Goal: Contribute content: Contribute content

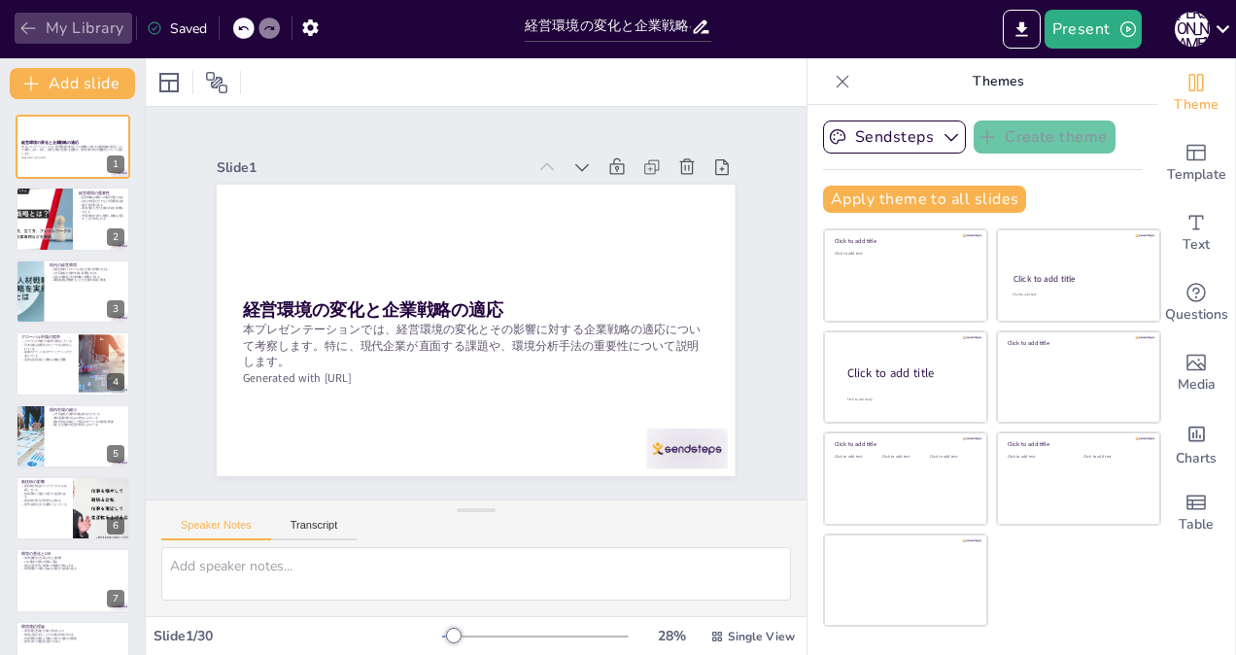
click at [56, 29] on button "My Library" at bounding box center [74, 28] width 118 height 31
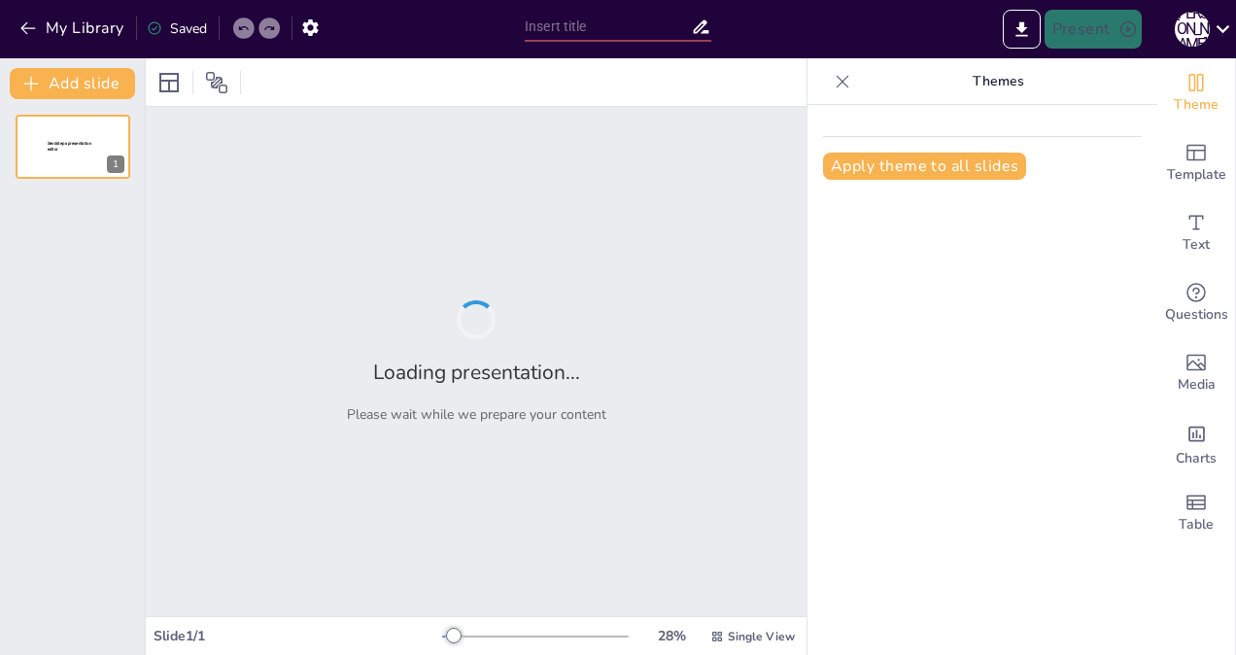
type input "経営管理の重要性とマネジャーの役割"
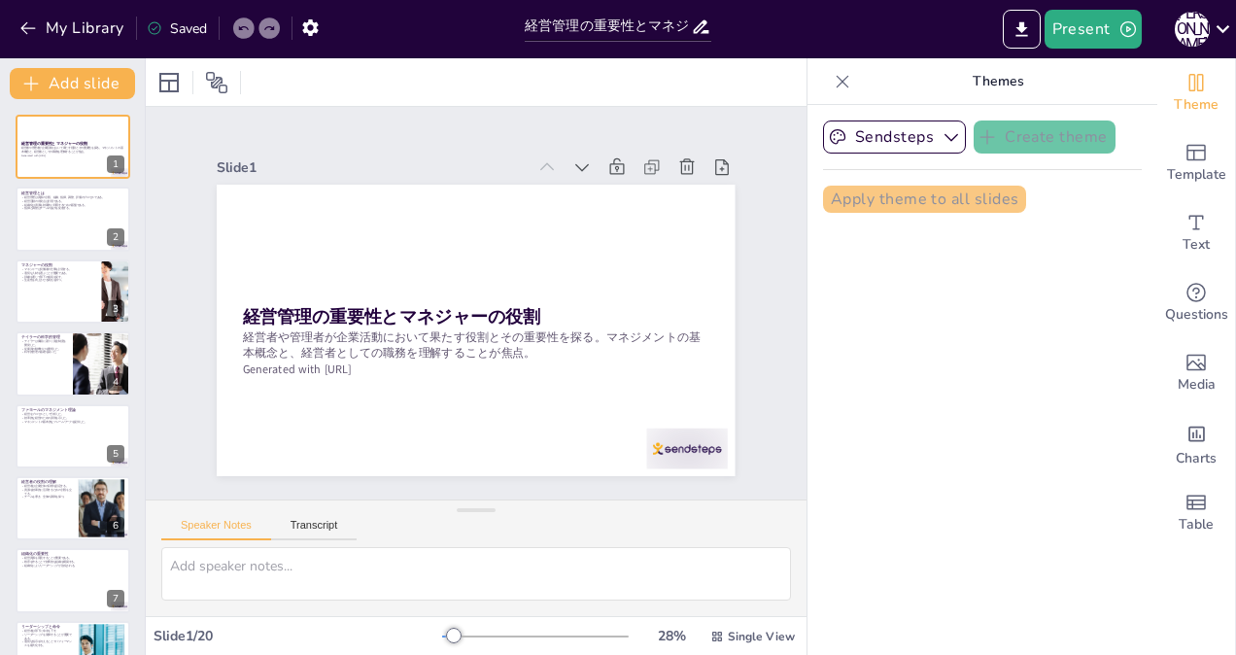
checkbox input "true"
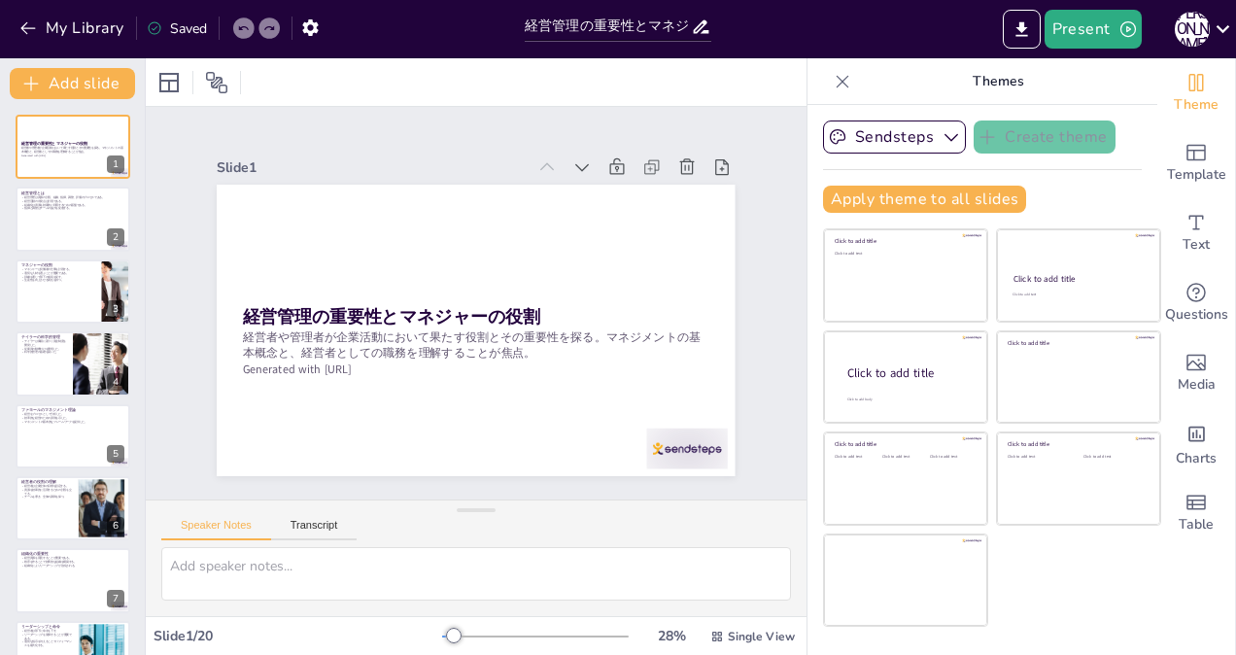
checkbox input "true"
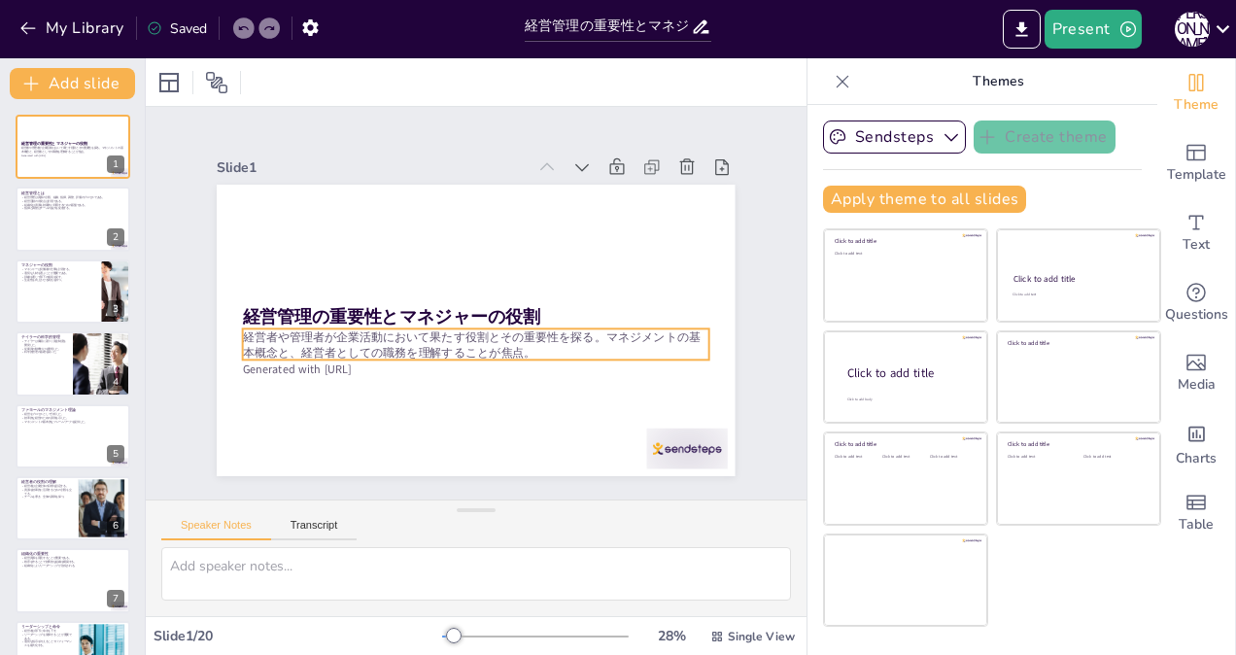
checkbox input "true"
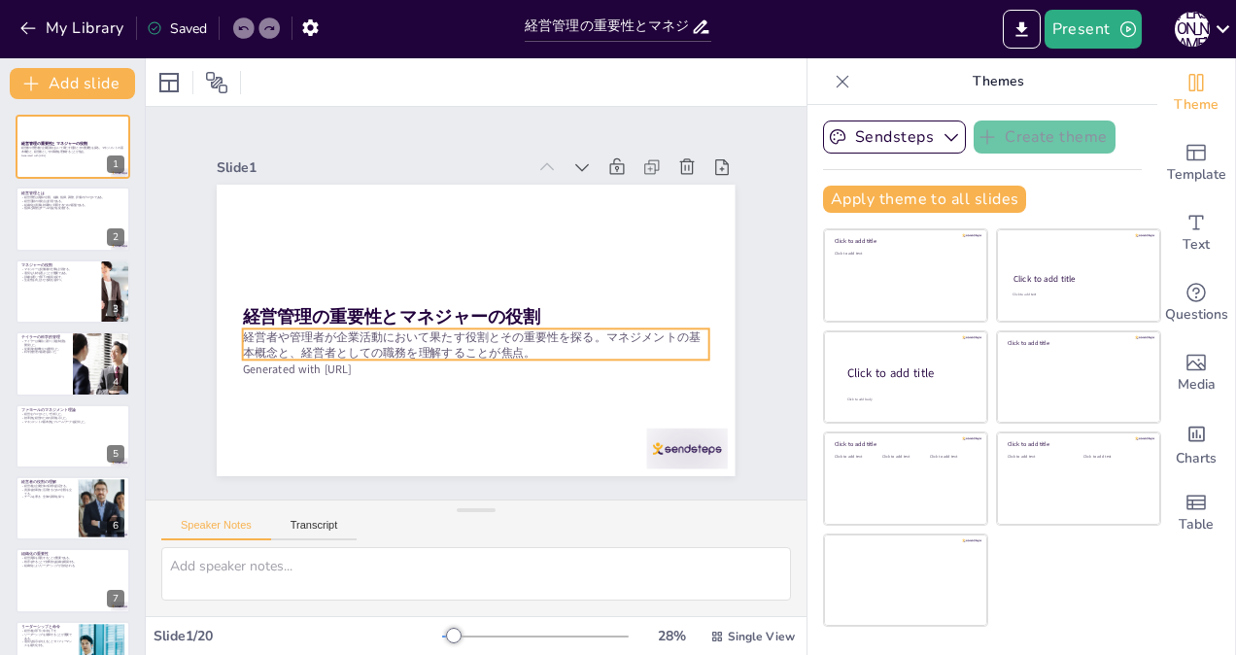
checkbox input "true"
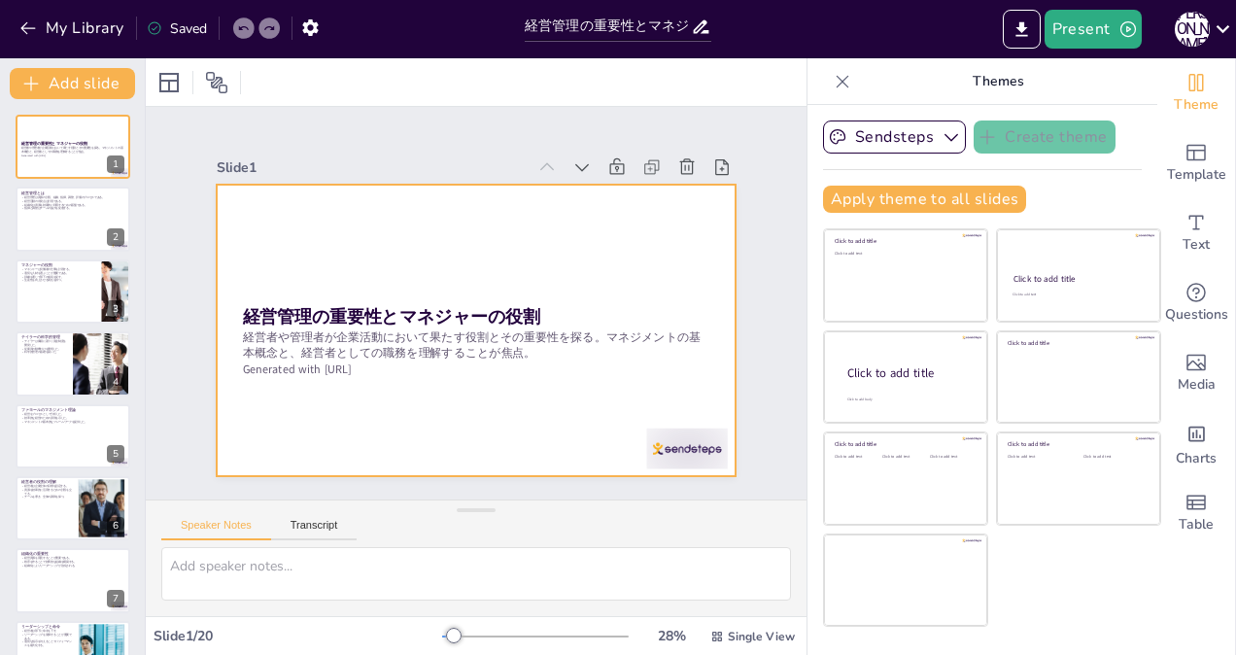
checkbox input "true"
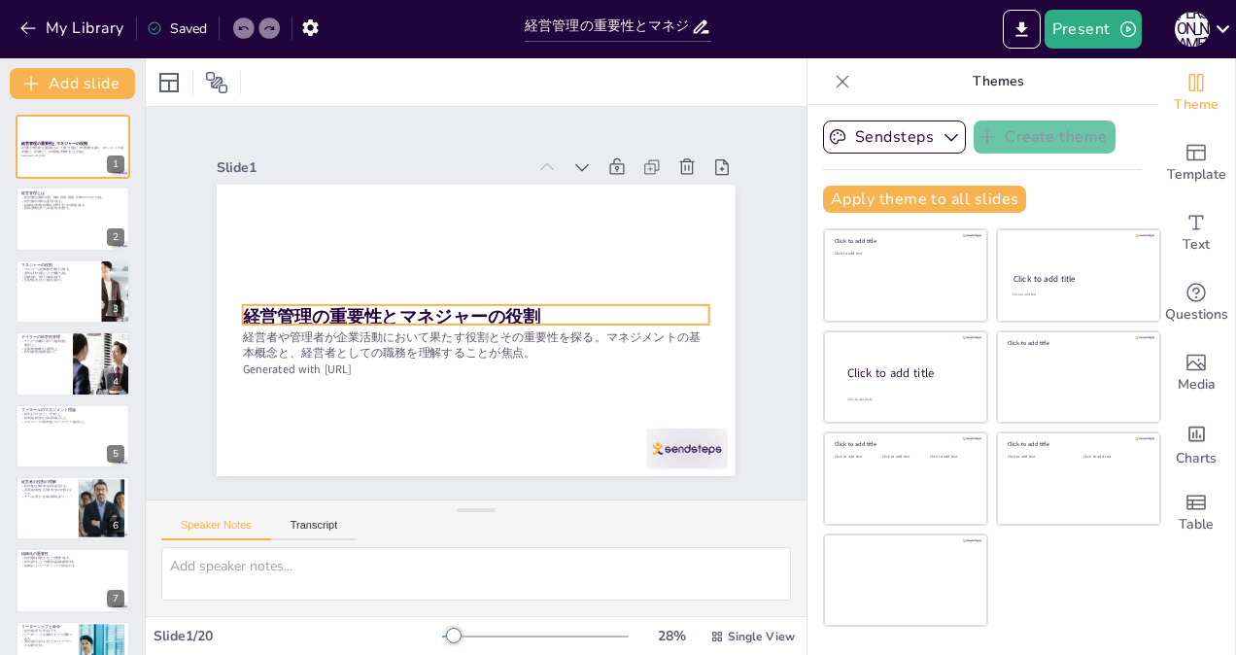
checkbox input "true"
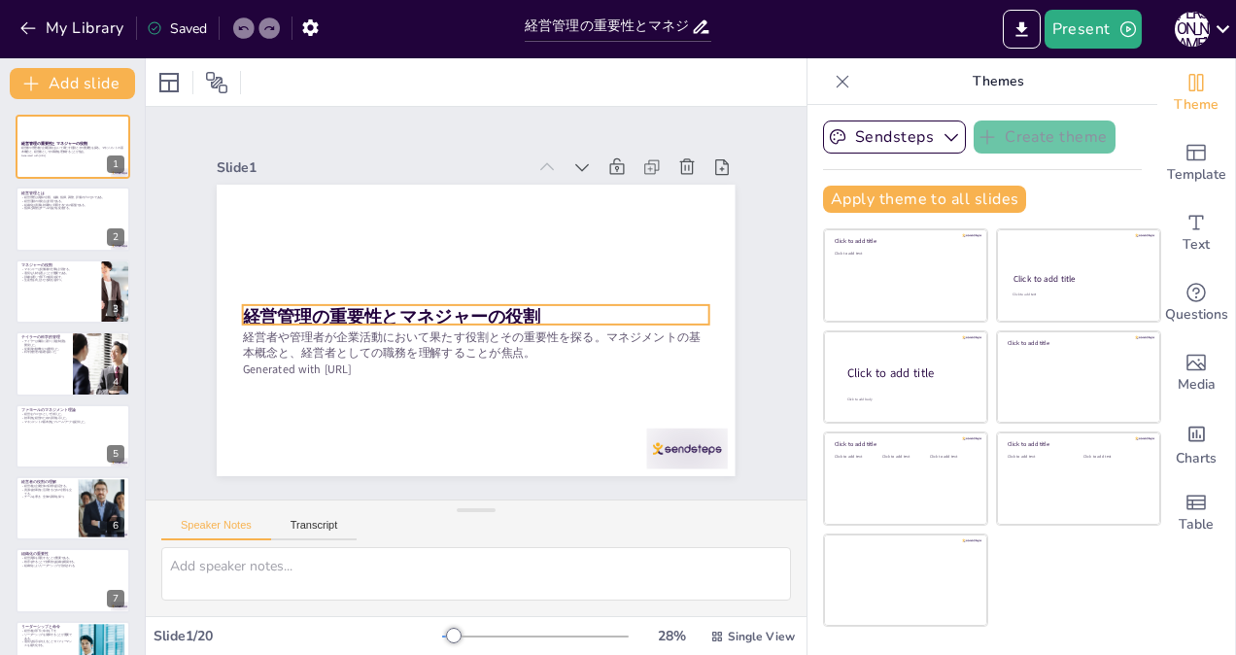
checkbox input "true"
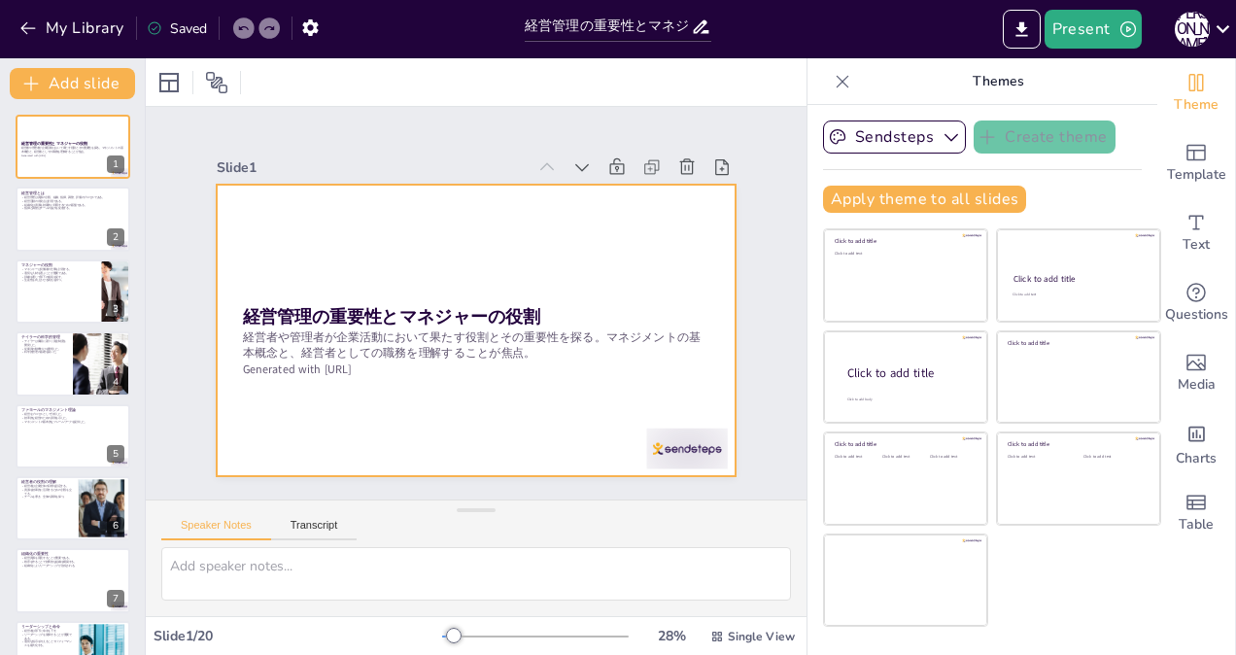
checkbox input "true"
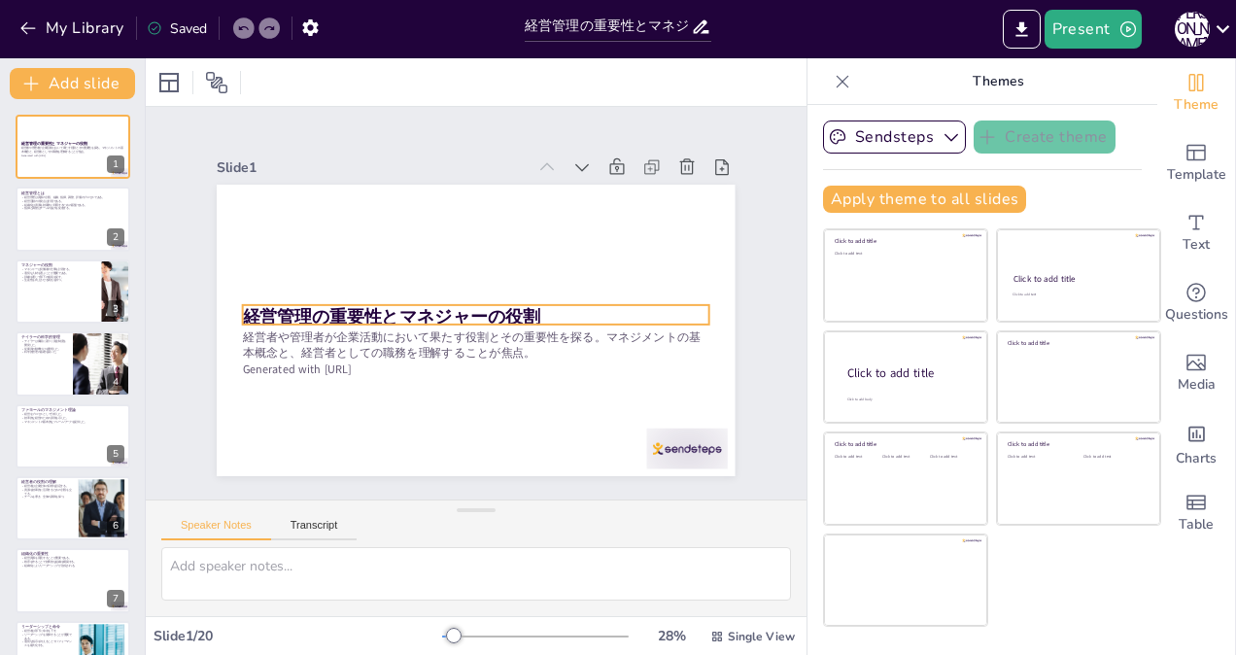
checkbox input "true"
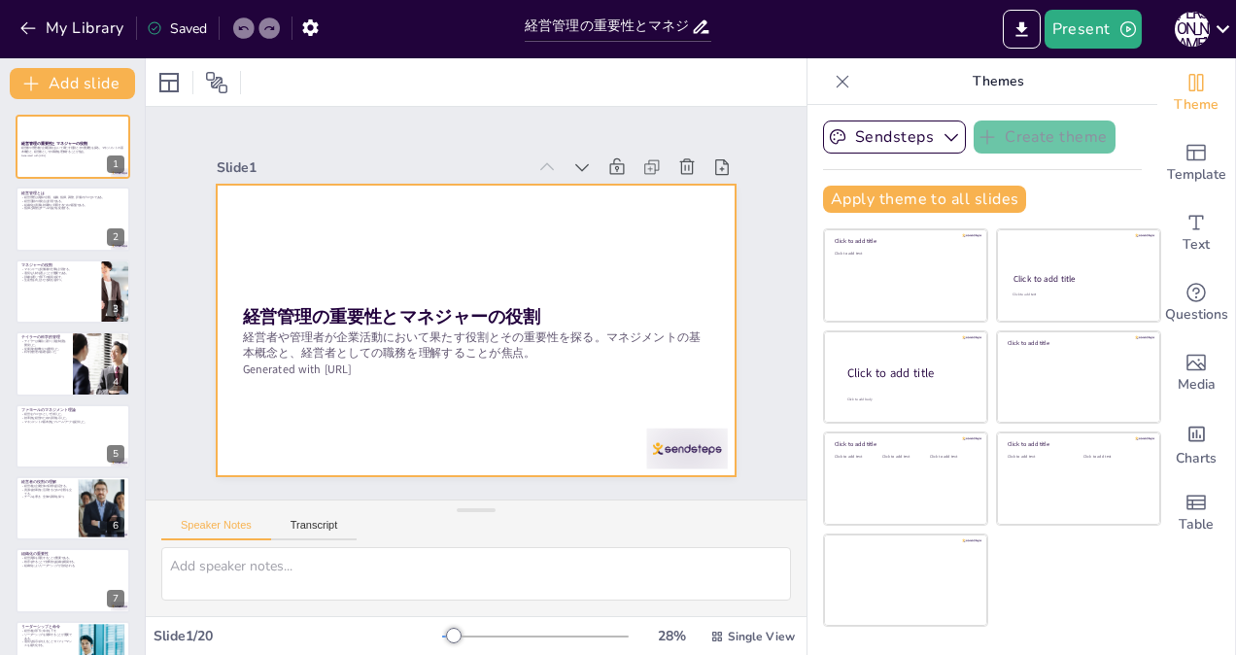
checkbox input "true"
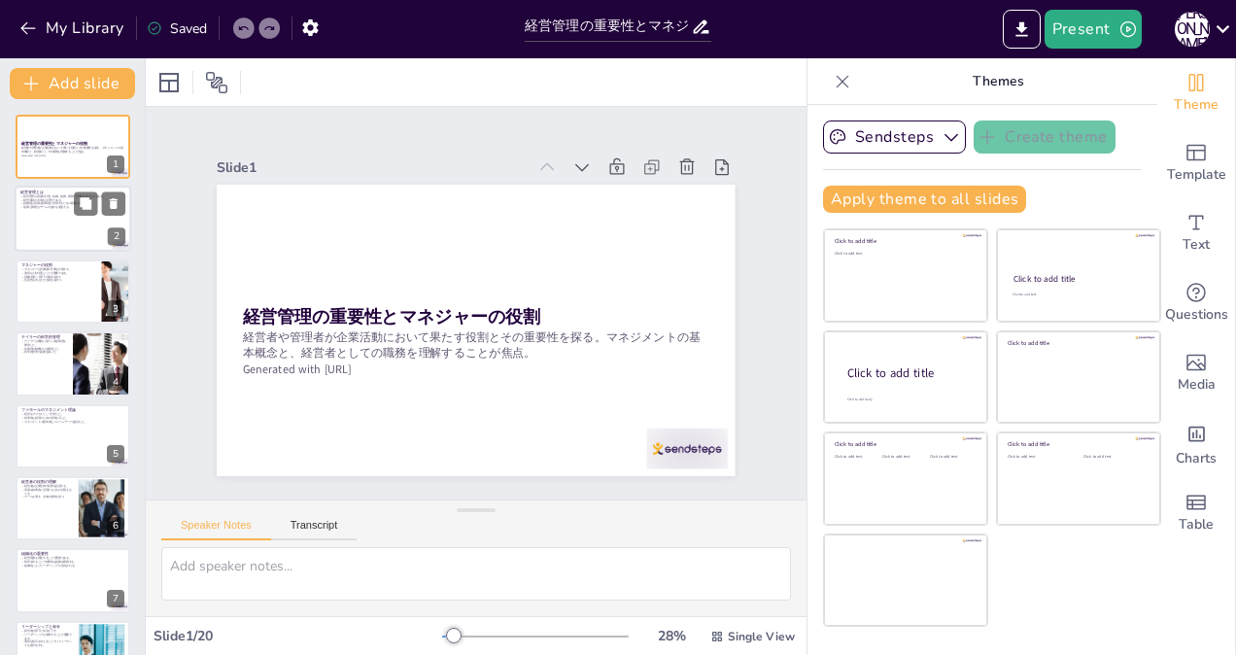
checkbox input "true"
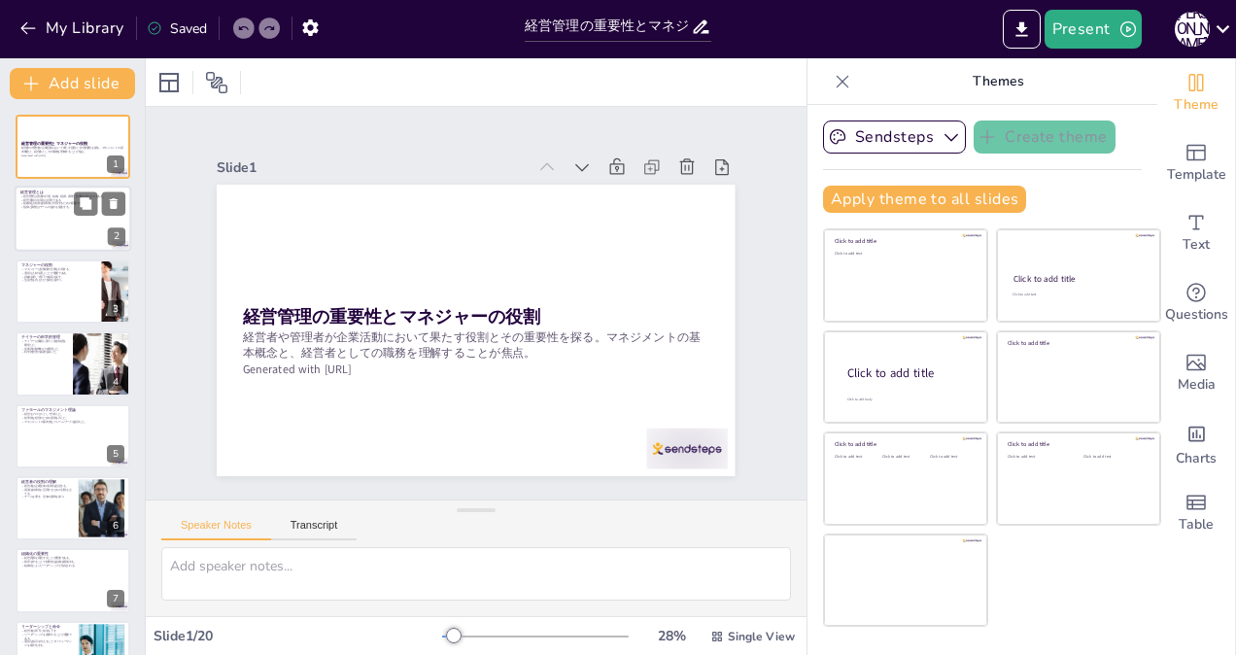
click at [52, 224] on div at bounding box center [73, 220] width 117 height 66
type textarea "経営管理は企業が目標を達成するために必要な一連のプロセスであり、計画から評価までの各段階が重要です。これにより、企業は効果的に資源を活用し、持続可能な成長を実…"
checkbox input "true"
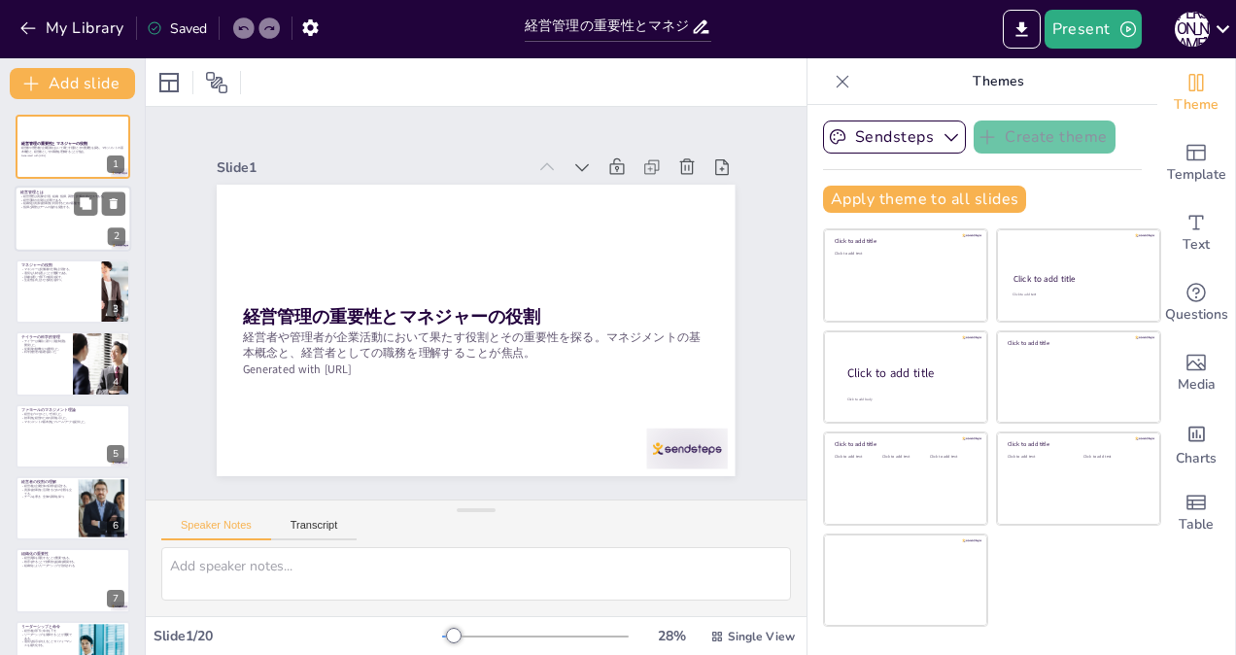
checkbox input "true"
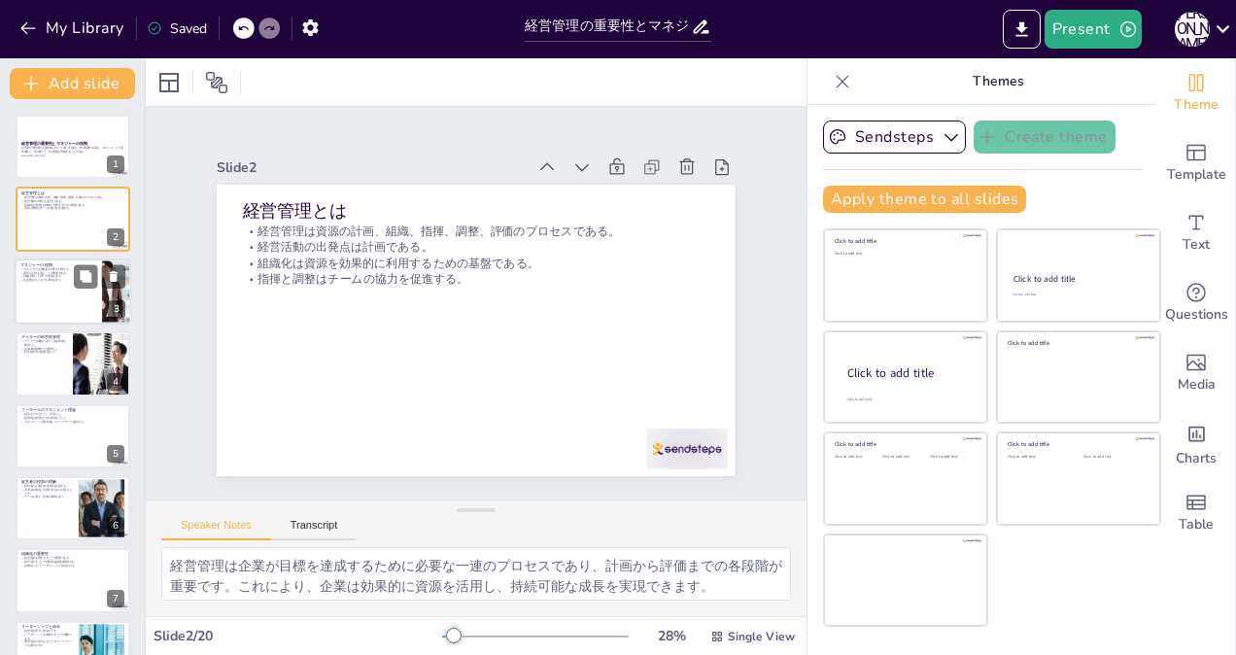
checkbox input "true"
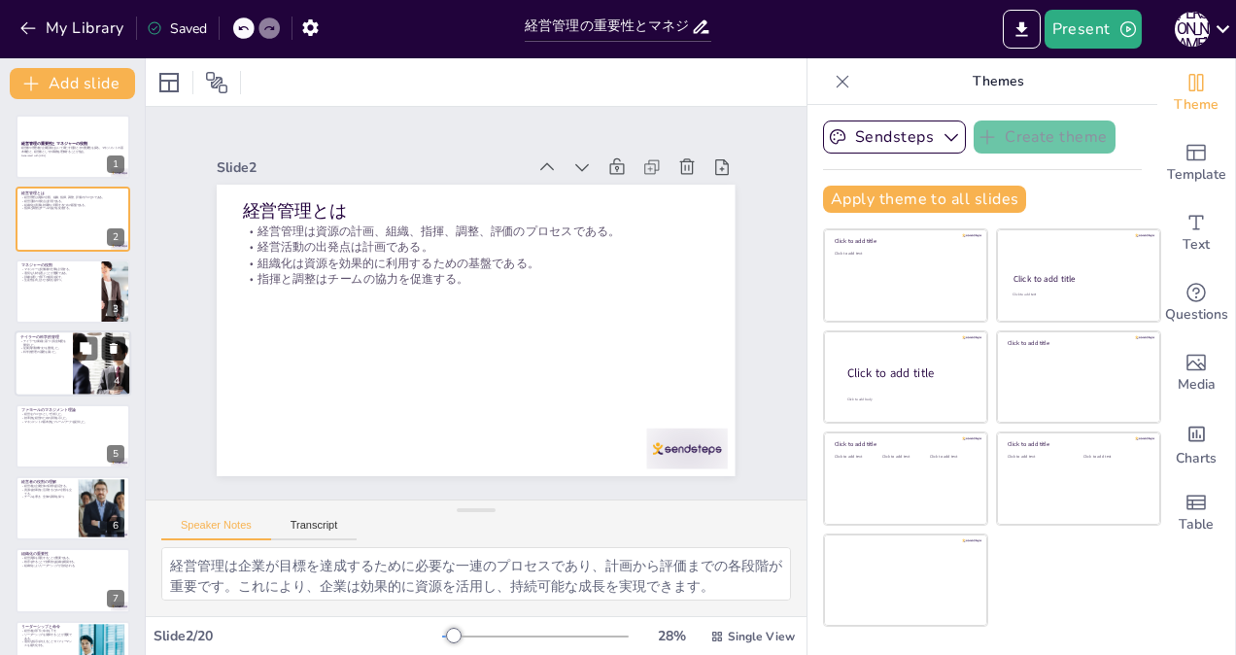
checkbox input "true"
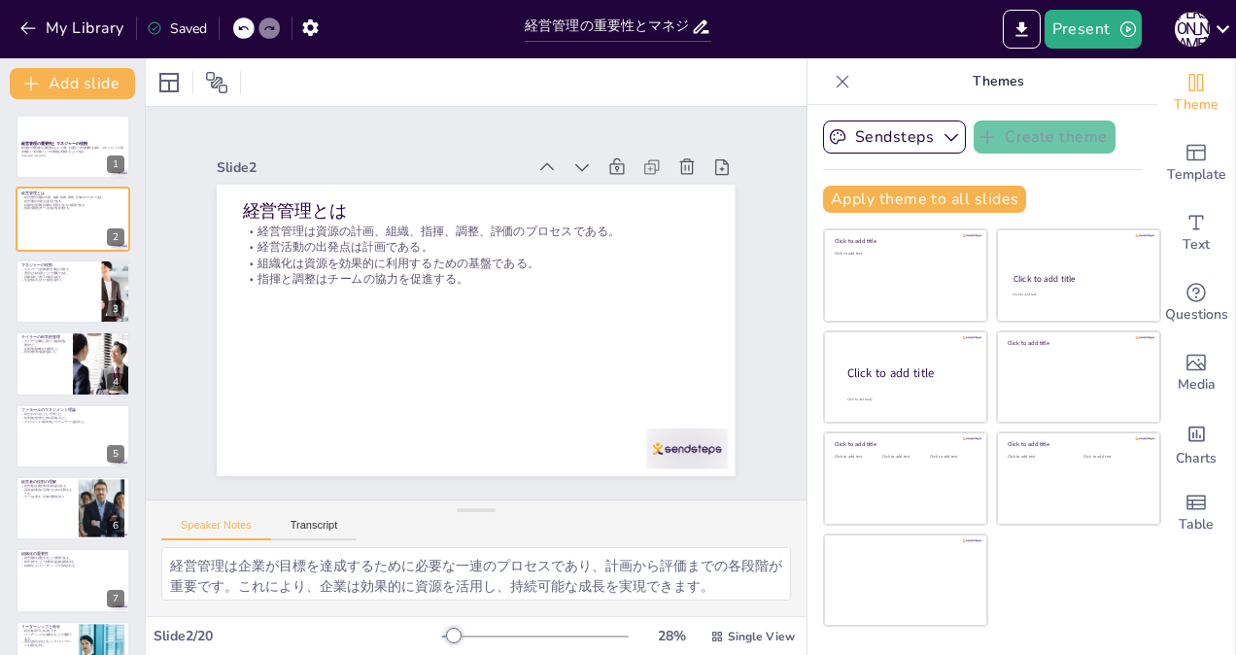
checkbox input "true"
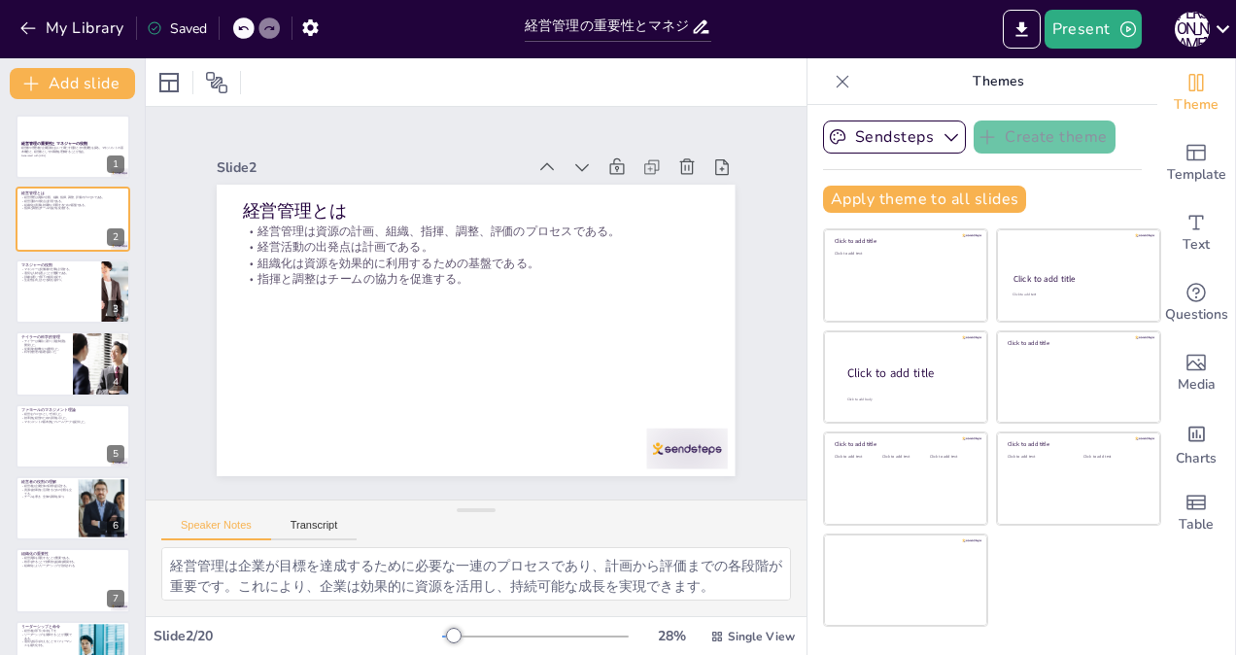
checkbox input "true"
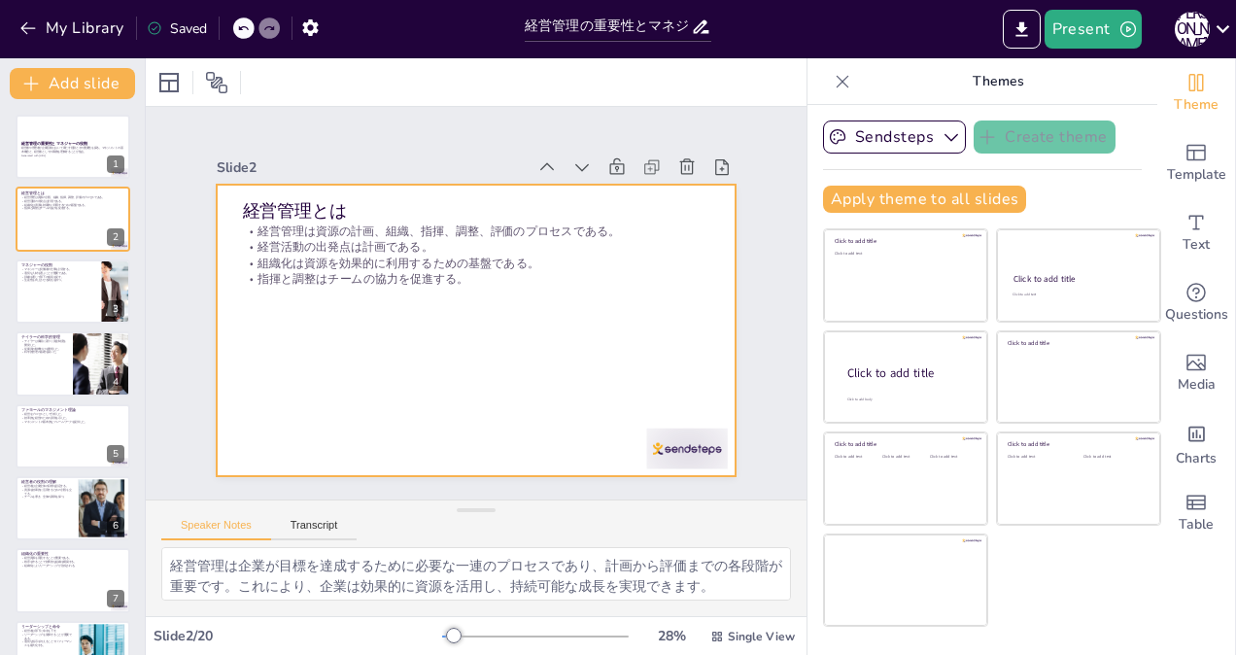
checkbox input "true"
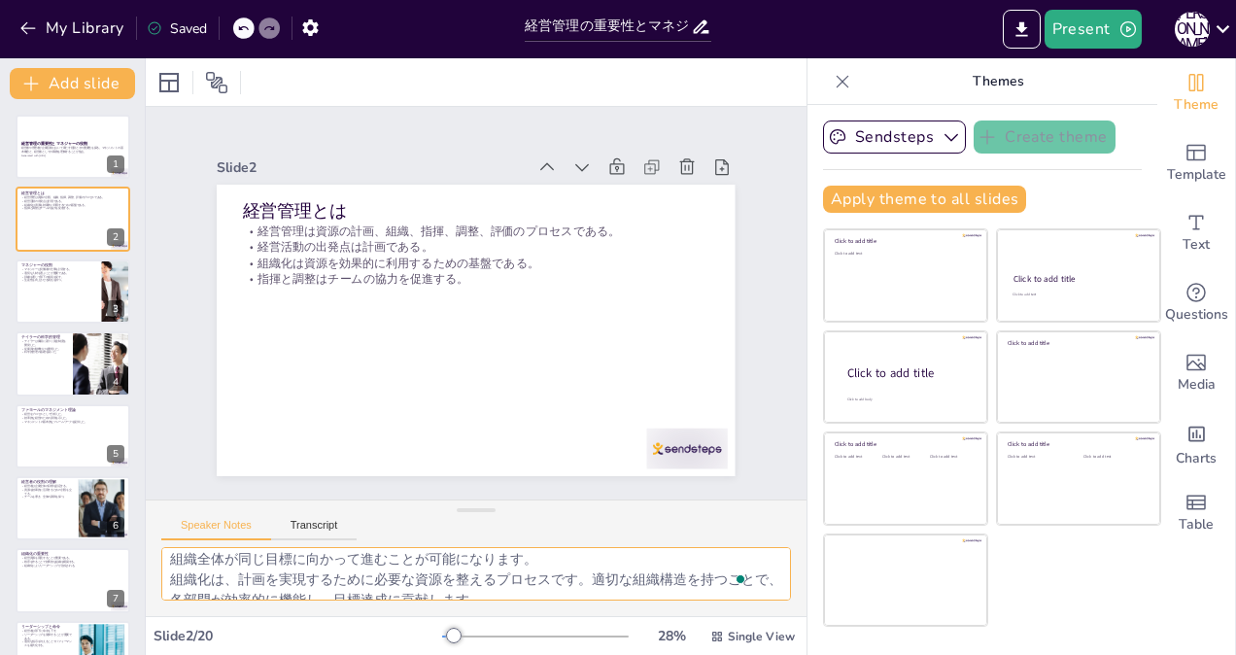
scroll to position [126, 0]
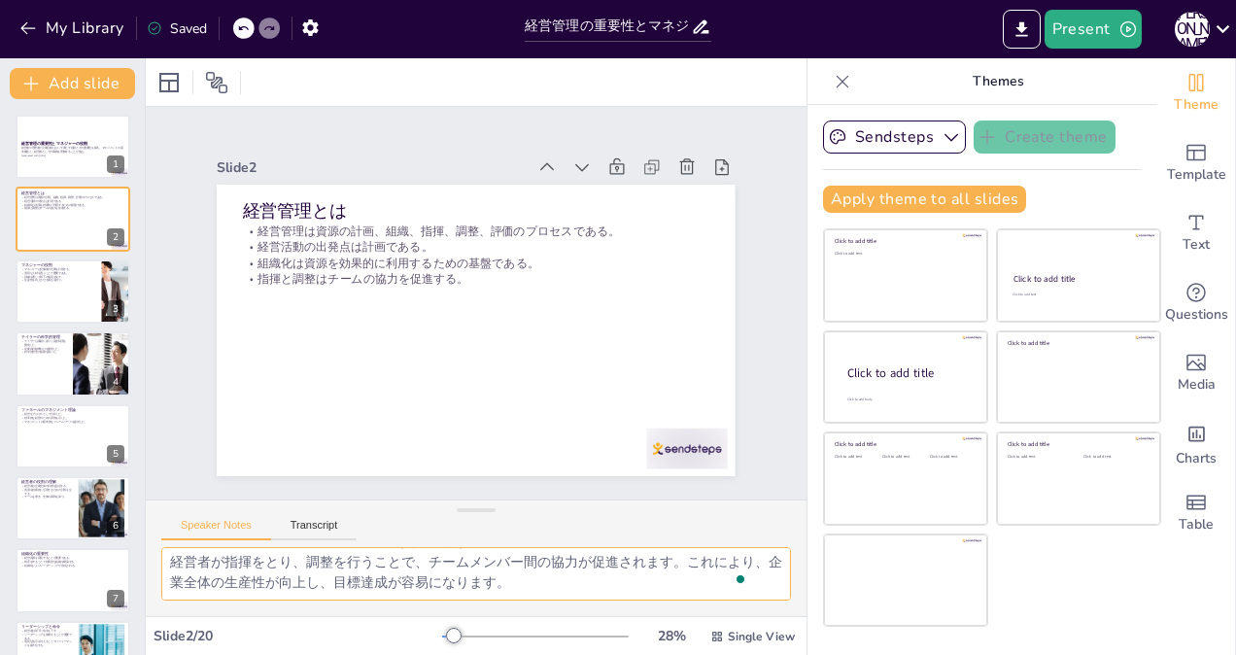
drag, startPoint x: 171, startPoint y: 564, endPoint x: 581, endPoint y: 602, distance: 411.7
click at [581, 602] on div "経営管理は企業が目標を達成するために必要な一連のプロセスであり、計画から評価までの各段階が重要です。これにより、企業は効果的に資源を活用し、持続可能な成長を実…" at bounding box center [476, 581] width 661 height 69
checkbox input "true"
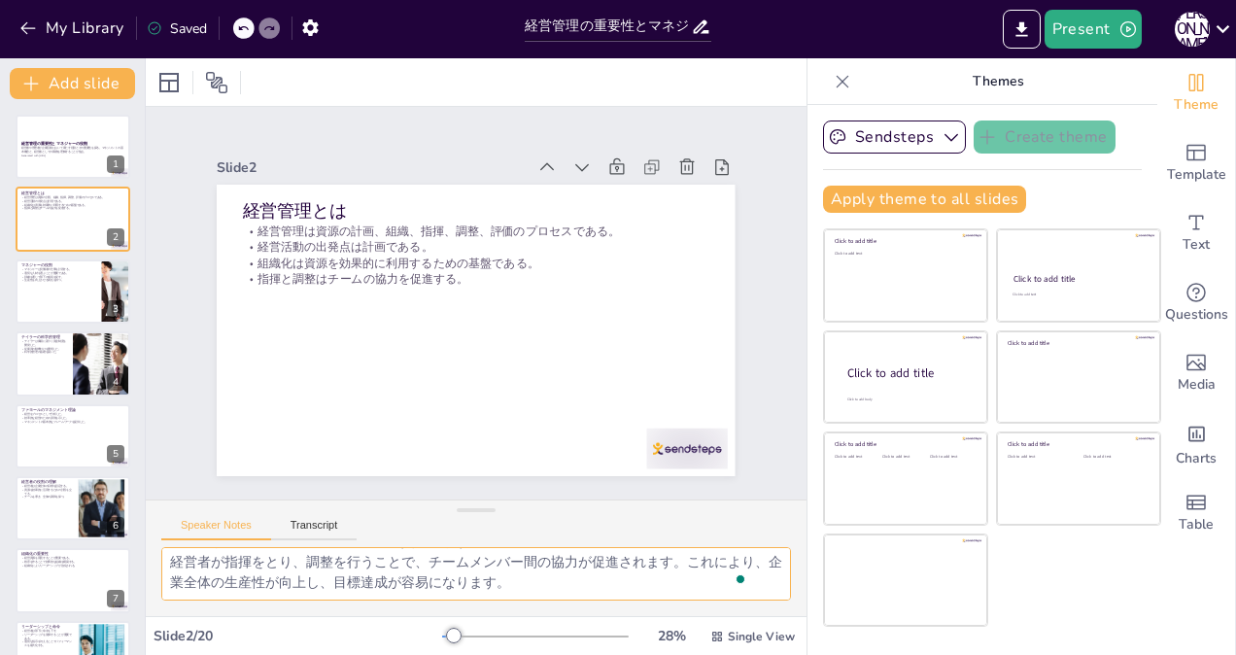
checkbox input "true"
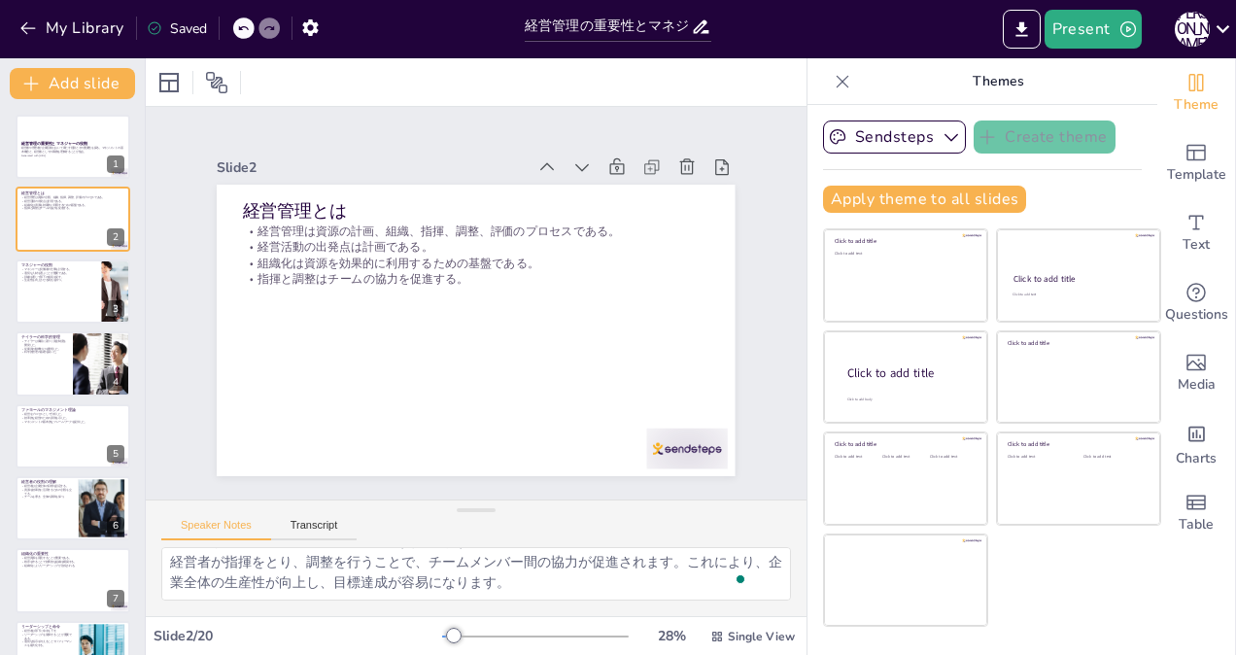
checkbox input "true"
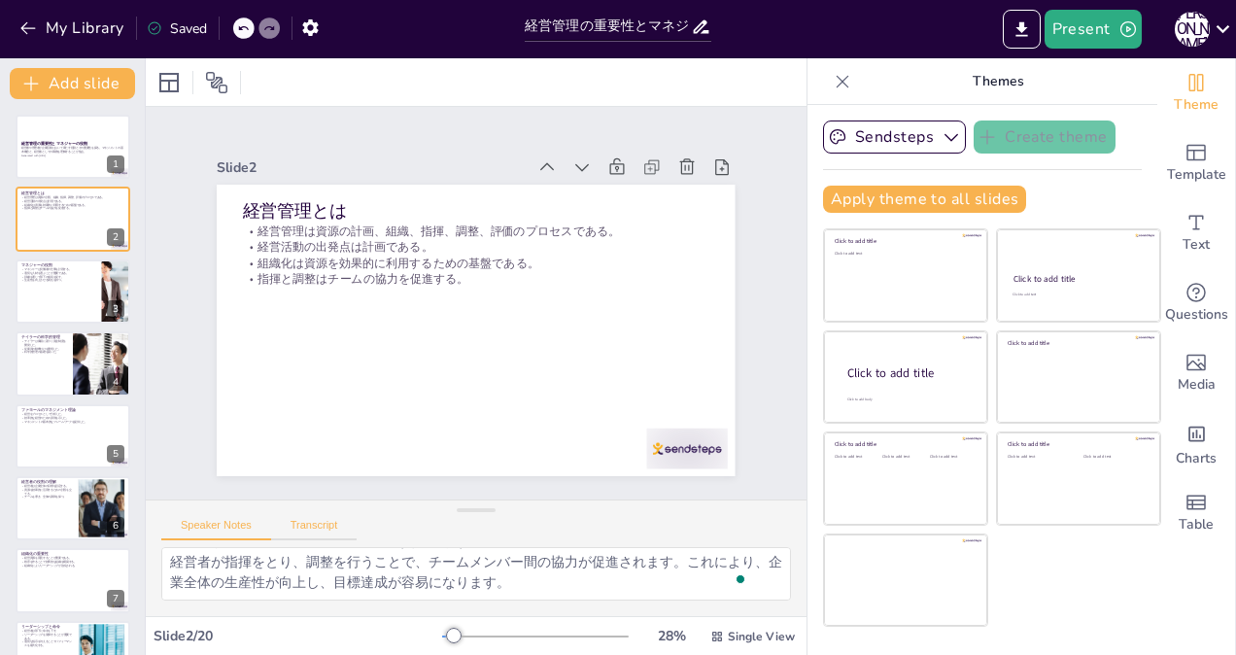
click at [305, 527] on button "Transcript" at bounding box center [314, 529] width 86 height 21
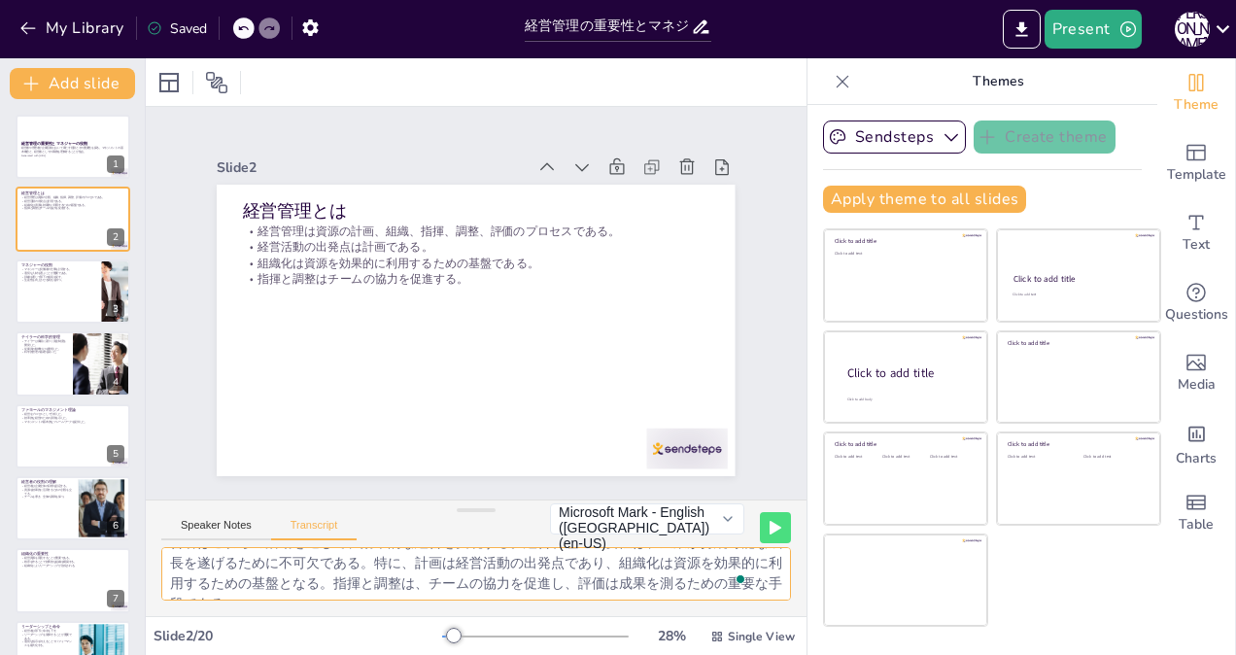
scroll to position [65, 0]
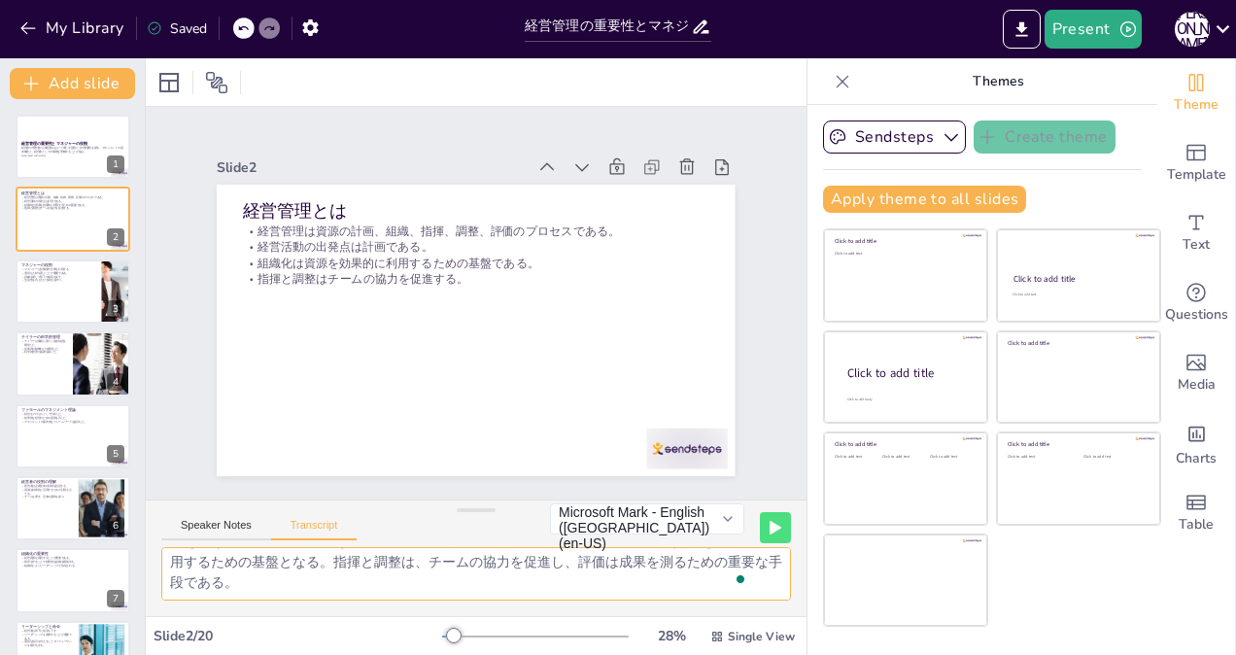
drag, startPoint x: 169, startPoint y: 561, endPoint x: 566, endPoint y: 640, distance: 405.0
click at [566, 640] on div "Slide 1 経営管理の重要性とマネジャーの役割 経営者や管理者が企業活動において果たす役割とその重要性を探る。マネジメントの基本概念と、経営者としての職務…" at bounding box center [476, 356] width 661 height 596
checkbox input "true"
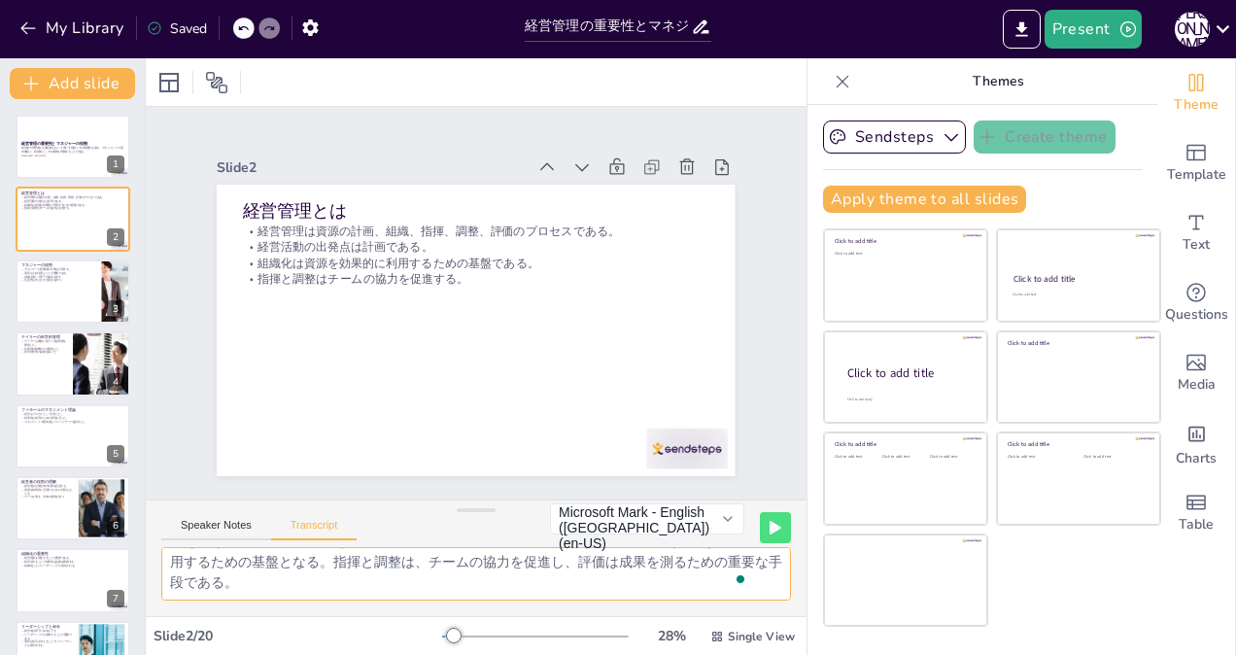
checkbox input "true"
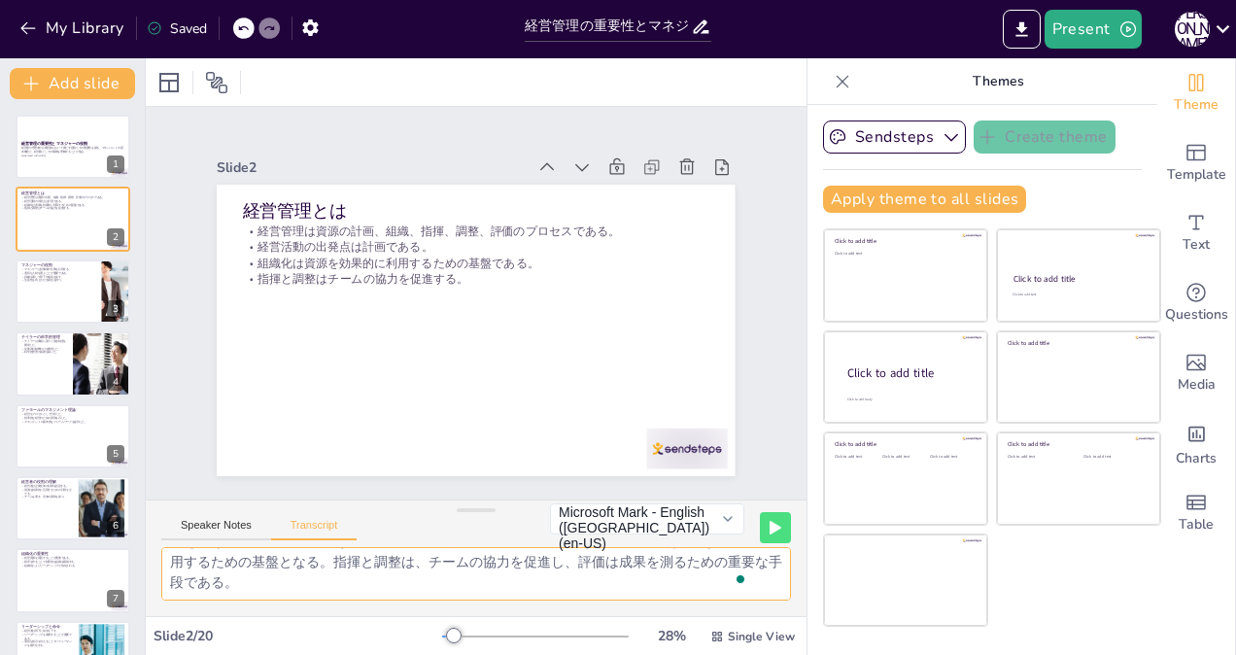
checkbox input "true"
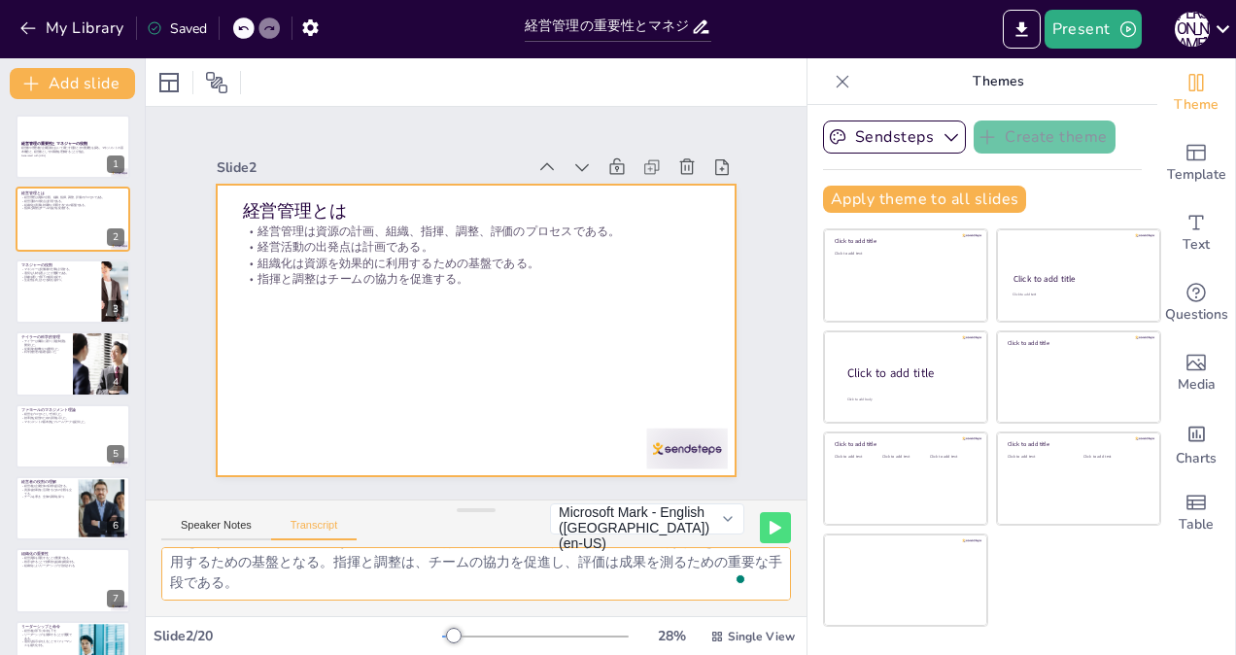
checkbox input "true"
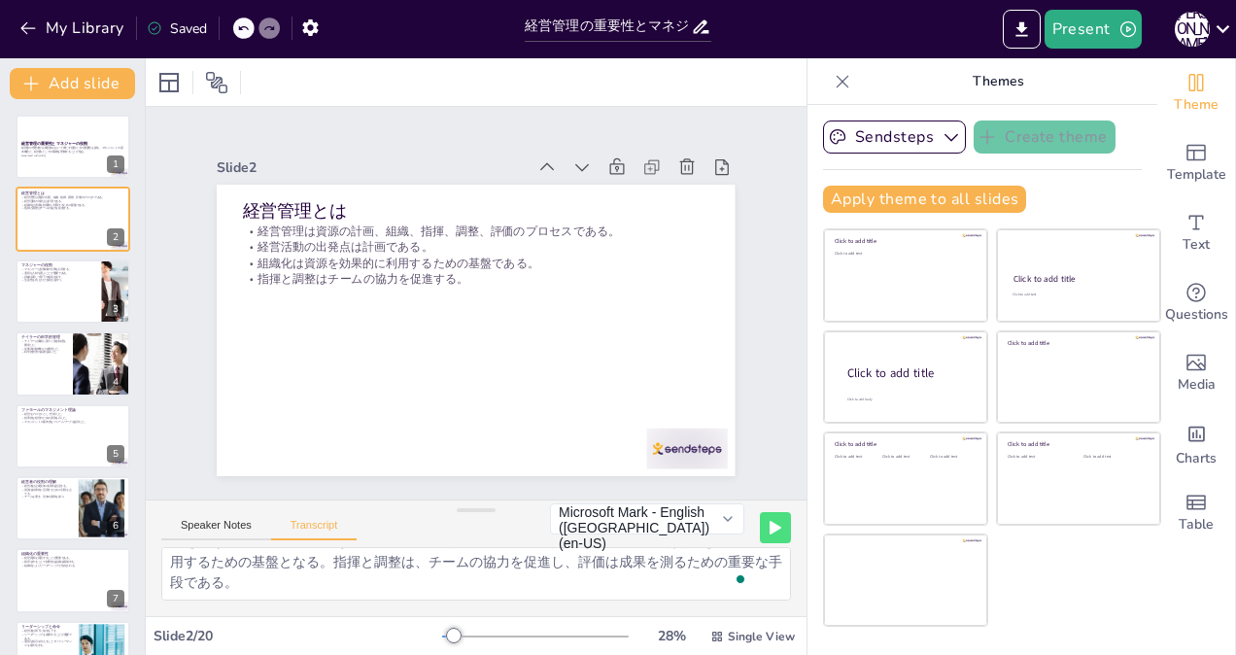
checkbox input "true"
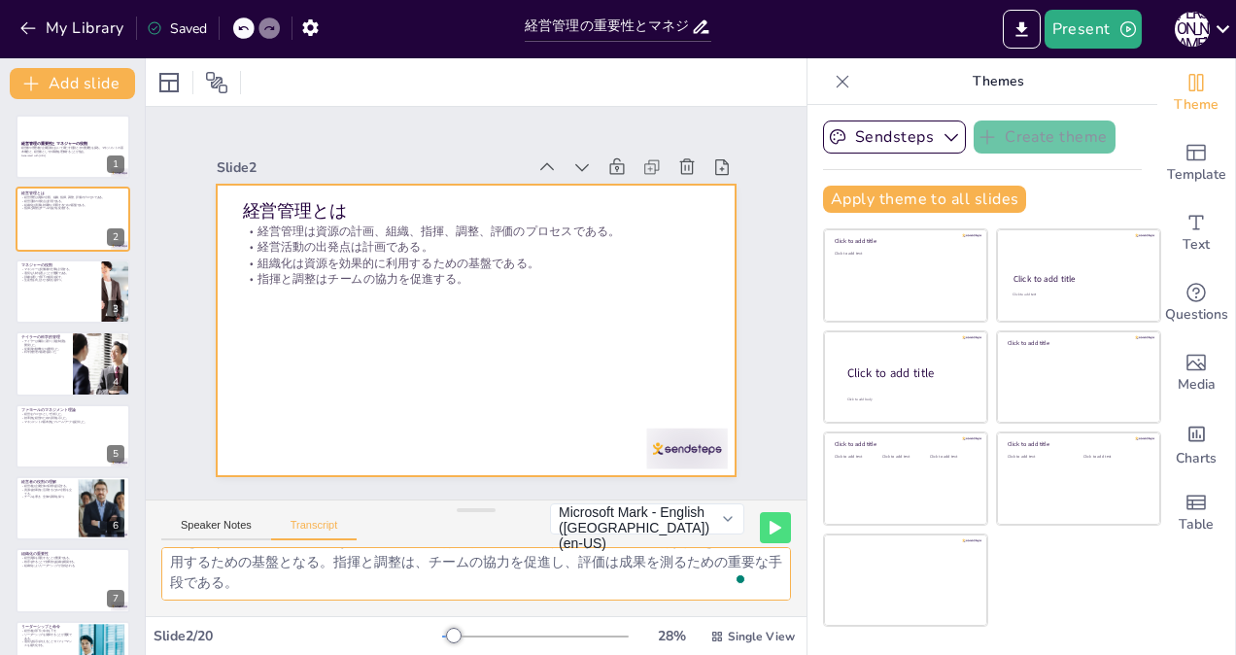
checkbox input "true"
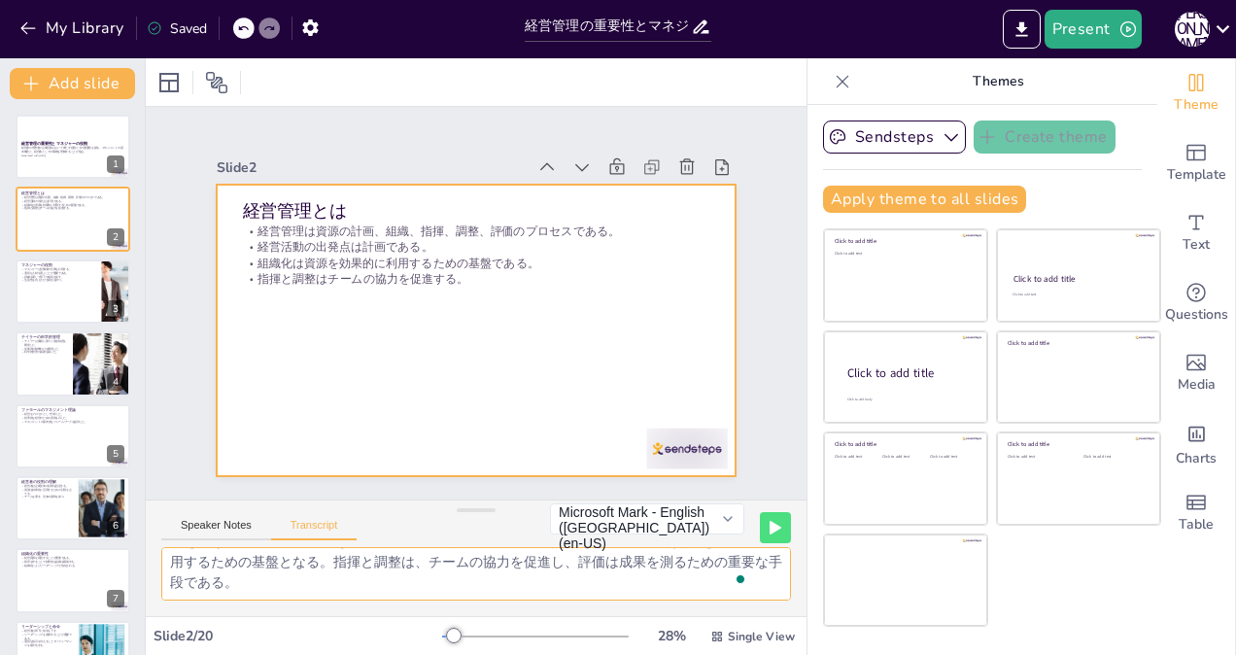
checkbox input "true"
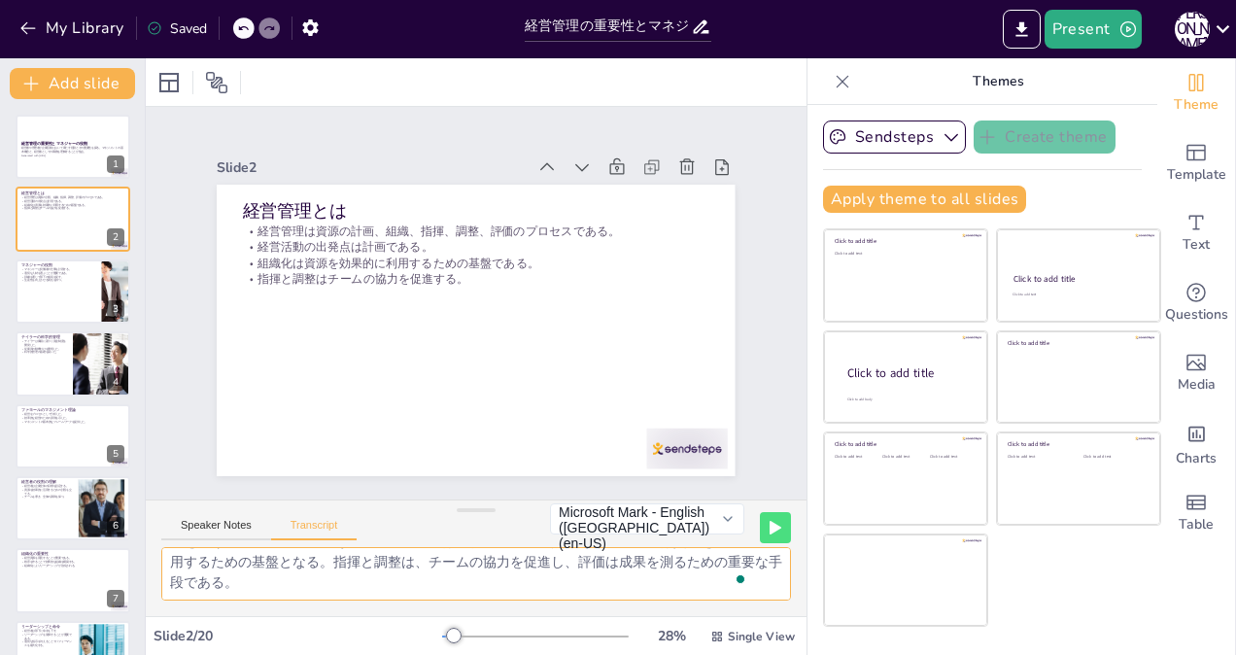
checkbox input "true"
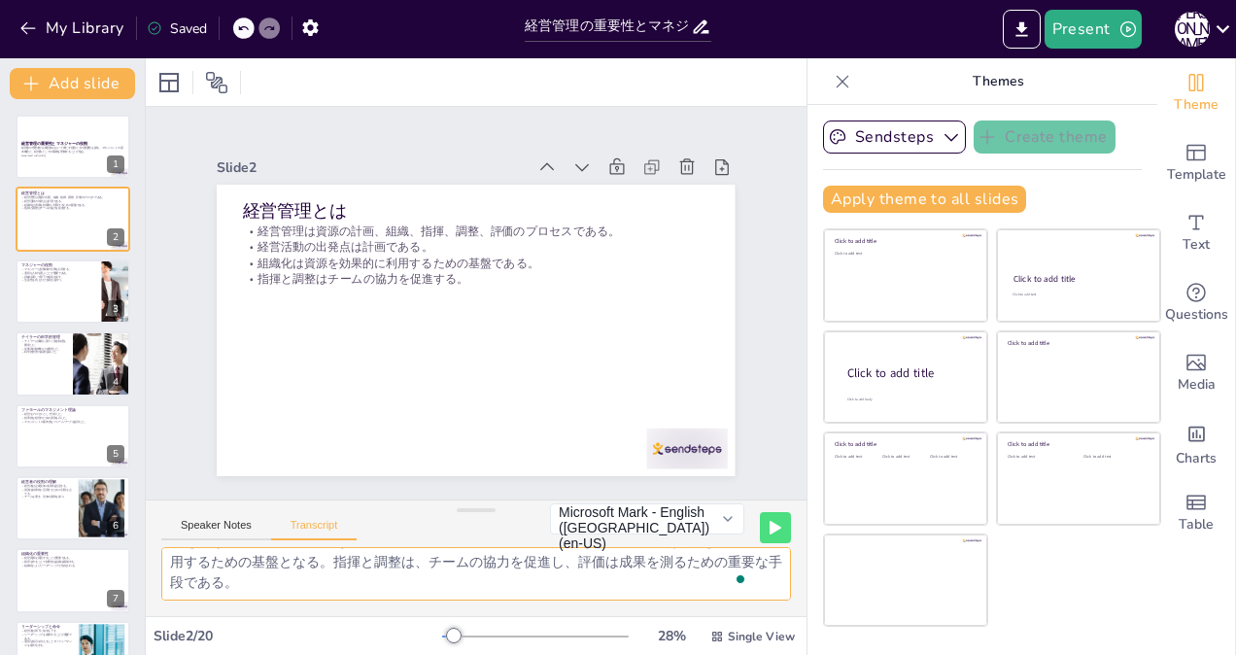
checkbox input "true"
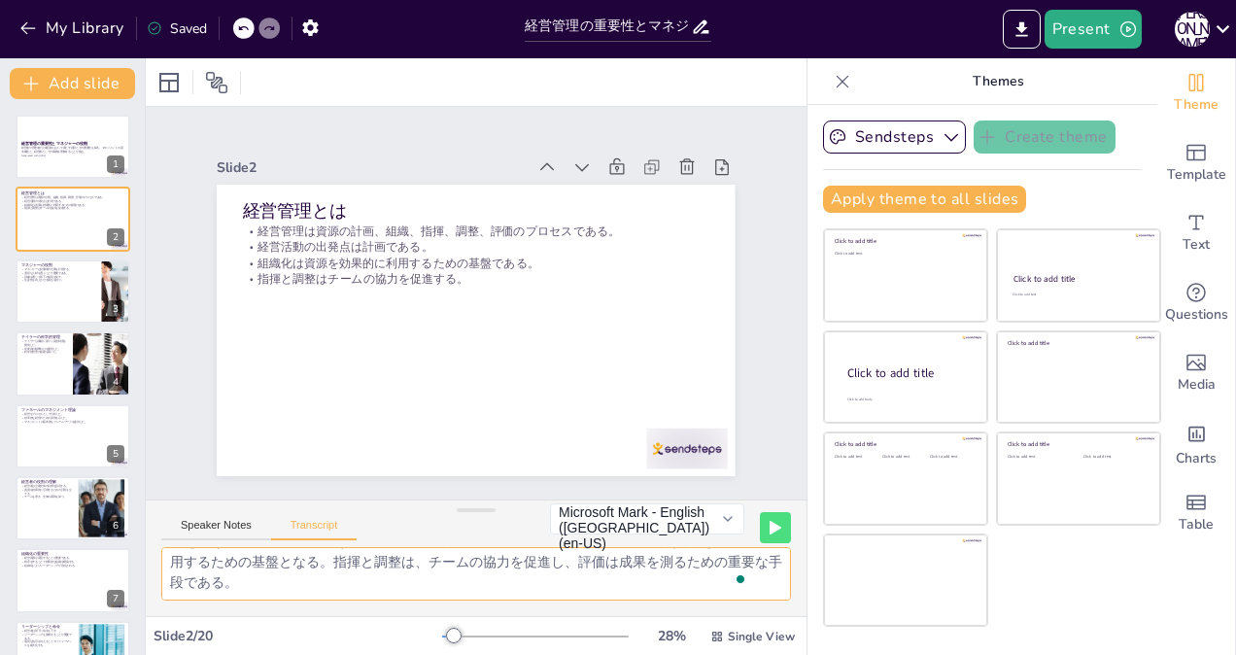
checkbox input "true"
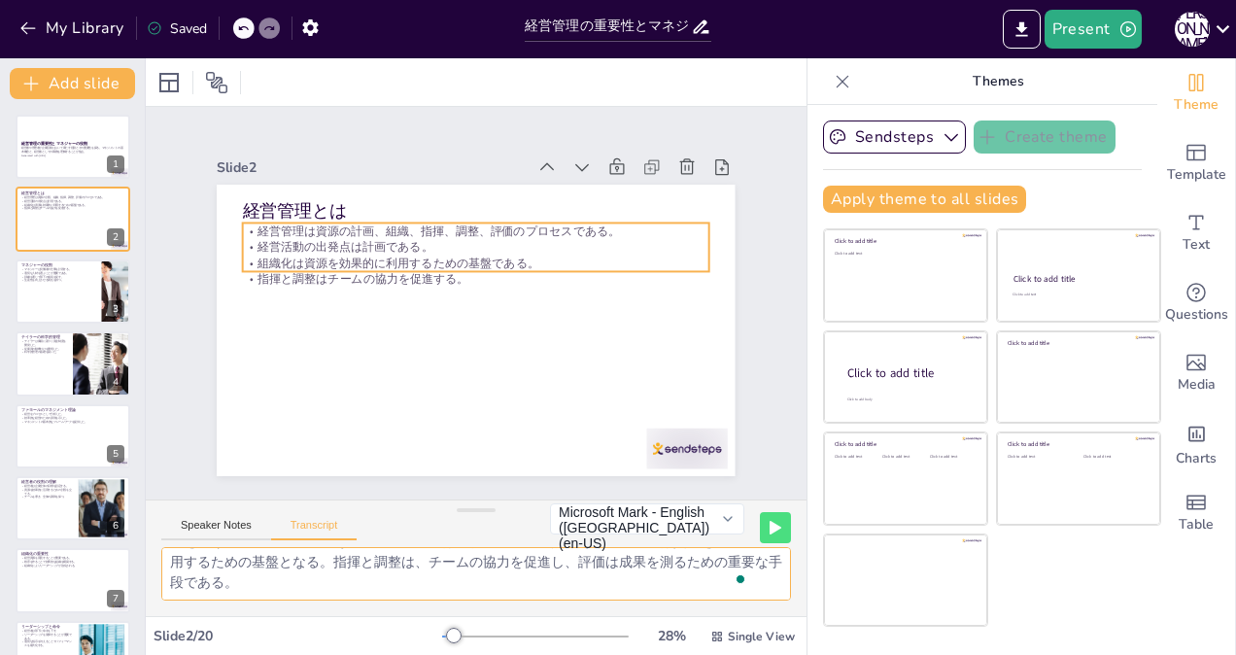
checkbox input "true"
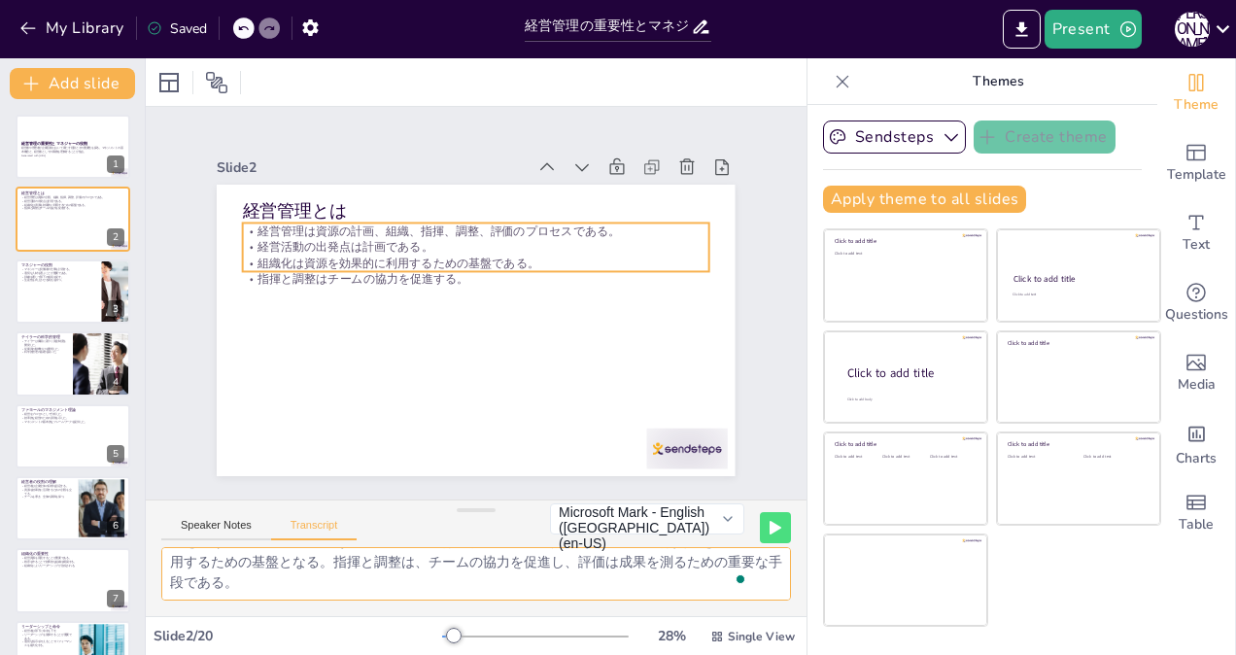
checkbox input "true"
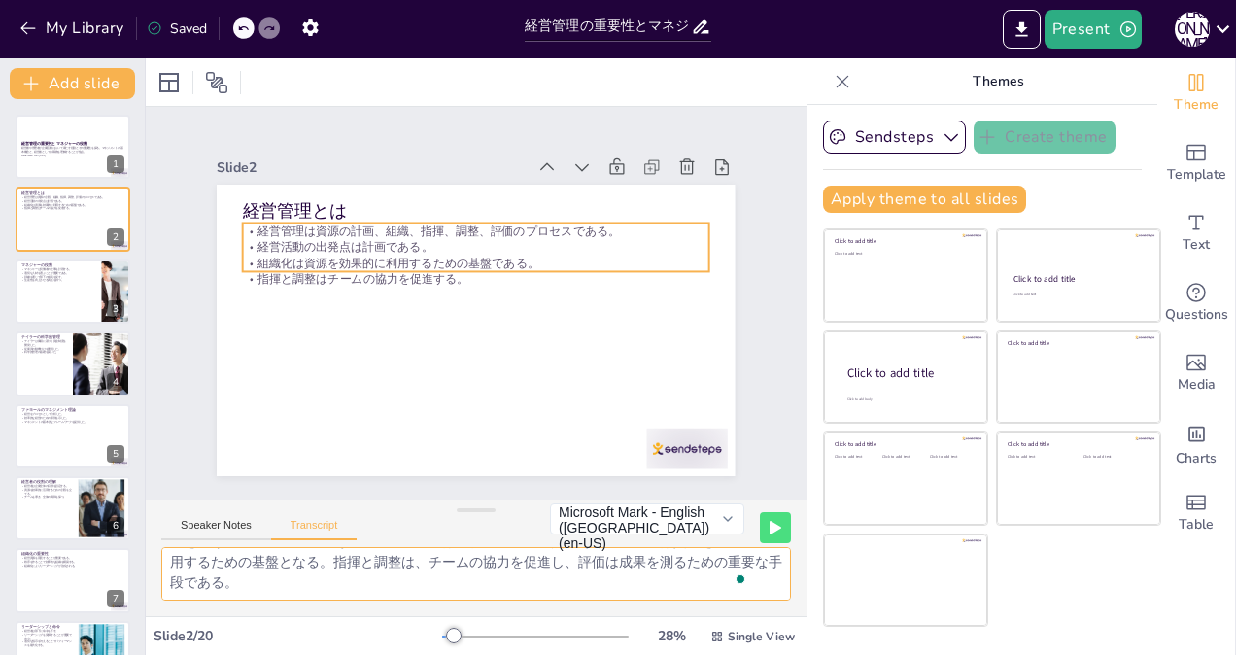
checkbox input "true"
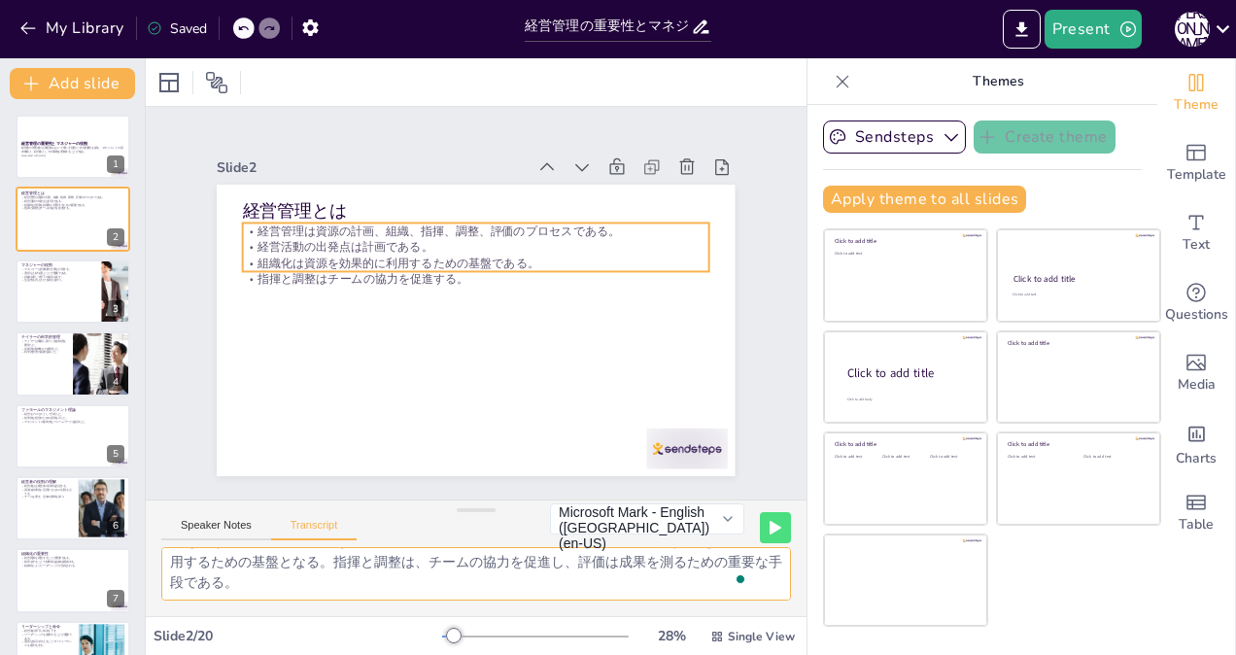
checkbox input "true"
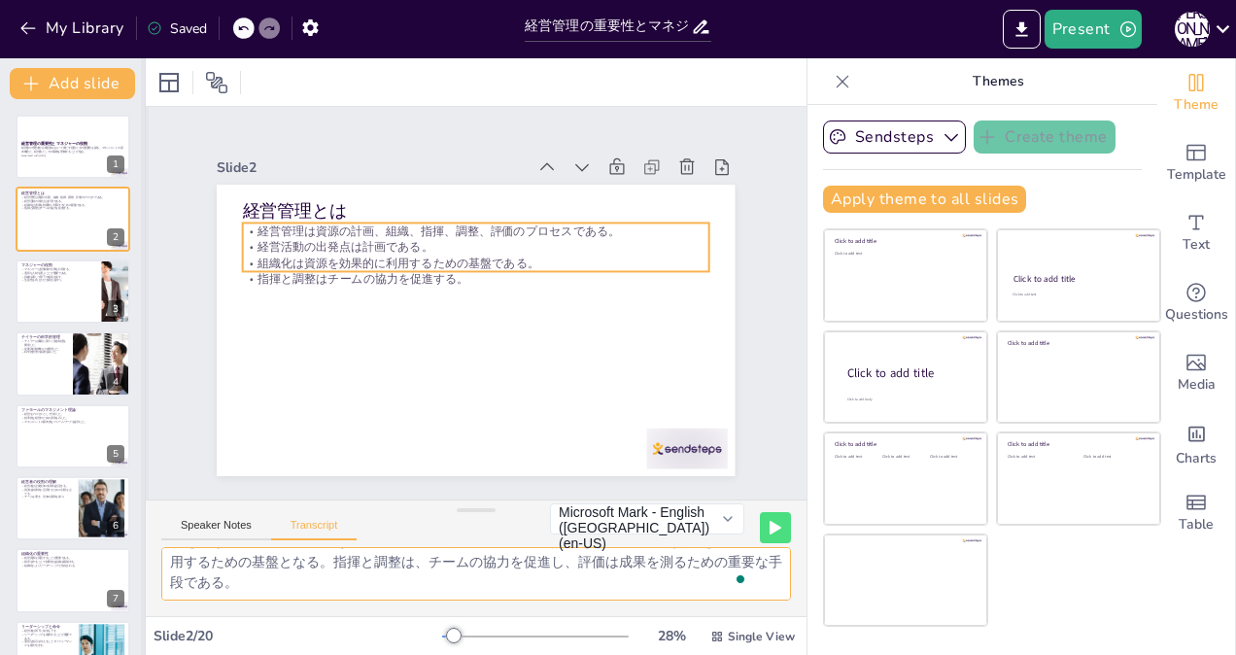
checkbox input "true"
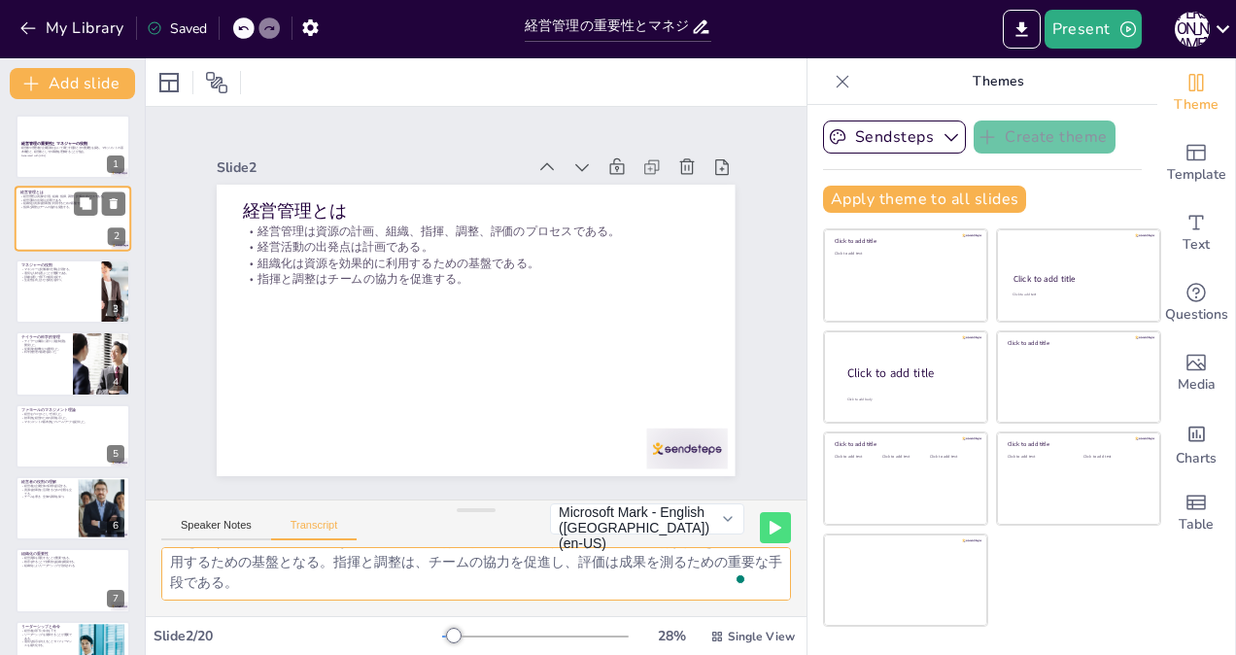
checkbox input "true"
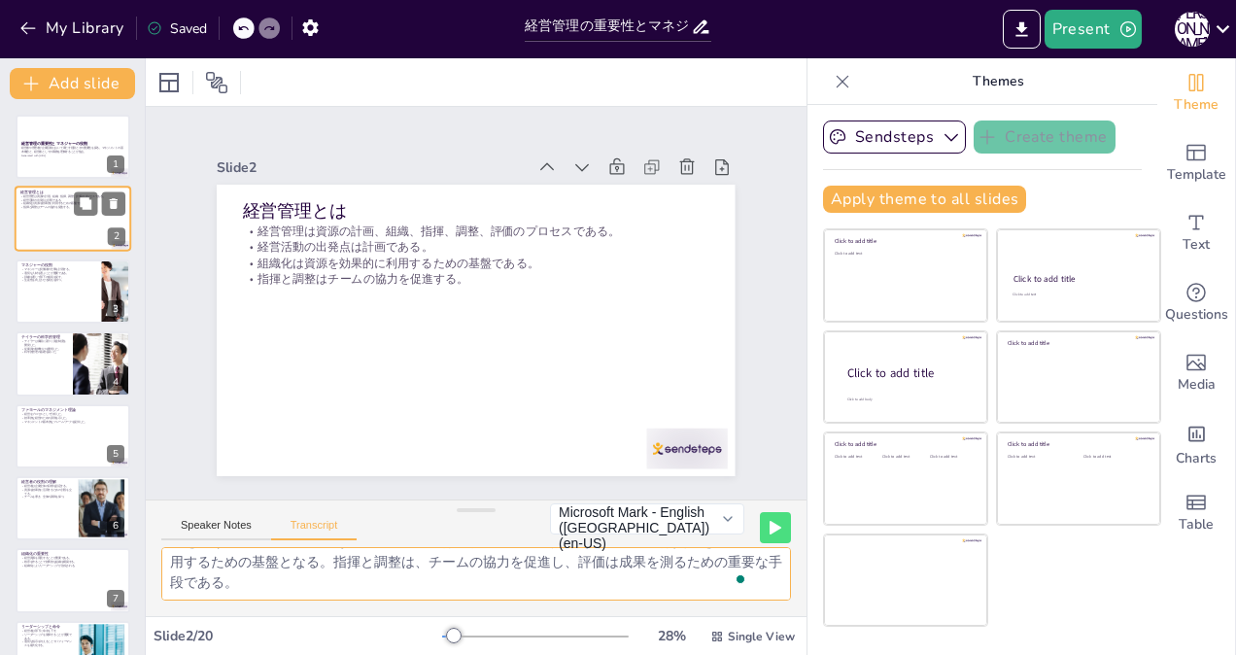
checkbox input "true"
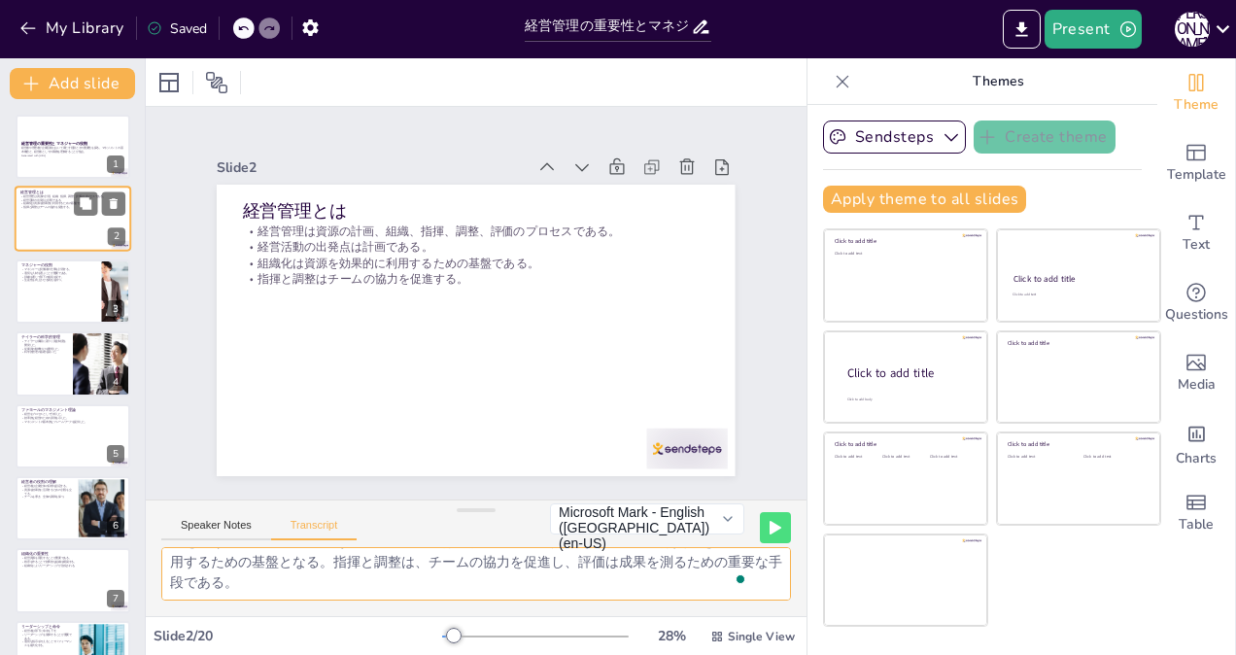
checkbox input "true"
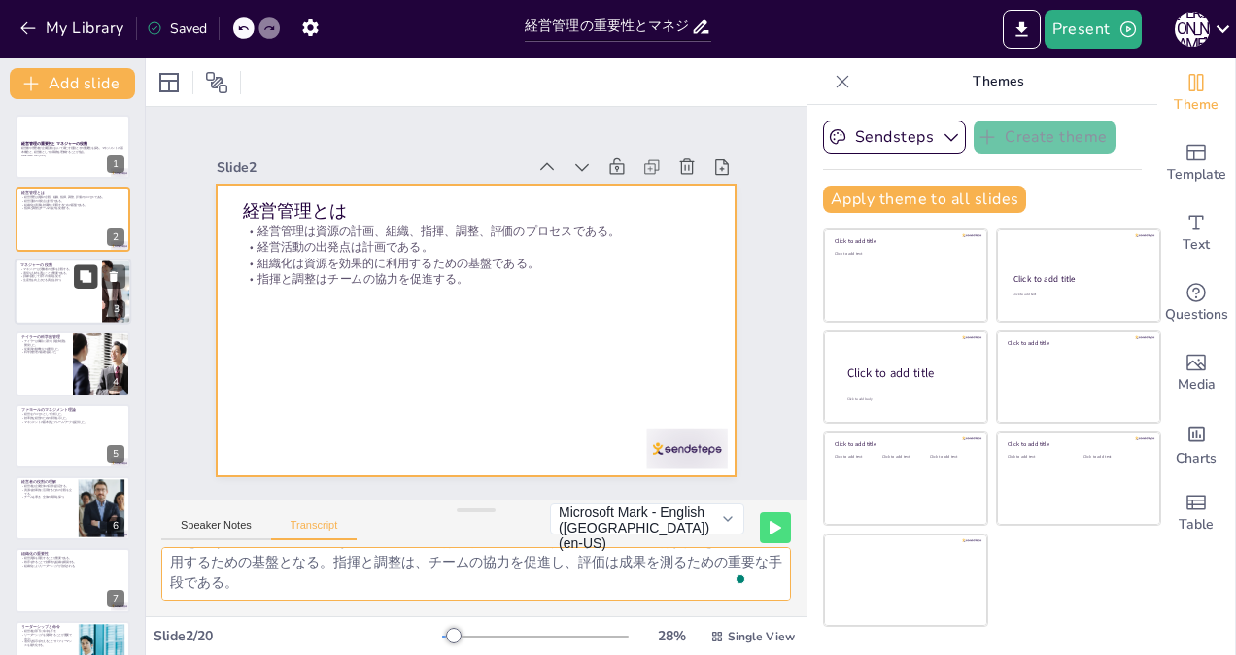
checkbox input "true"
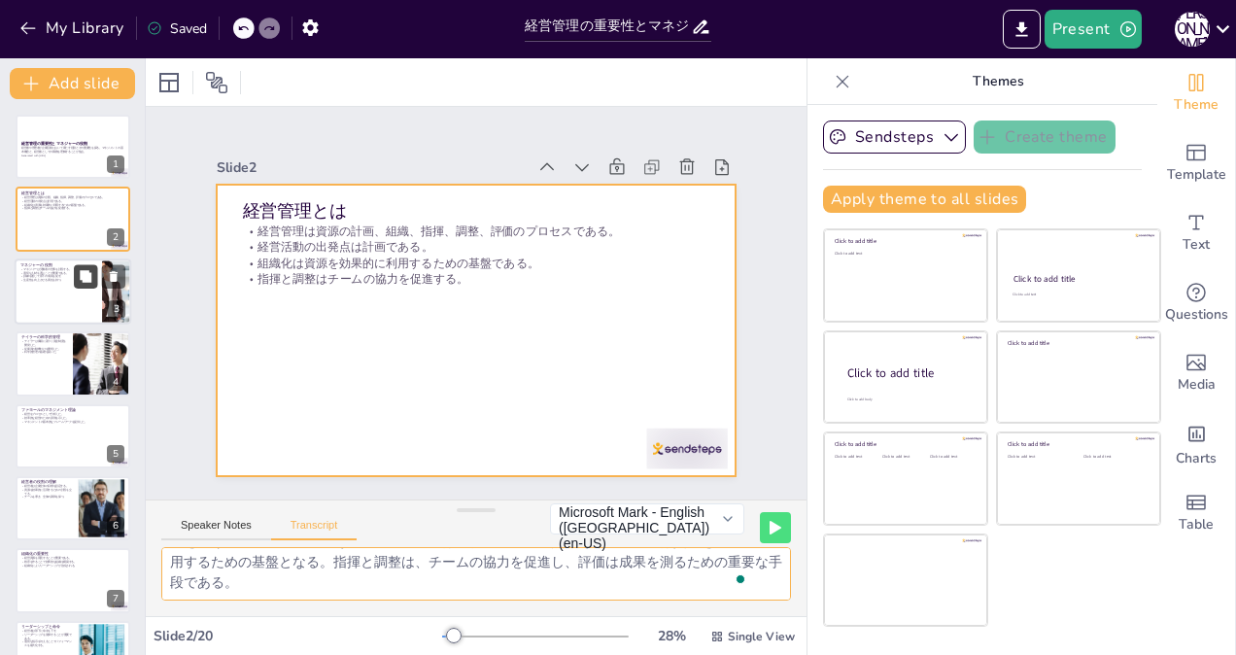
checkbox input "true"
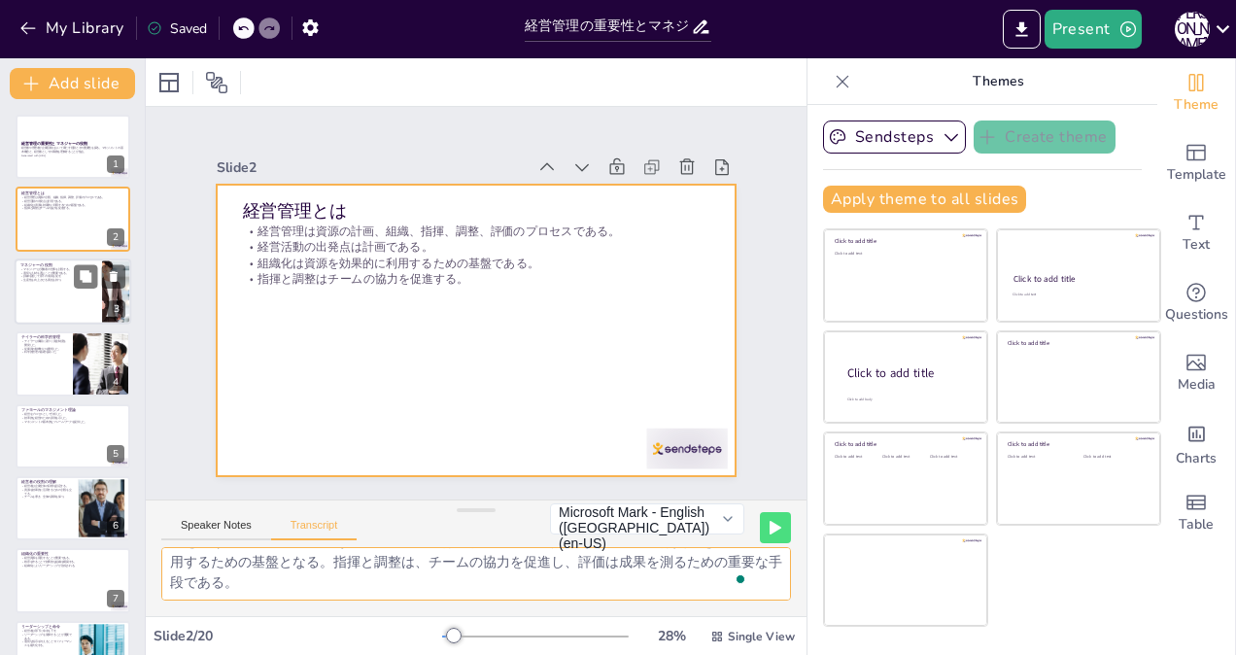
checkbox input "true"
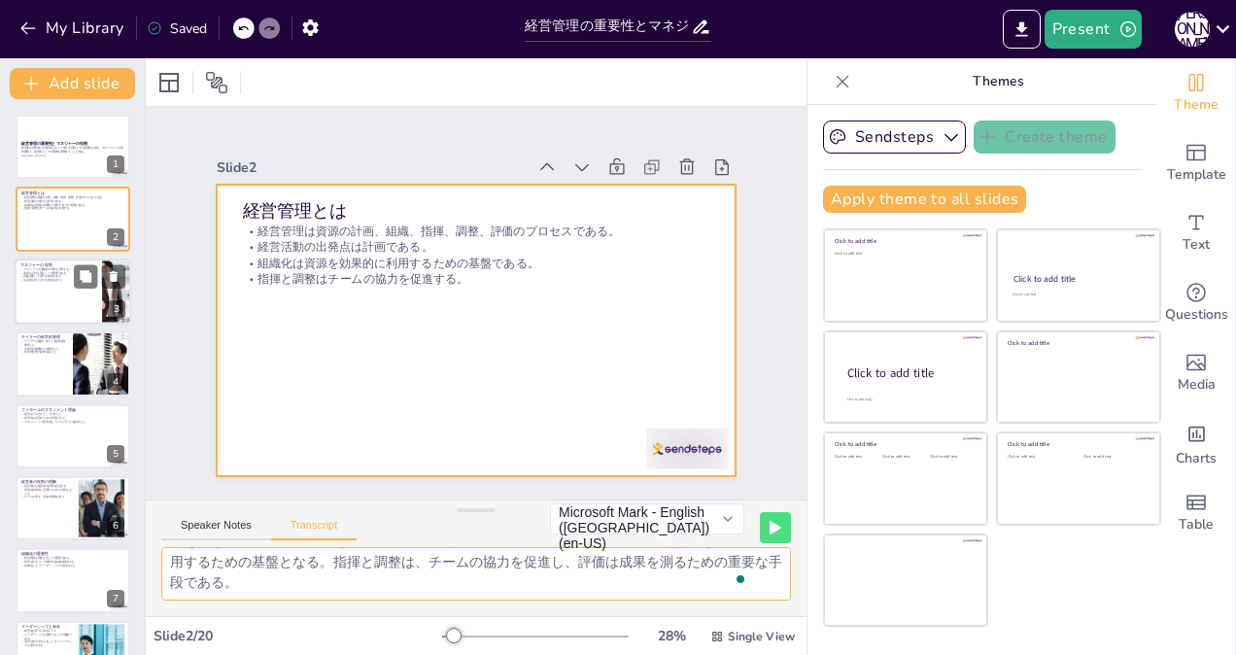
checkbox input "true"
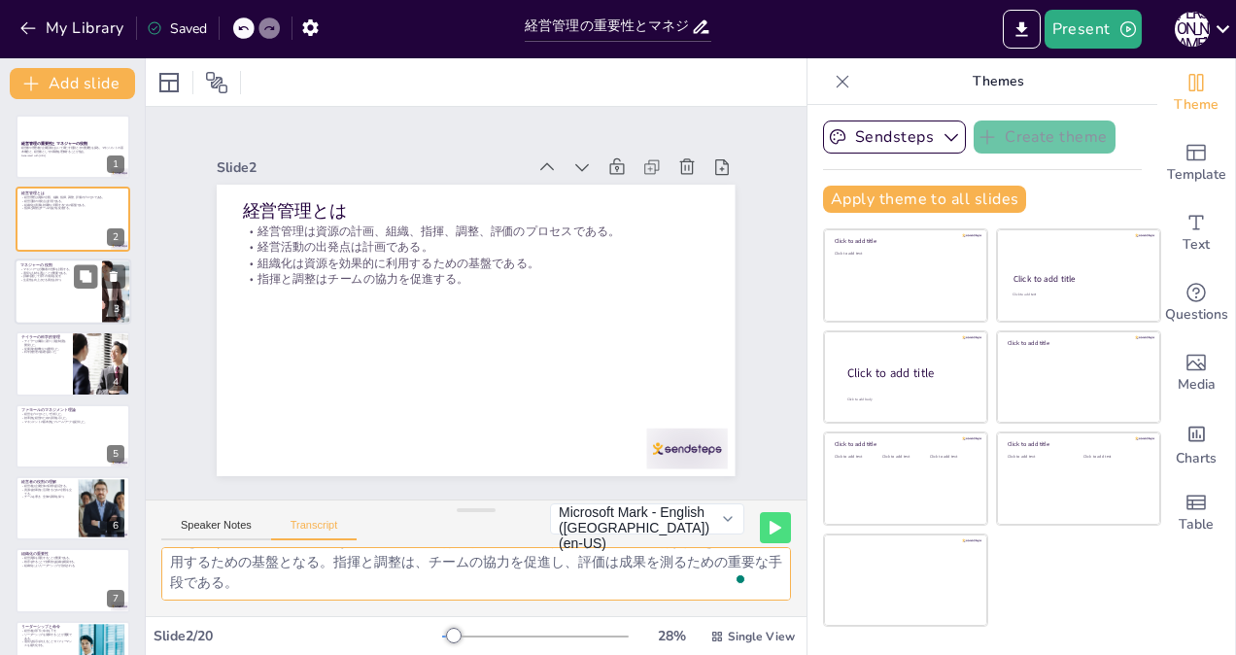
click at [33, 298] on div at bounding box center [73, 291] width 117 height 66
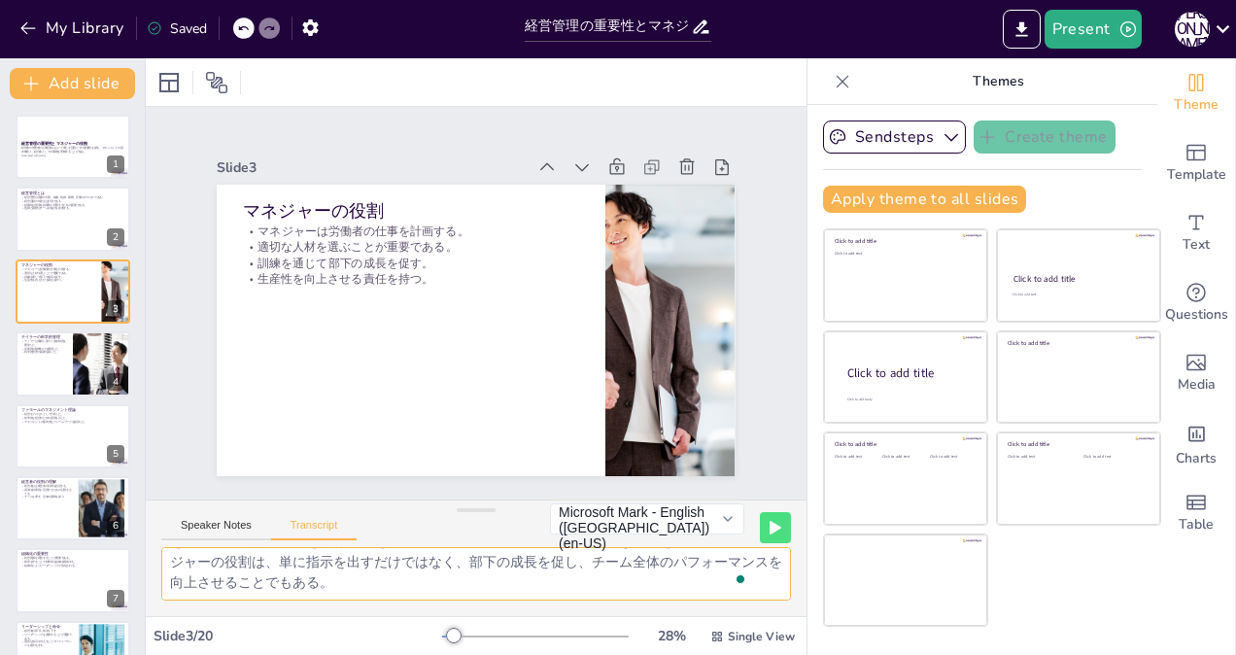
scroll to position [39, 0]
drag, startPoint x: 173, startPoint y: 556, endPoint x: 291, endPoint y: 581, distance: 121.2
click at [291, 581] on textarea "マネジャーは、労働者の仕事を計画し、適切な人材を選び、訓練し、生産性を向上させる責任を持つ。彼らはチームを導く役割を果たし、企業の目標達成に向けた重要な役割を…" at bounding box center [475, 573] width 629 height 53
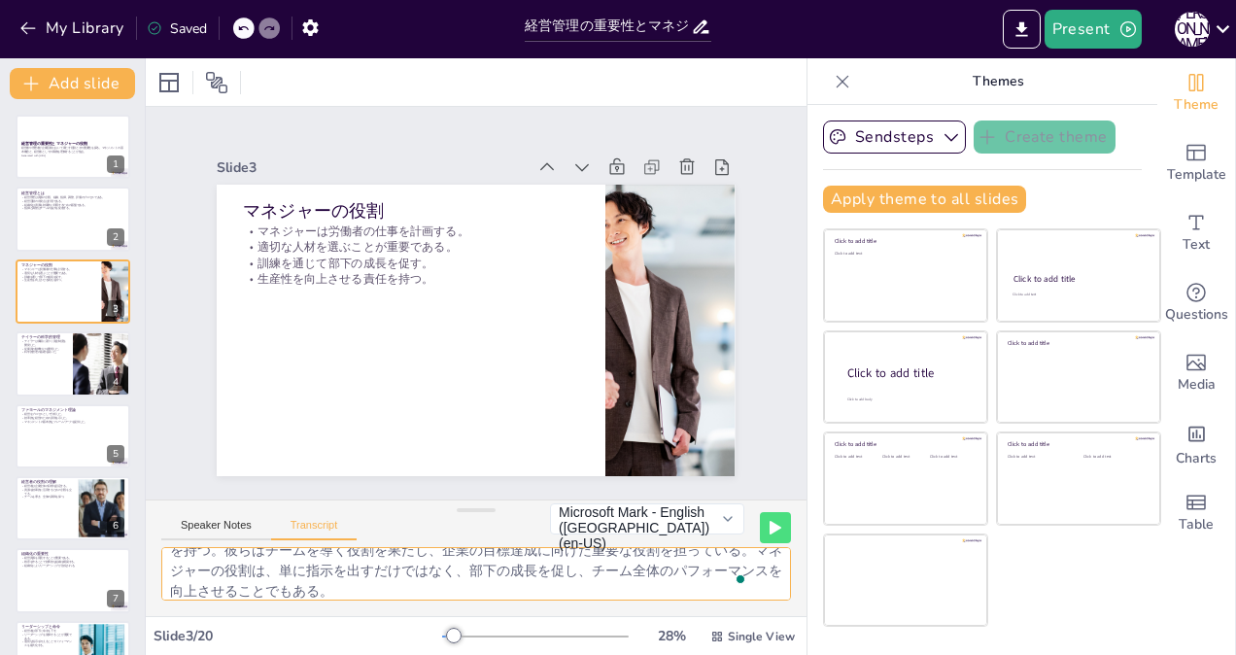
scroll to position [45, 0]
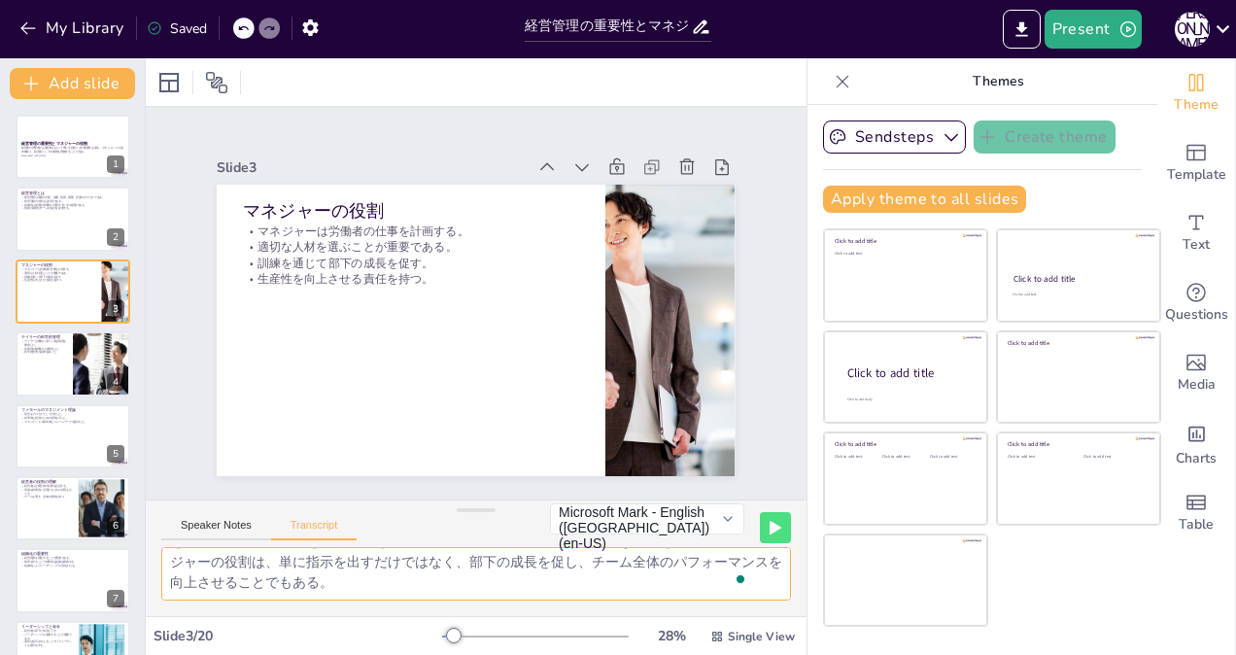
drag, startPoint x: 171, startPoint y: 563, endPoint x: 475, endPoint y: 624, distance: 310.0
click at [470, 626] on div "Slide 1 経営管理の重要性とマネジャーの役割 経営者や管理者が企業活動において果たす役割とその重要性を探る。マネジメントの基本概念と、経営者としての職務…" at bounding box center [476, 356] width 661 height 596
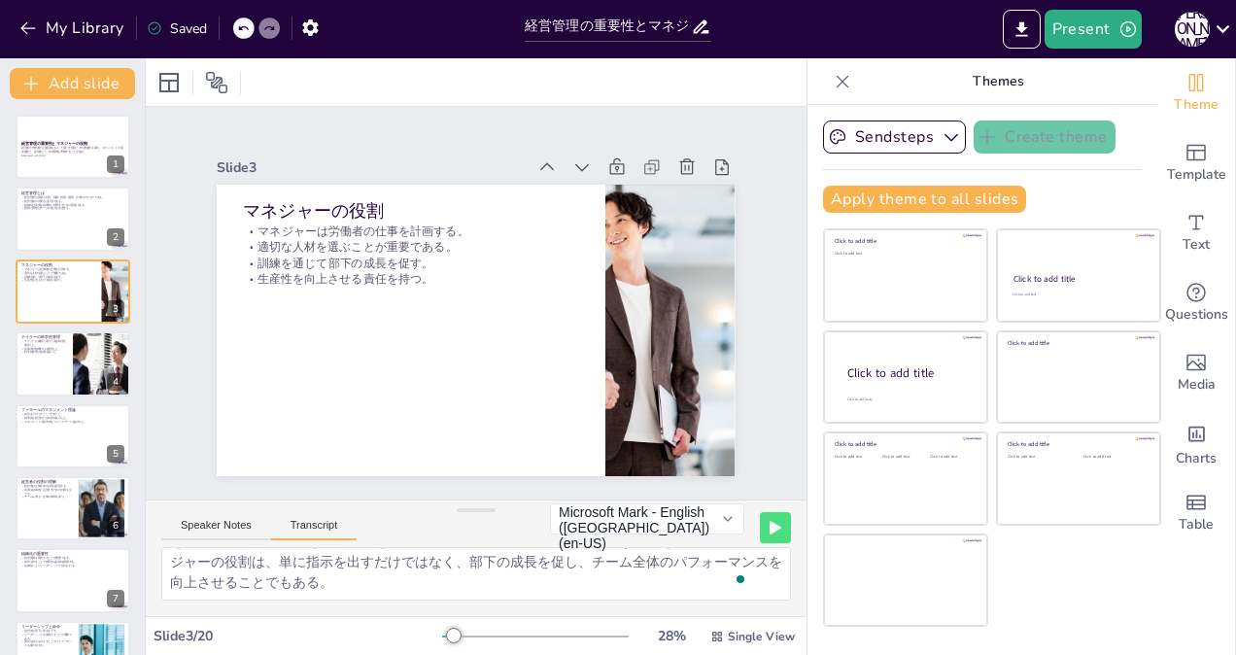
click at [291, 523] on button "Transcript" at bounding box center [314, 529] width 86 height 21
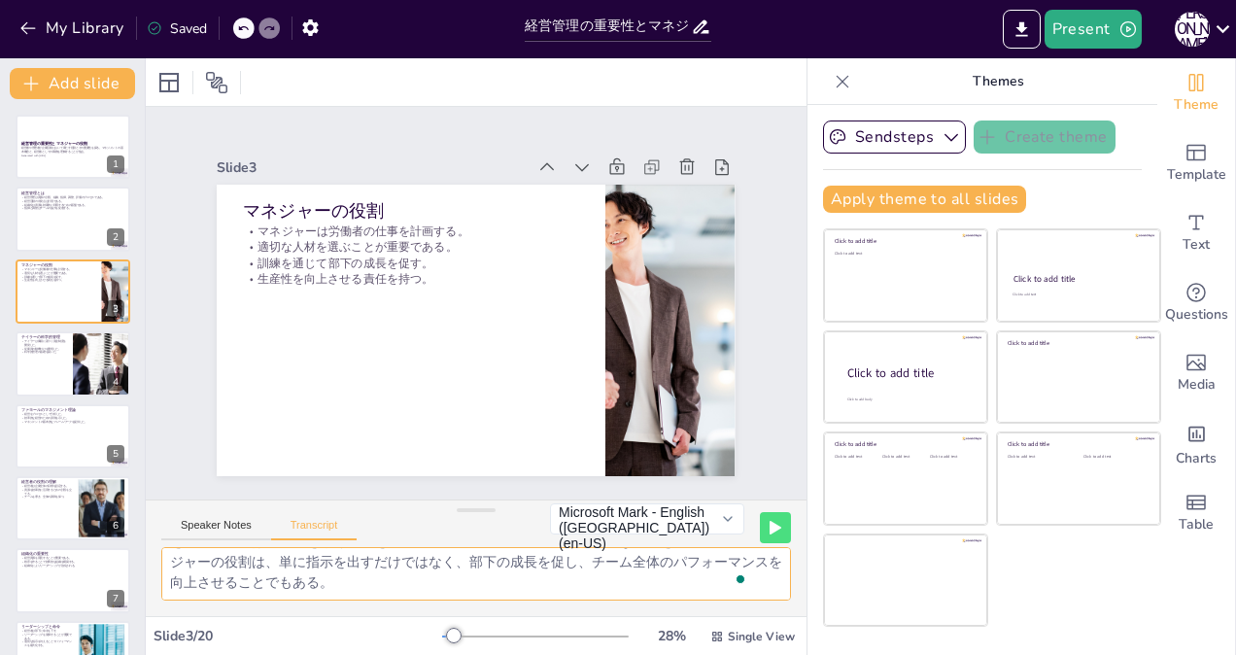
click at [301, 575] on textarea "マネジャーは、労働者の仕事を計画し、適切な人材を選び、訓練し、生産性を向上させる責任を持つ。彼らはチームを導く役割を果たし、企業の目標達成に向けた重要な役割を…" at bounding box center [475, 573] width 629 height 53
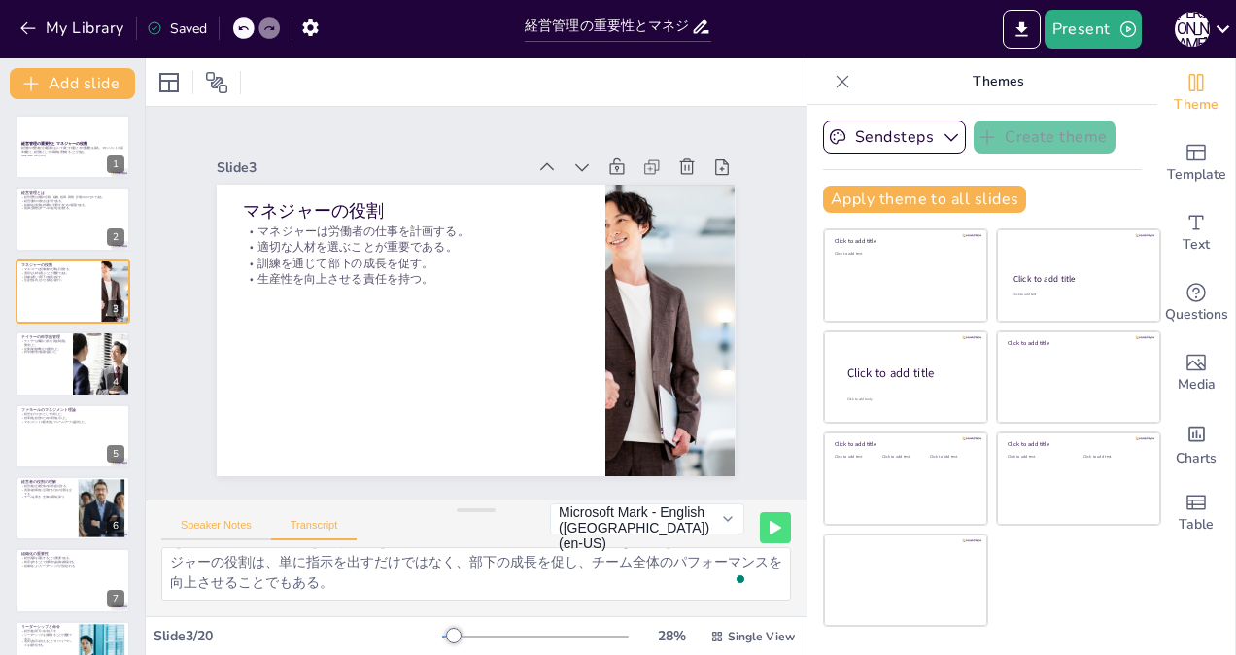
click at [196, 523] on button "Speaker Notes" at bounding box center [216, 529] width 110 height 21
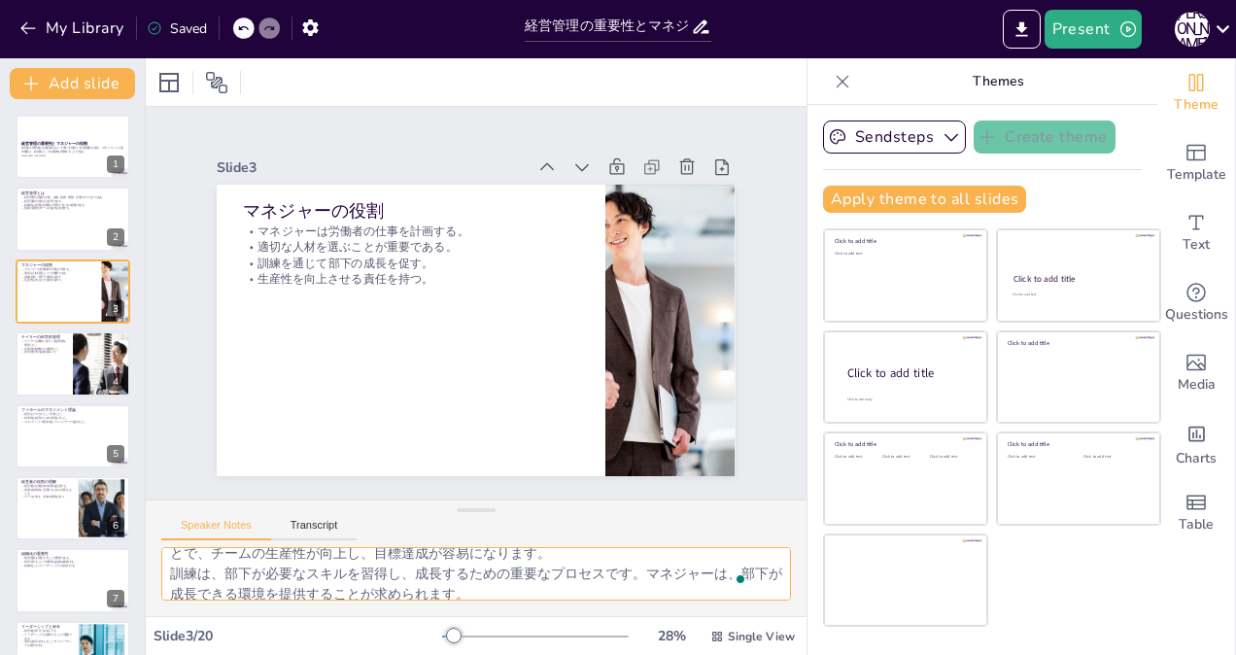
scroll to position [126, 0]
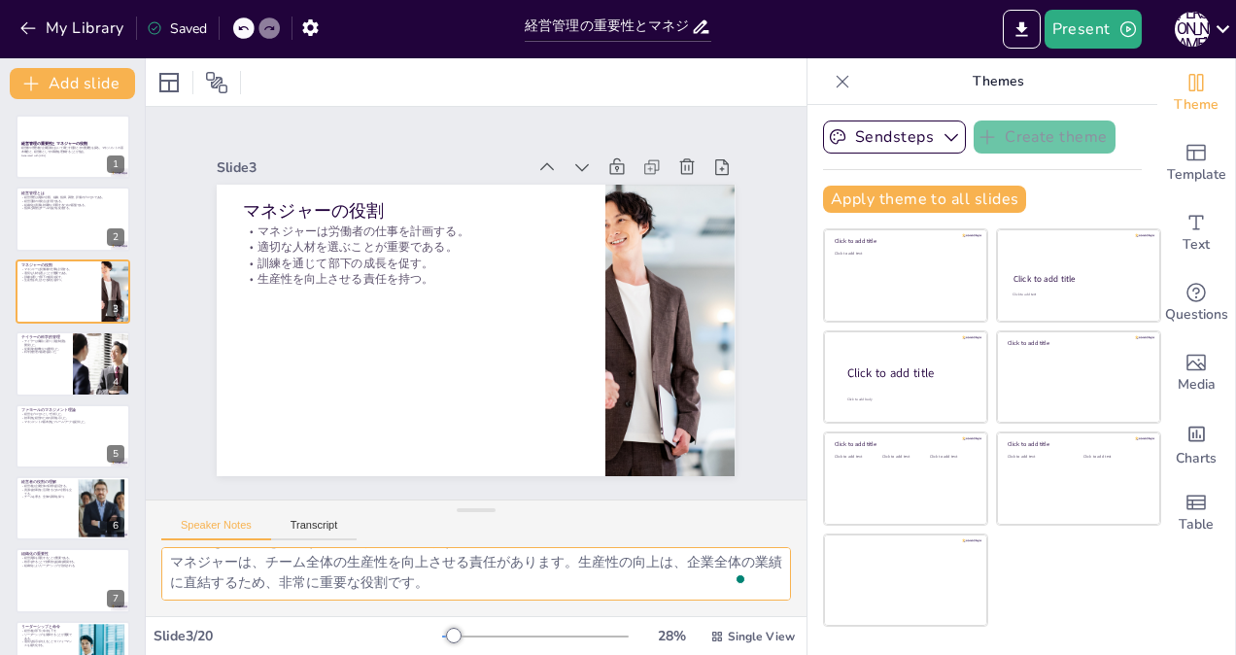
drag, startPoint x: 175, startPoint y: 567, endPoint x: 554, endPoint y: 655, distance: 388.8
click at [554, 654] on html "My Library Saved 経営管理の重要性とマネジャーの役割 Present [PERSON_NAME] Document fonts Akatab …" at bounding box center [618, 327] width 1236 height 655
click at [28, 363] on div at bounding box center [73, 363] width 117 height 66
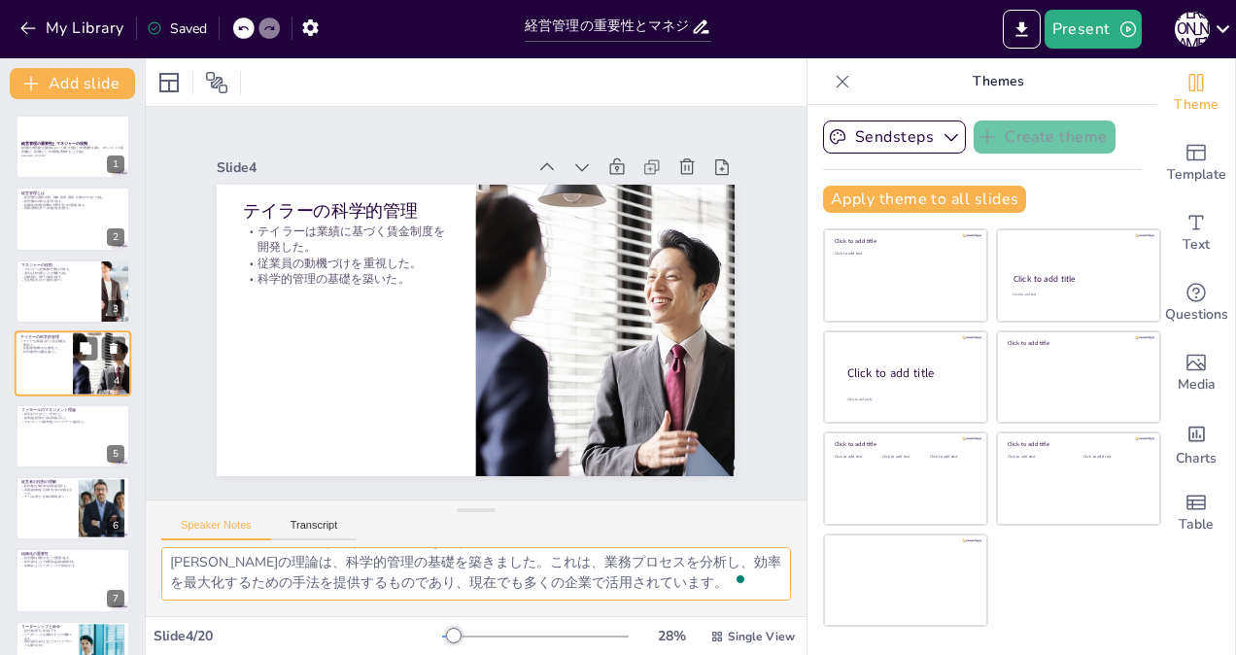
scroll to position [85, 0]
drag, startPoint x: 171, startPoint y: 558, endPoint x: 759, endPoint y: 670, distance: 598.4
click at [759, 654] on html "My Library Saved 経営管理の重要性とマネジャーの役割 Present [PERSON_NAME] Document fonts Akatab …" at bounding box center [618, 327] width 1236 height 655
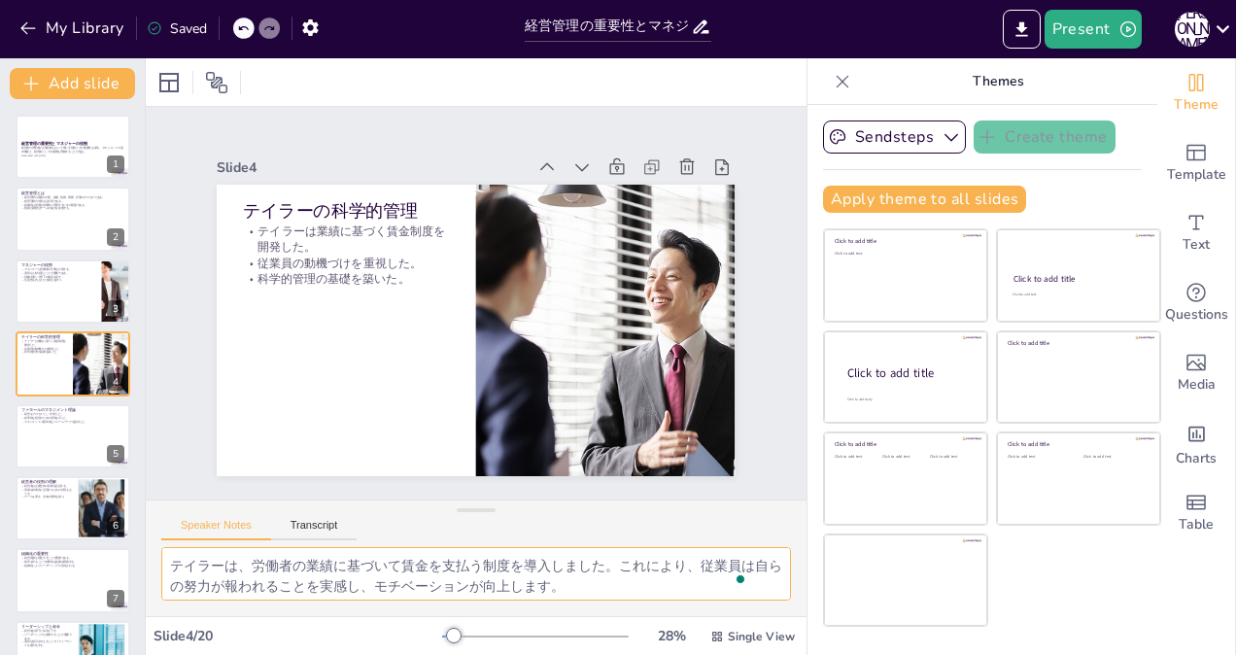
scroll to position [85, 0]
drag, startPoint x: 167, startPoint y: 561, endPoint x: 843, endPoint y: 663, distance: 683.8
click at [843, 654] on html "My Library Saved 経営管理の重要性とマネジャーの役割 Present [PERSON_NAME] Document fonts Akatab …" at bounding box center [618, 327] width 1236 height 655
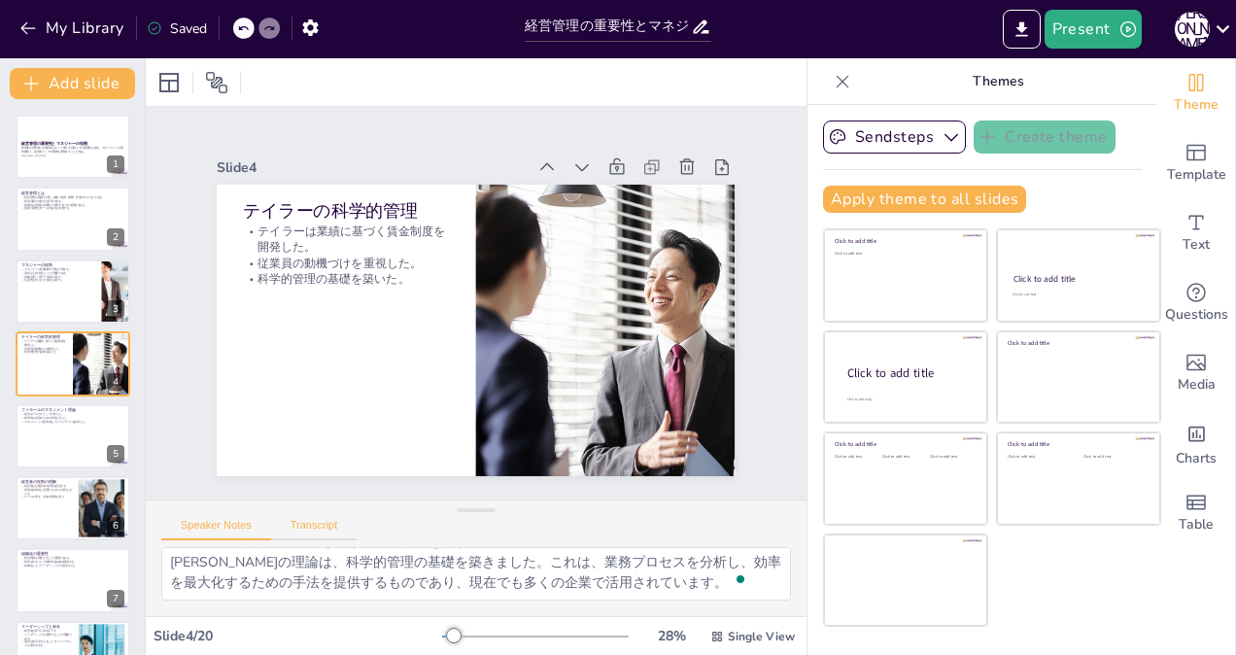
click at [306, 525] on button "Transcript" at bounding box center [314, 529] width 86 height 21
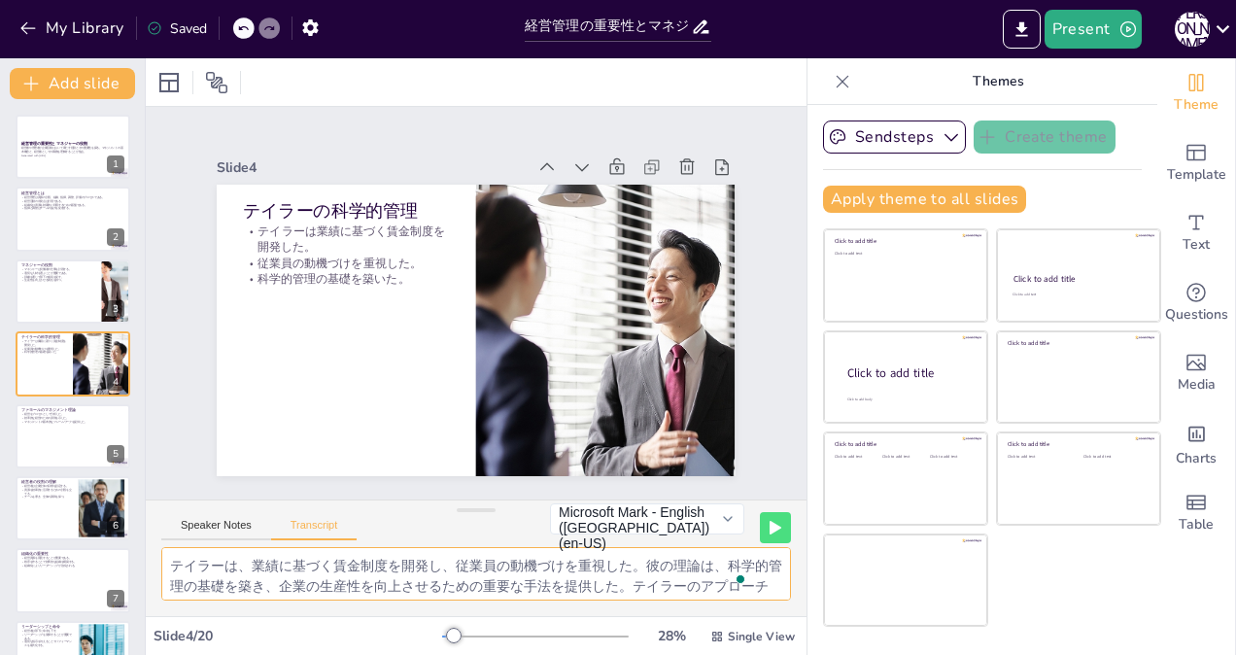
scroll to position [24, 0]
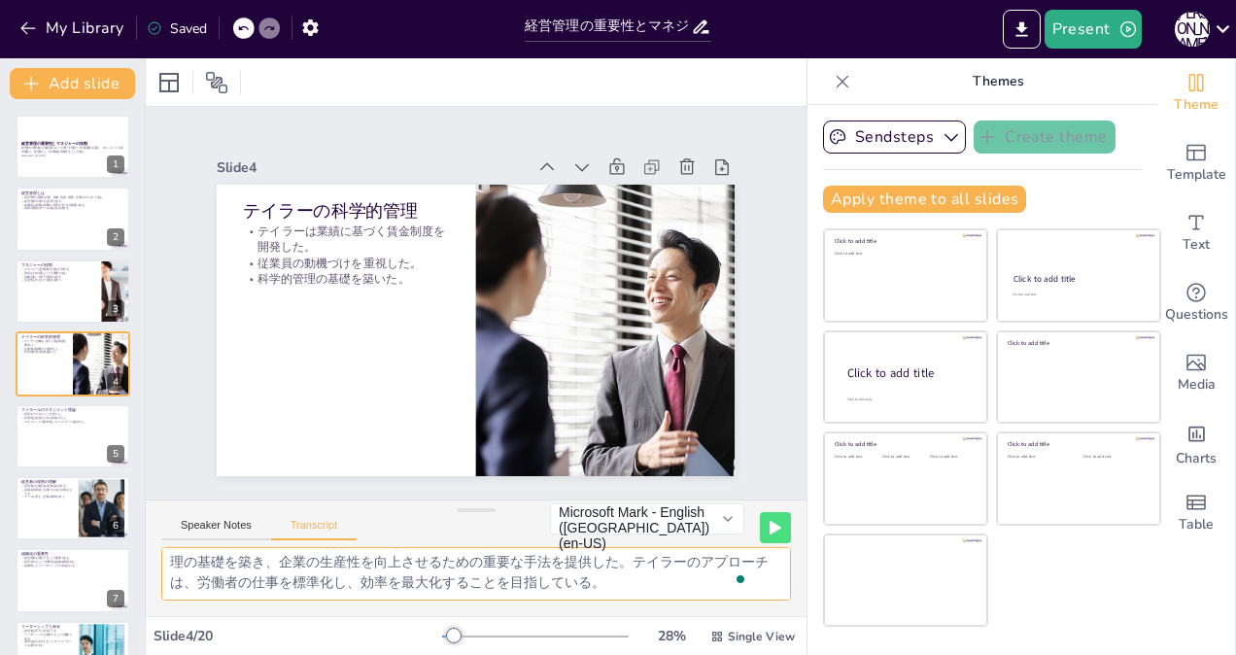
drag, startPoint x: 168, startPoint y: 554, endPoint x: 827, endPoint y: 624, distance: 662.3
click at [827, 624] on div "Document fonts Akatab Recently used Mulish Akatab Popular fonts Lato Montserrat…" at bounding box center [618, 356] width 1236 height 596
click at [35, 443] on div at bounding box center [73, 436] width 117 height 66
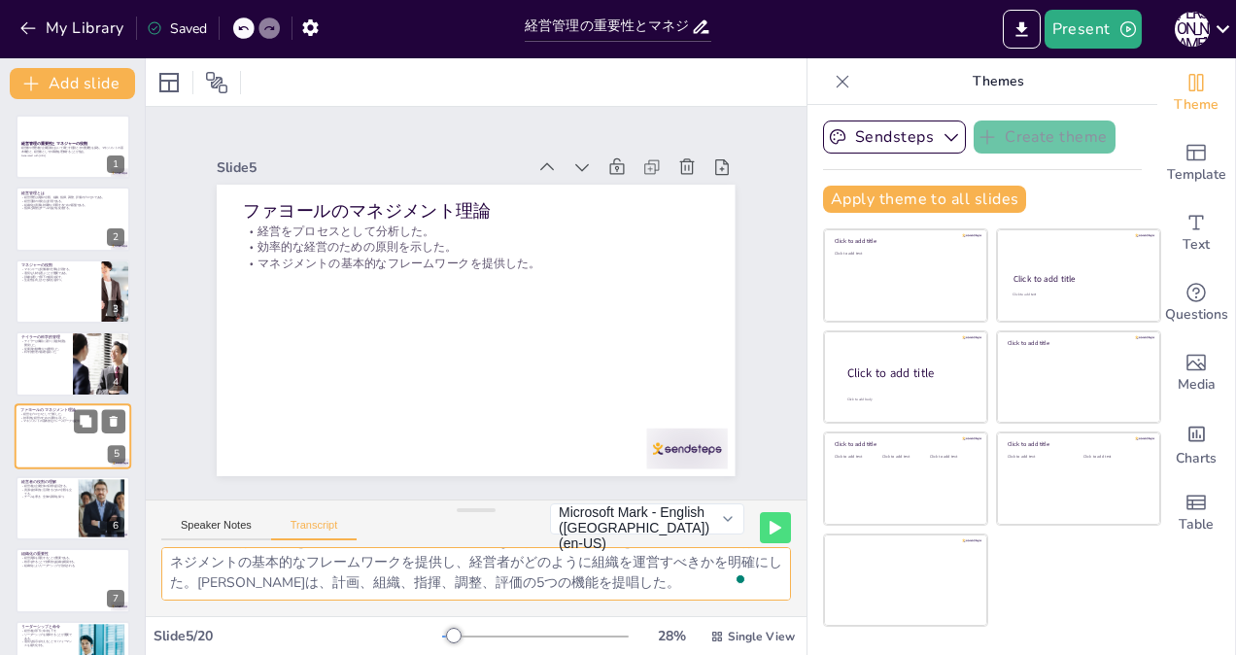
scroll to position [58, 0]
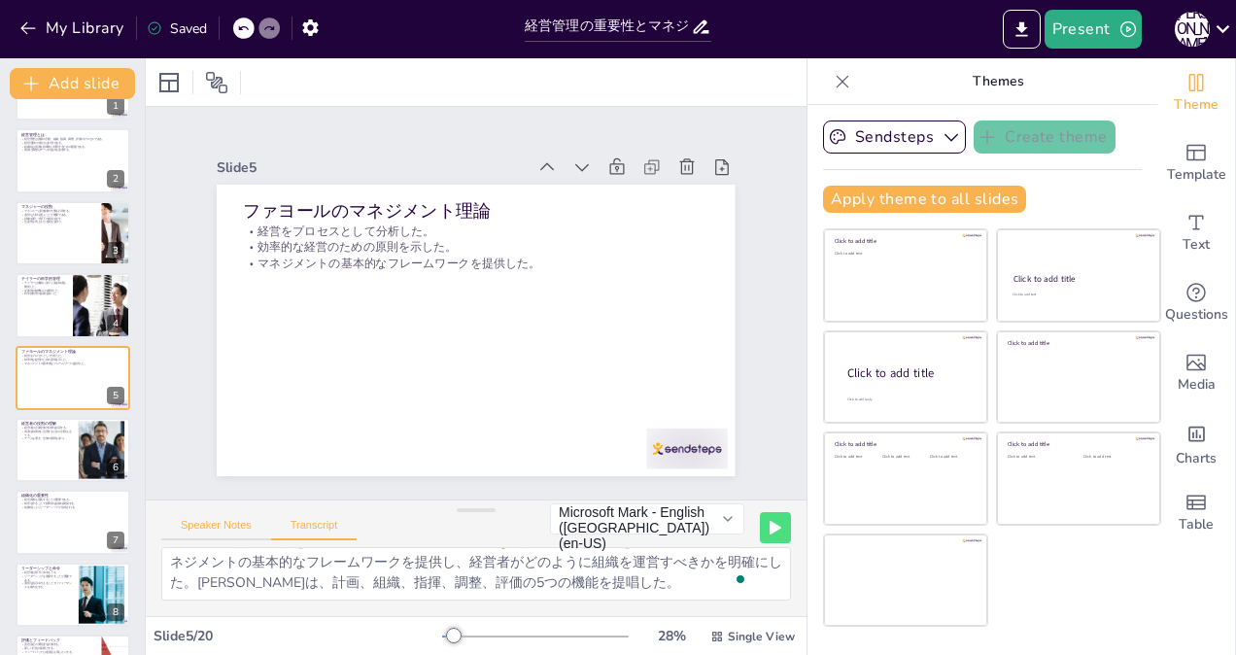
click at [214, 520] on button "Speaker Notes" at bounding box center [216, 529] width 110 height 21
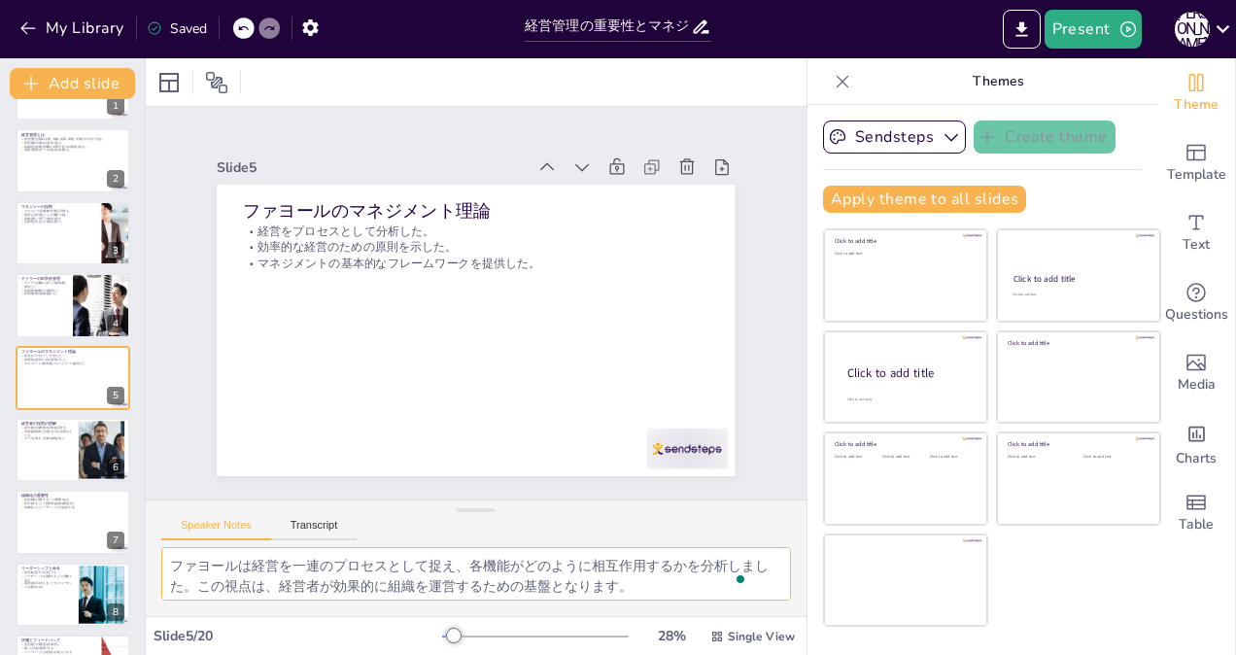
scroll to position [85, 0]
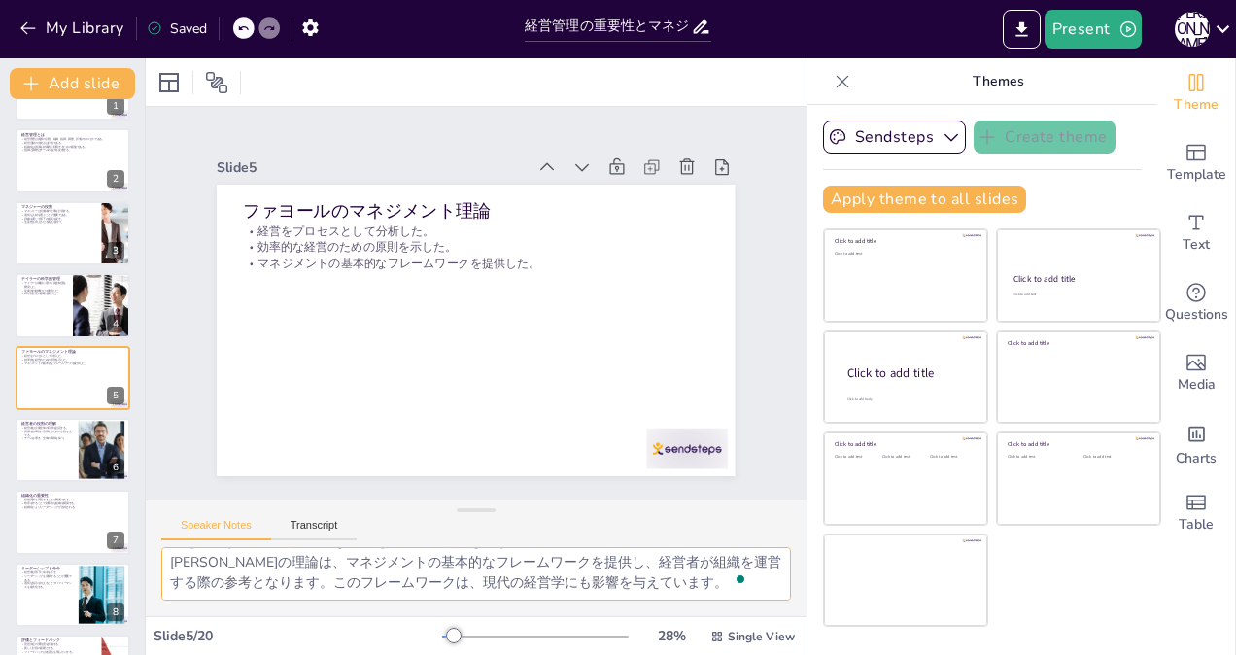
drag, startPoint x: 171, startPoint y: 559, endPoint x: 822, endPoint y: 704, distance: 667.0
click at [822, 654] on html "My Library Saved 経営管理の重要性とマネジャーの役割 Present [PERSON_NAME] Document fonts Akatab …" at bounding box center [618, 327] width 1236 height 655
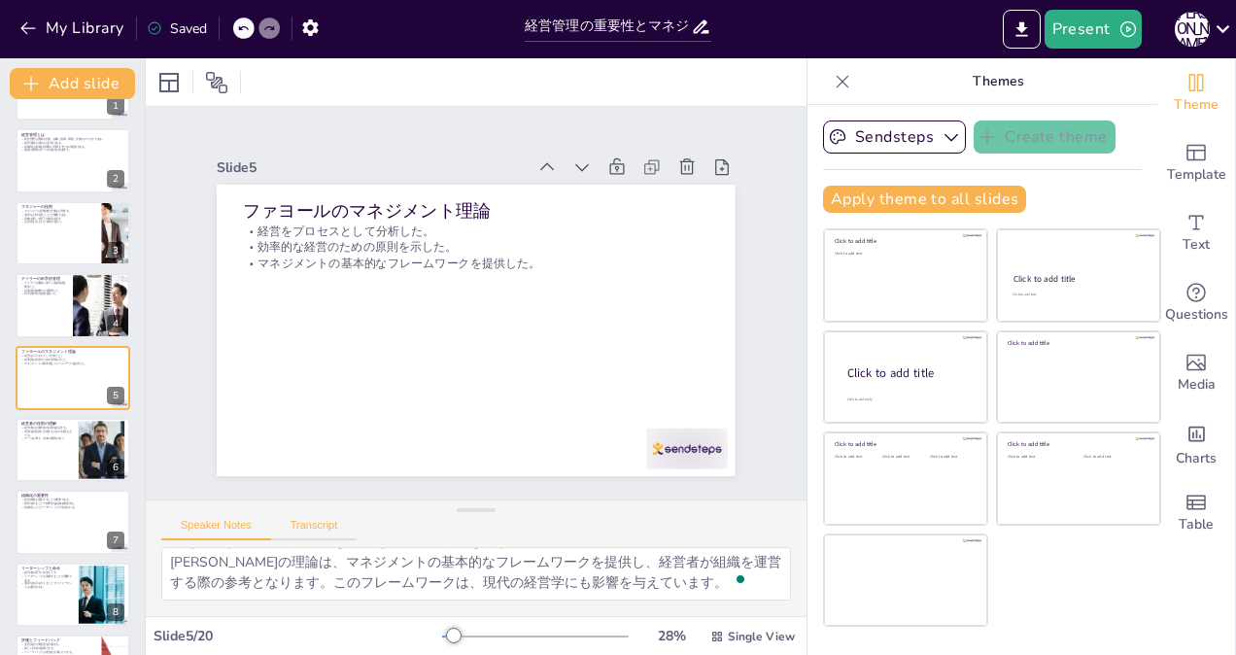
click at [288, 522] on button "Transcript" at bounding box center [314, 529] width 86 height 21
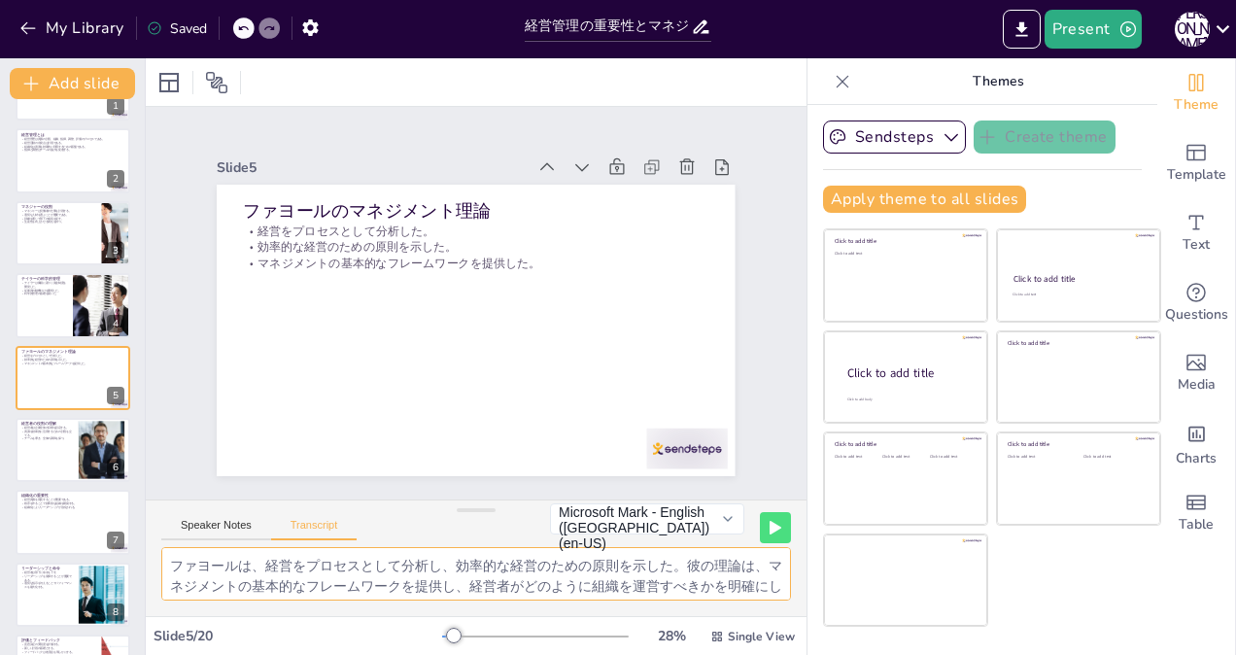
scroll to position [24, 0]
drag, startPoint x: 169, startPoint y: 561, endPoint x: 798, endPoint y: 672, distance: 638.4
click at [798, 654] on html "My Library Saved 経営管理の重要性とマネジャーの役割 Present [PERSON_NAME] Document fonts Akatab …" at bounding box center [618, 327] width 1236 height 655
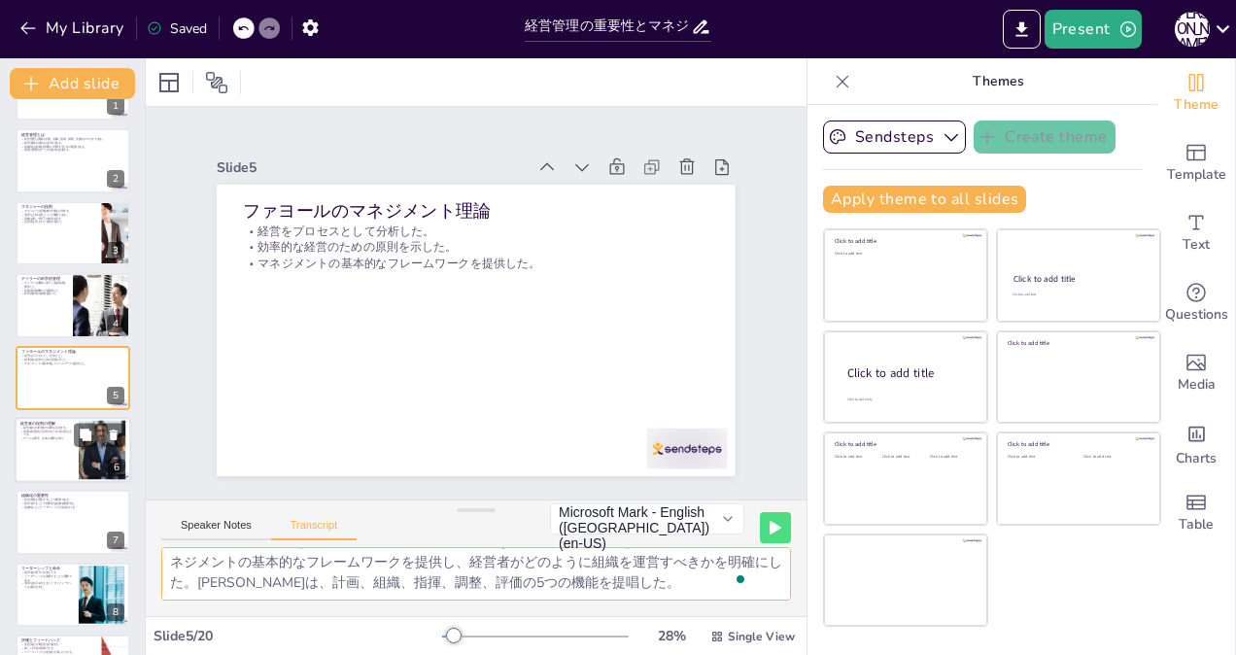
click at [37, 458] on div at bounding box center [73, 450] width 117 height 66
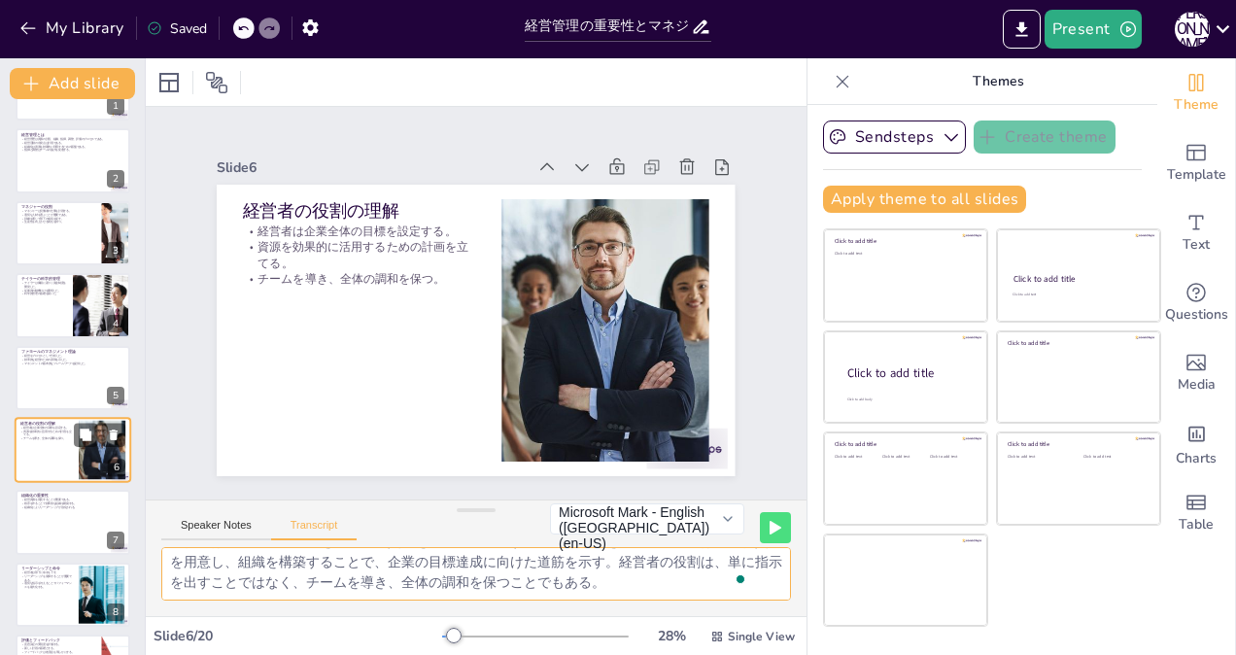
scroll to position [131, 0]
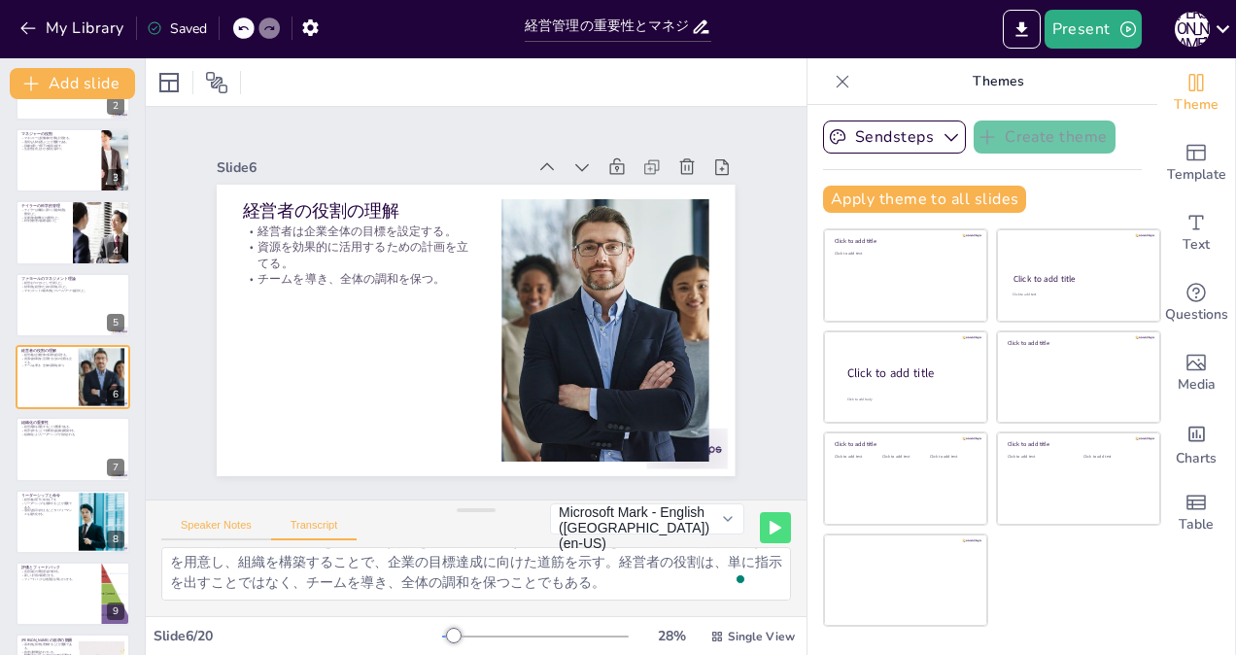
click at [190, 523] on button "Speaker Notes" at bounding box center [216, 529] width 110 height 21
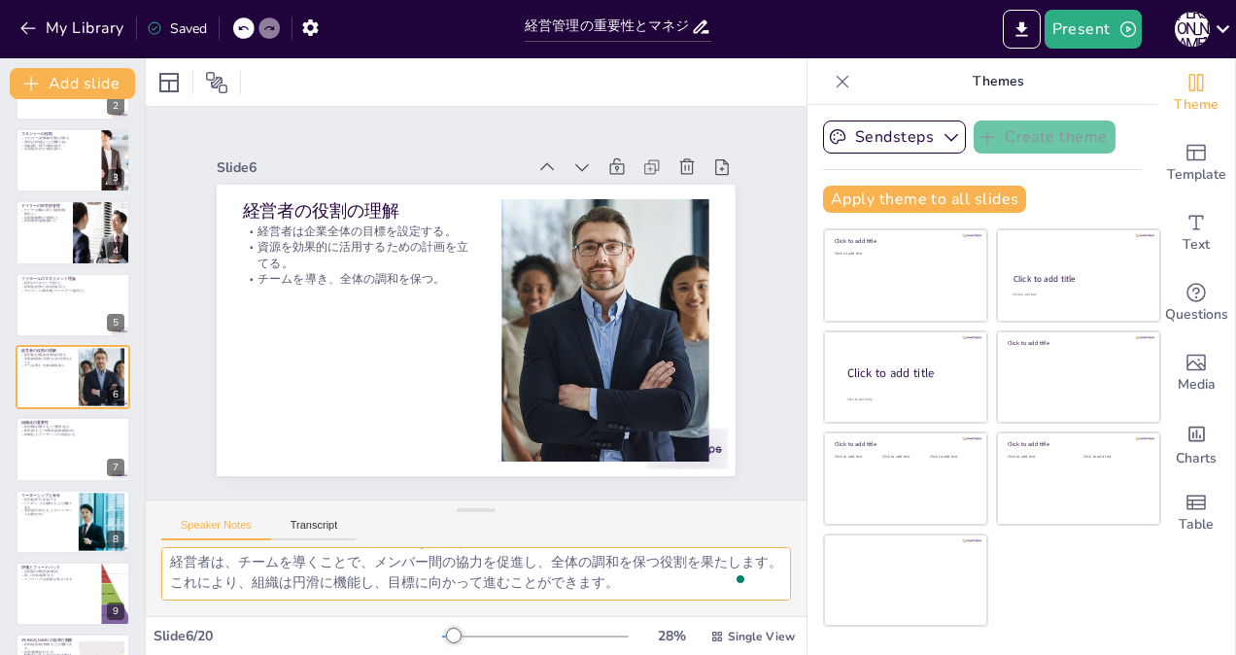
scroll to position [85, 0]
drag, startPoint x: 167, startPoint y: 557, endPoint x: 762, endPoint y: 682, distance: 607.6
click at [762, 654] on html "My Library Saved 経営管理の重要性とマネジャーの役割 Present [PERSON_NAME] Document fonts Akatab …" at bounding box center [618, 327] width 1236 height 655
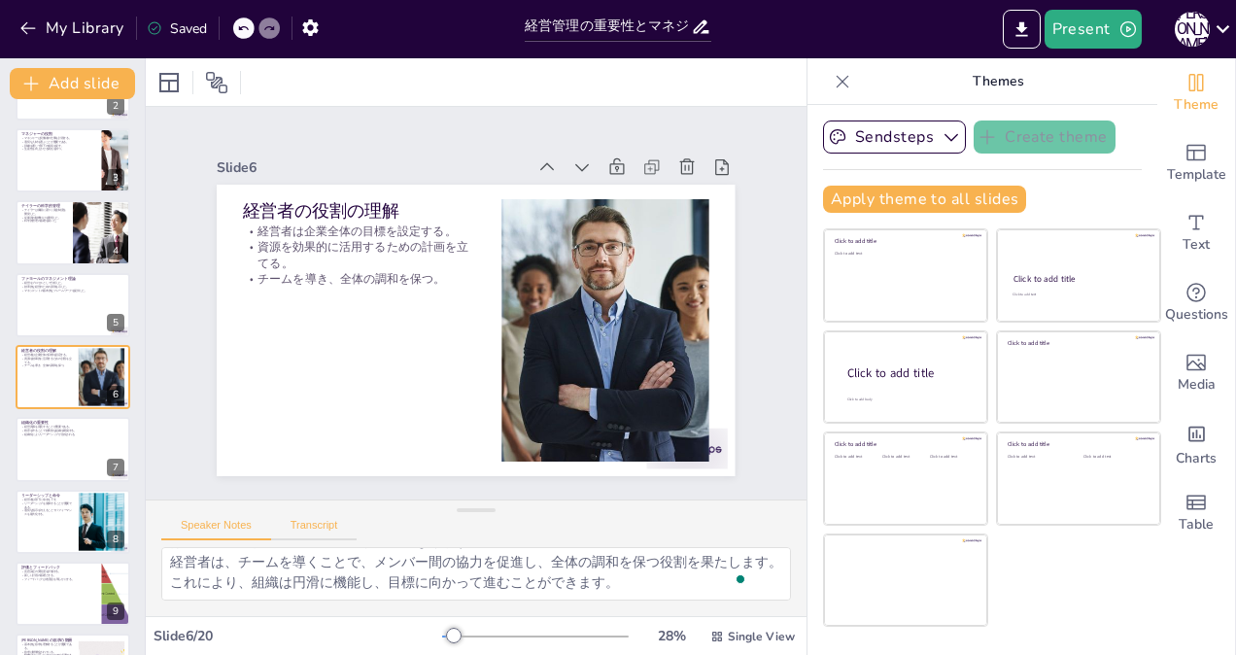
click at [310, 527] on button "Transcript" at bounding box center [314, 529] width 86 height 21
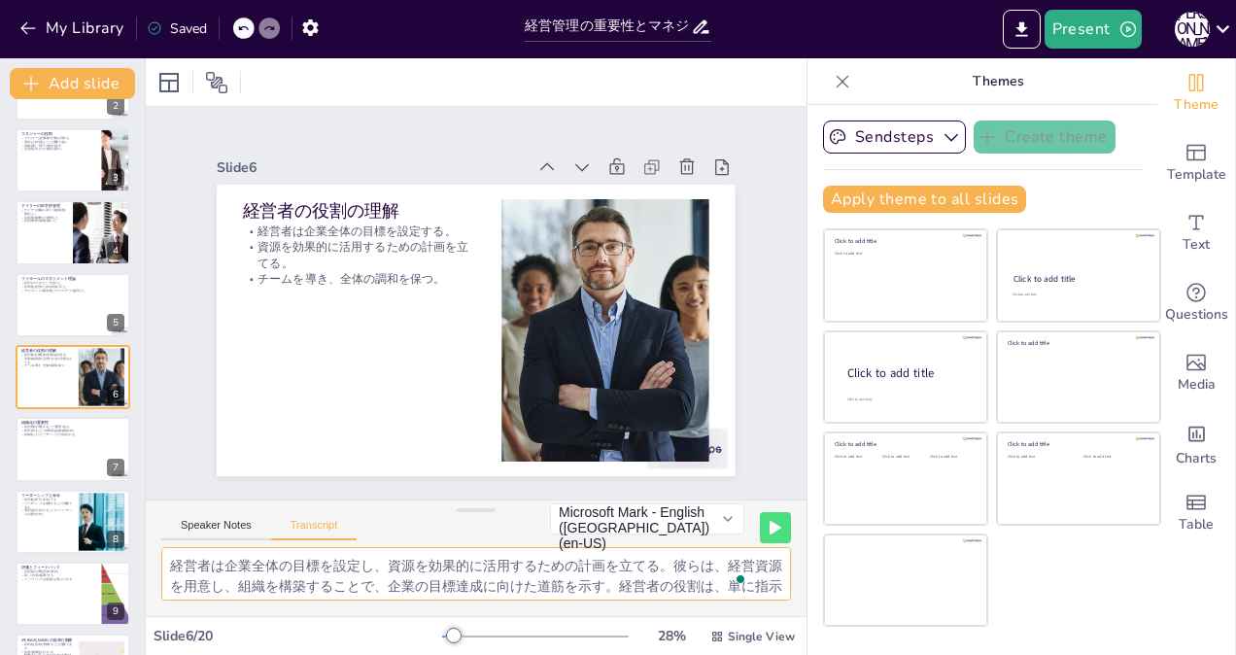
scroll to position [24, 0]
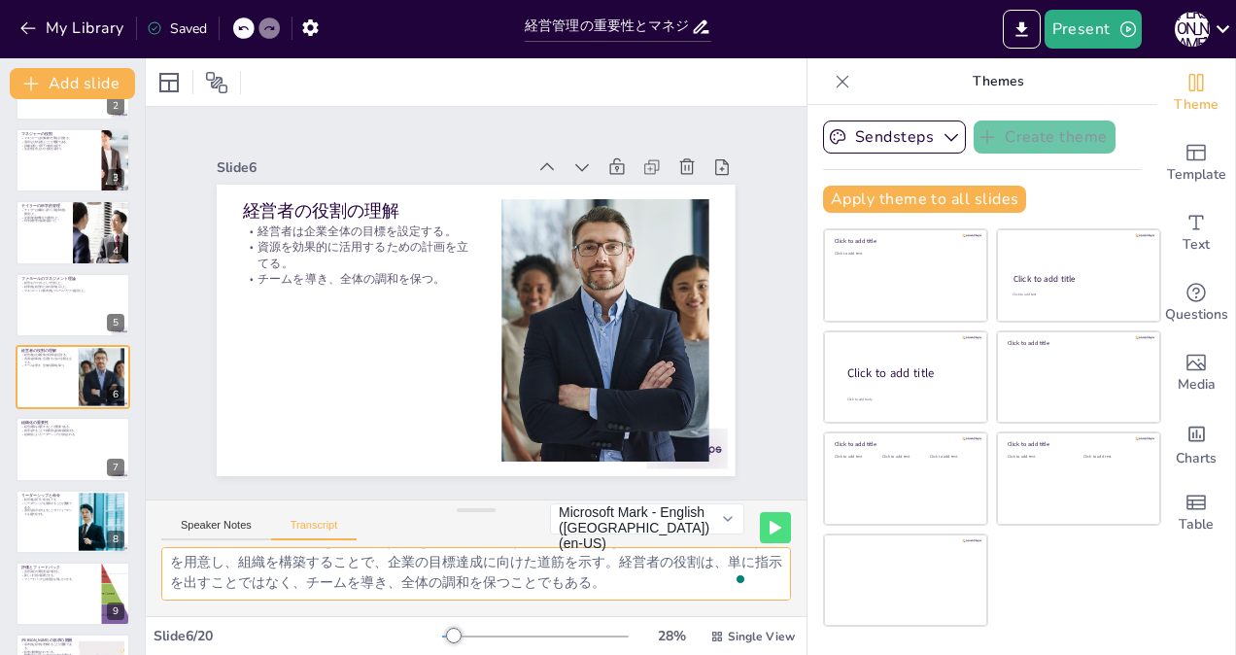
drag, startPoint x: 172, startPoint y: 561, endPoint x: 737, endPoint y: 679, distance: 577.7
click at [737, 654] on html "My Library Saved 経営管理の重要性とマネジャーの役割 Present [PERSON_NAME] Document fonts Akatab …" at bounding box center [618, 327] width 1236 height 655
click at [43, 455] on div at bounding box center [73, 450] width 117 height 66
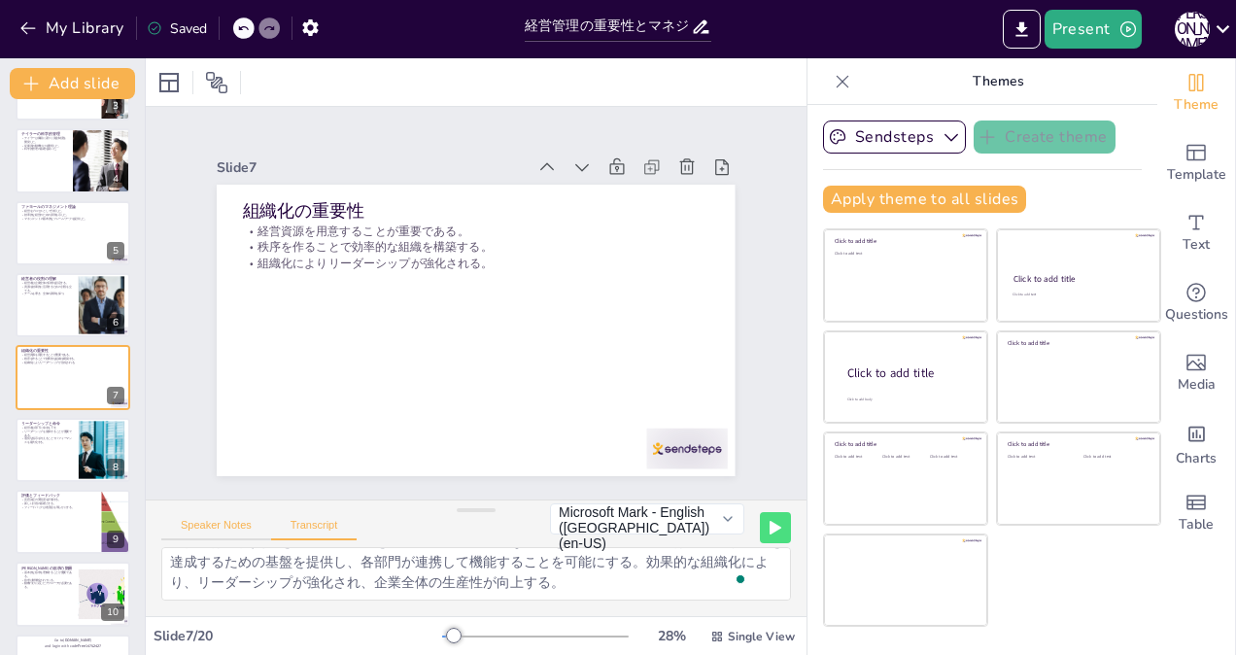
click at [209, 527] on button "Speaker Notes" at bounding box center [216, 529] width 110 height 21
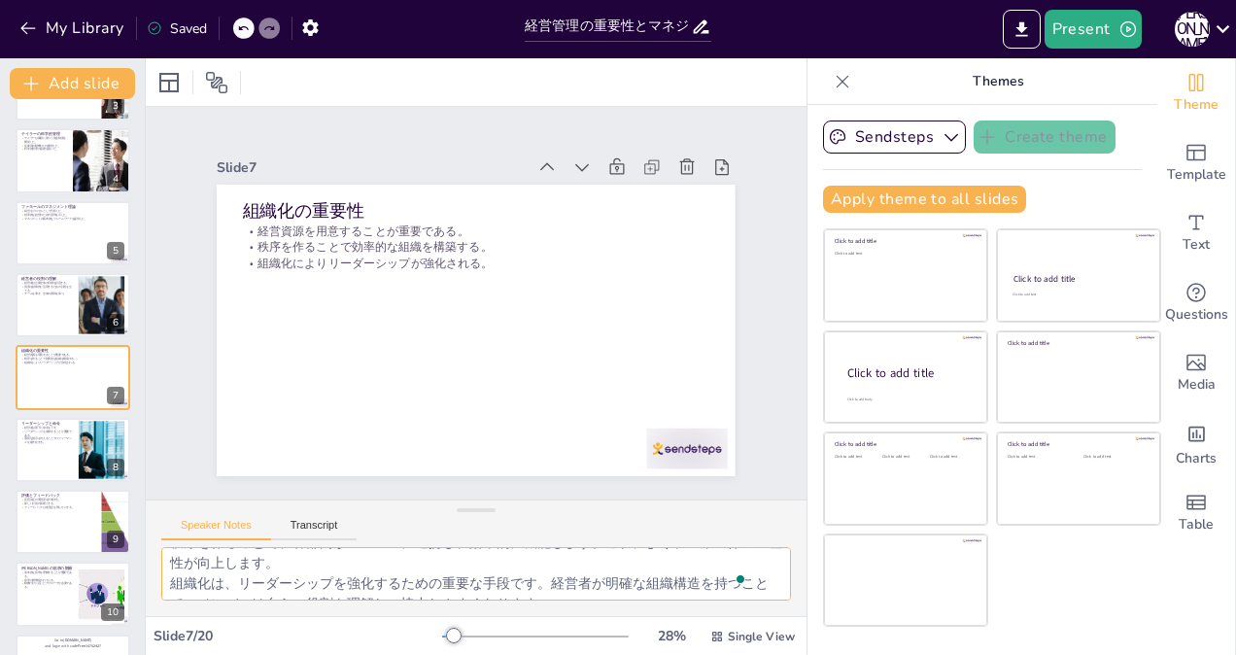
scroll to position [85, 0]
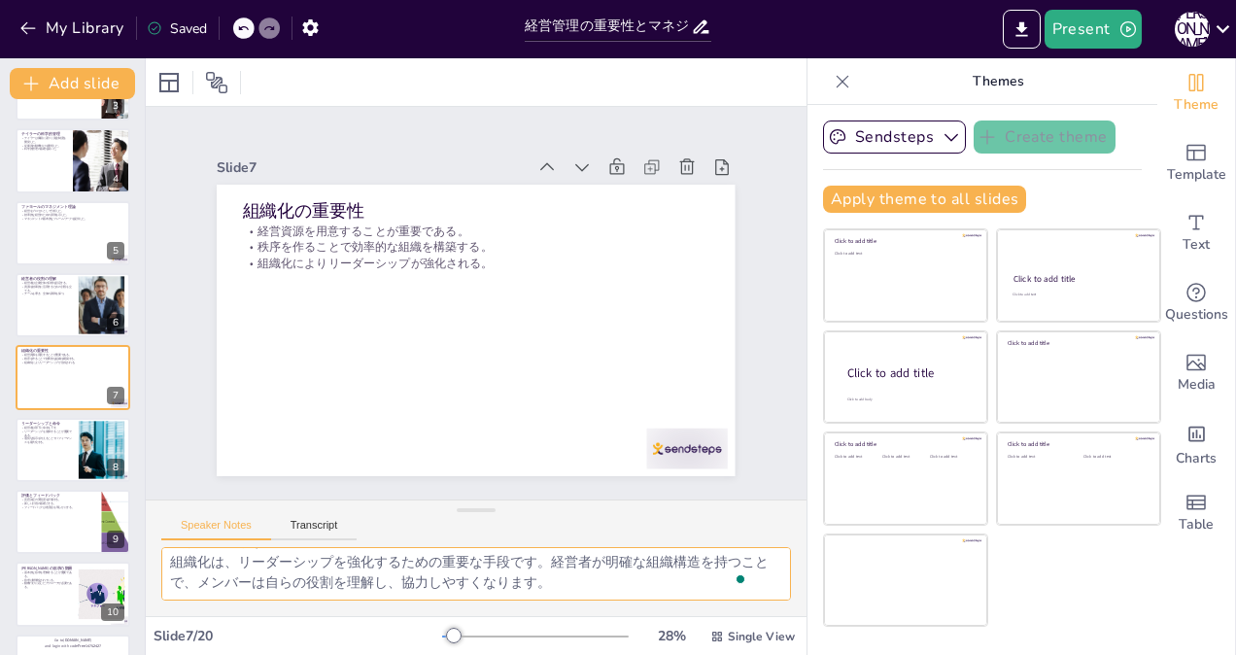
drag, startPoint x: 170, startPoint y: 561, endPoint x: 749, endPoint y: 674, distance: 589.8
click at [749, 654] on html "My Library Saved 経営管理の重要性とマネジャーの役割 Present [PERSON_NAME] Document fonts Akatab …" at bounding box center [618, 327] width 1236 height 655
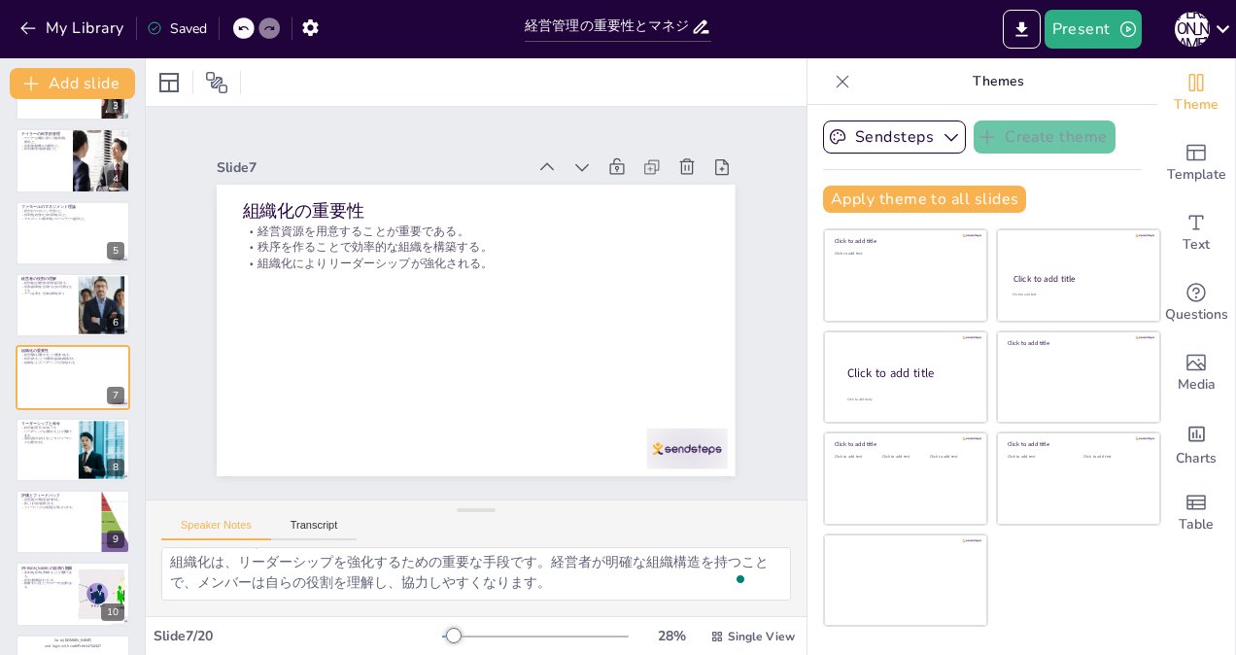
click at [323, 513] on div "Speaker Notes Transcript" at bounding box center [476, 523] width 661 height 47
click at [318, 519] on button "Transcript" at bounding box center [314, 529] width 86 height 21
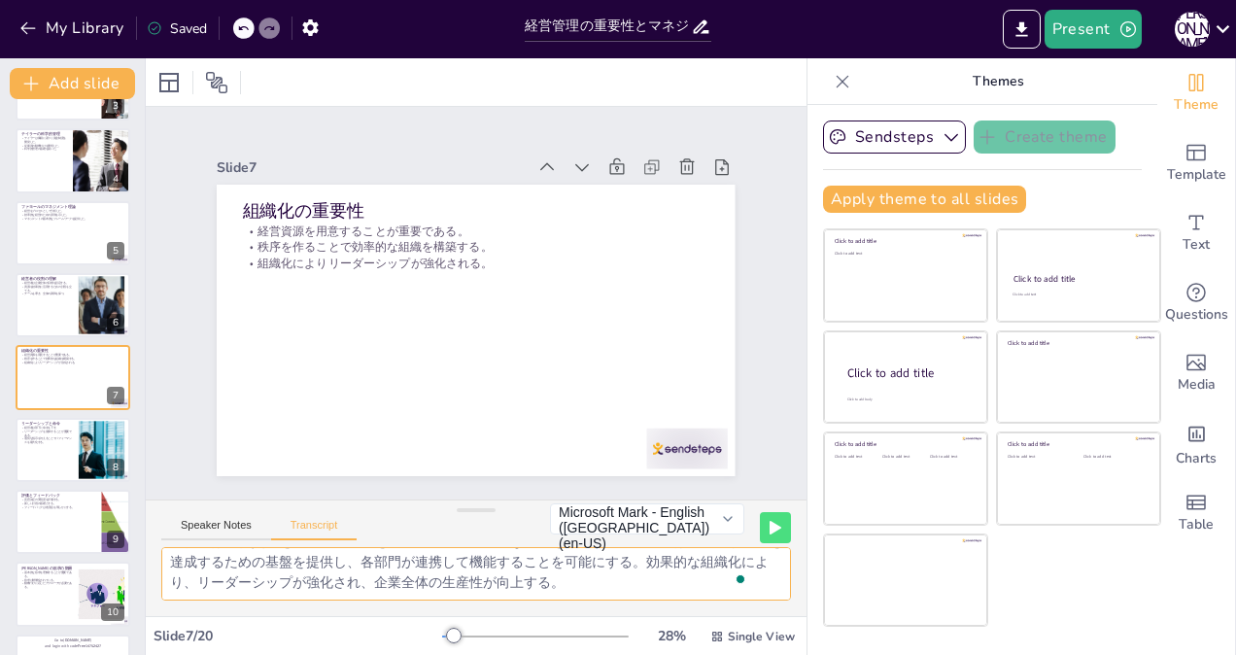
scroll to position [24, 0]
drag, startPoint x: 167, startPoint y: 563, endPoint x: 826, endPoint y: 655, distance: 664.9
click at [826, 654] on html "My Library Saved 経営管理の重要性とマネジャーの役割 Present [PERSON_NAME] Document fonts Akatab …" at bounding box center [618, 327] width 1236 height 655
click at [37, 457] on div at bounding box center [73, 450] width 117 height 66
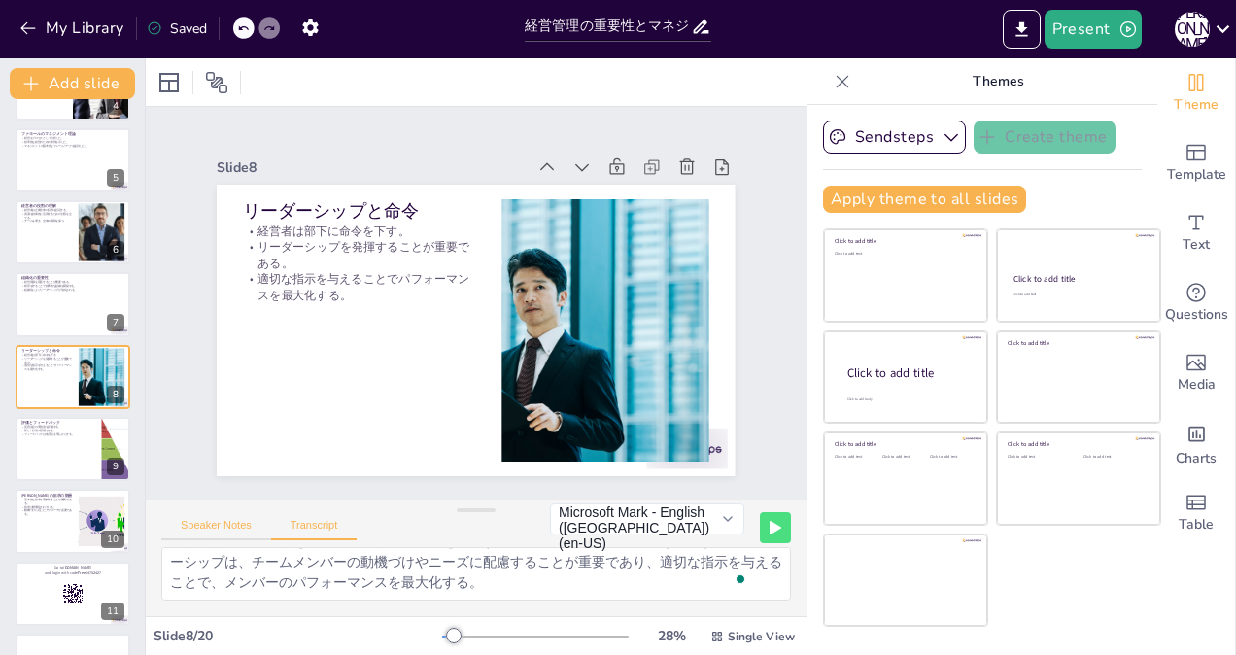
click at [204, 519] on button "Speaker Notes" at bounding box center [216, 529] width 110 height 21
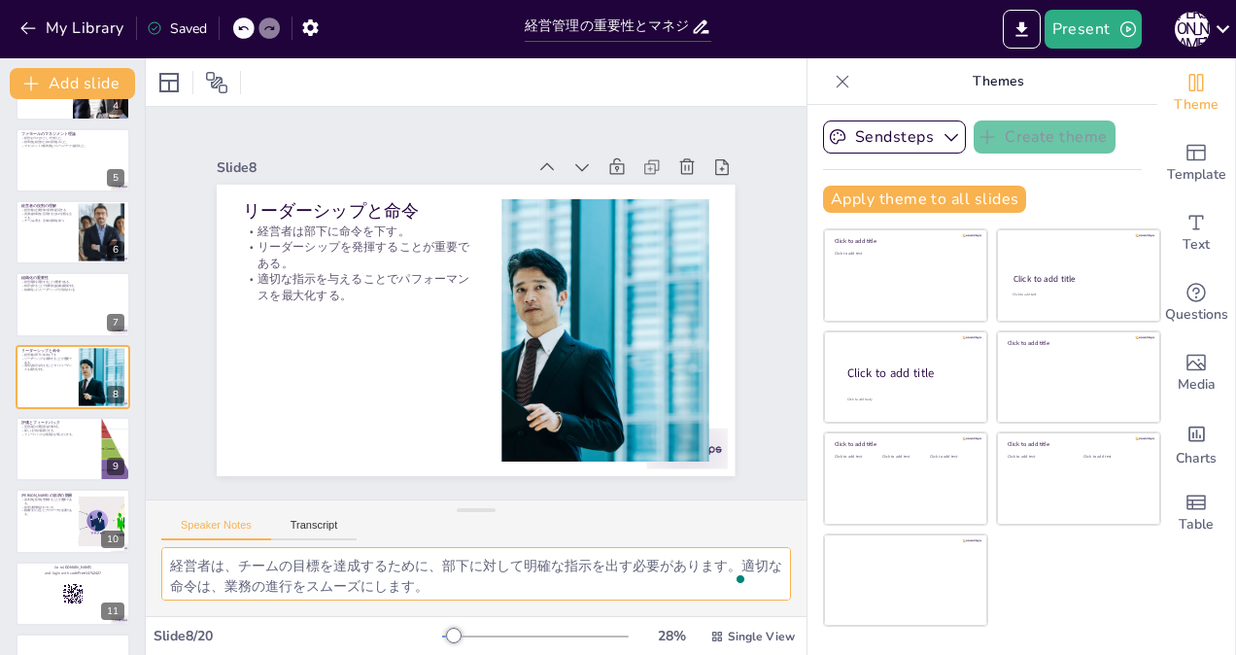
scroll to position [85, 0]
drag, startPoint x: 168, startPoint y: 557, endPoint x: 790, endPoint y: 701, distance: 638.3
click at [790, 654] on html "My Library Saved 経営管理の重要性とマネジャーの役割 Present [PERSON_NAME] Document fonts Akatab …" at bounding box center [618, 327] width 1236 height 655
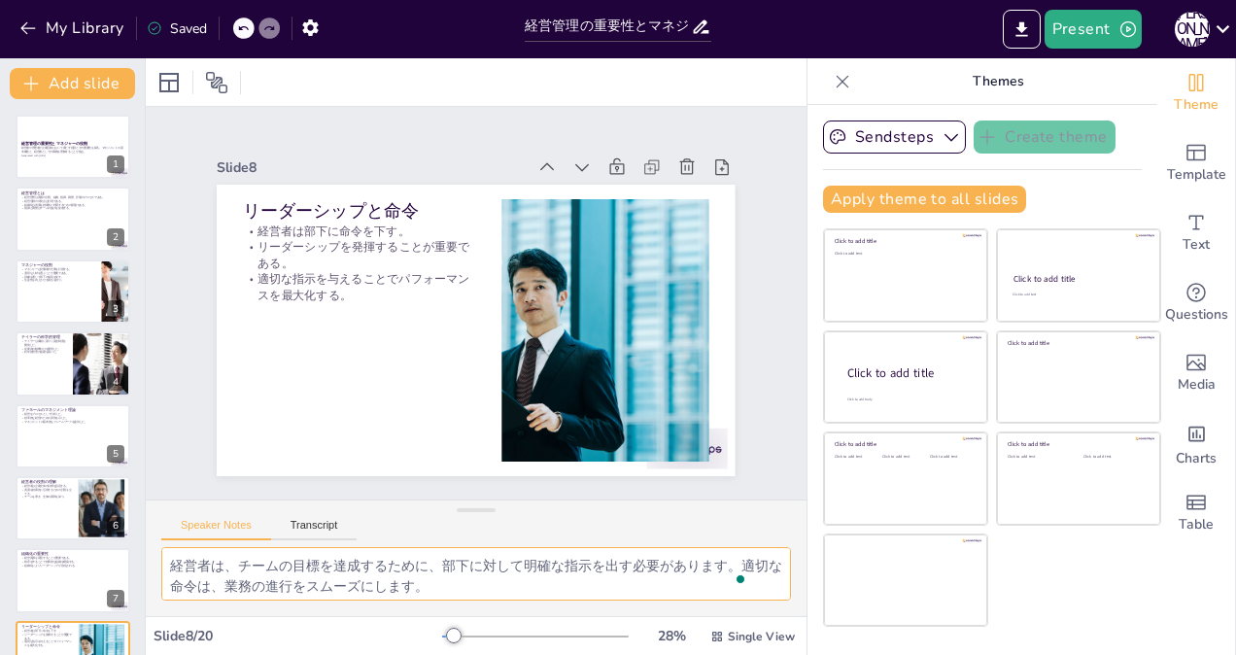
scroll to position [85, 0]
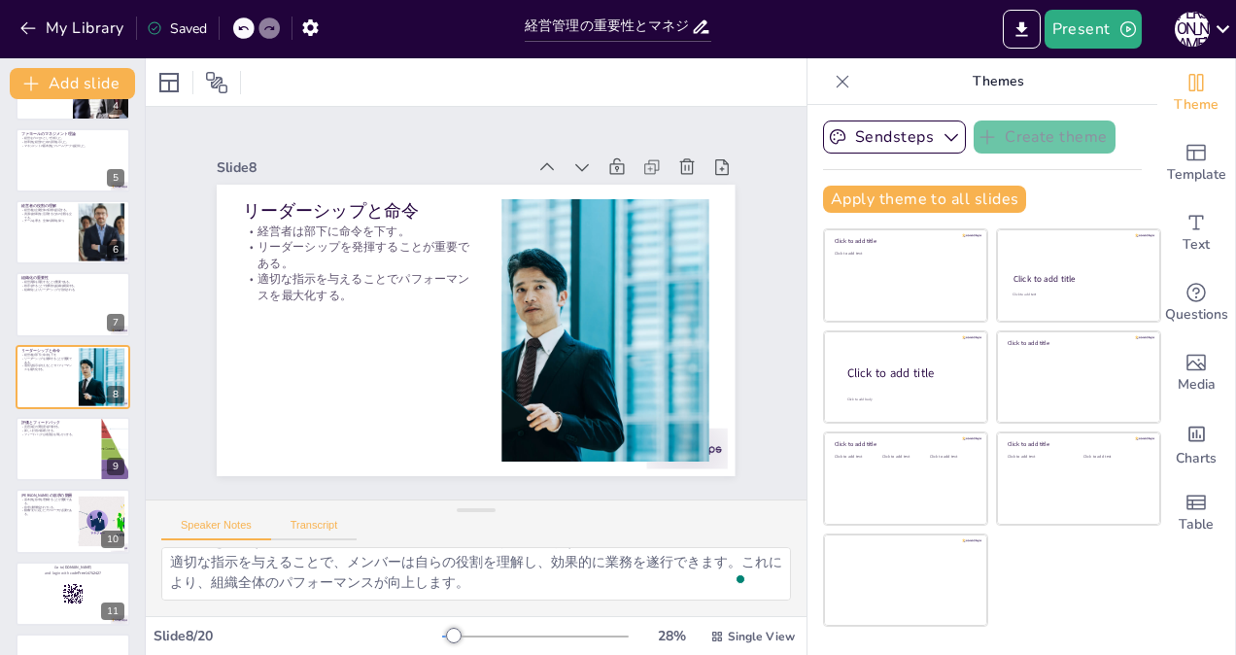
click at [326, 521] on button "Transcript" at bounding box center [314, 529] width 86 height 21
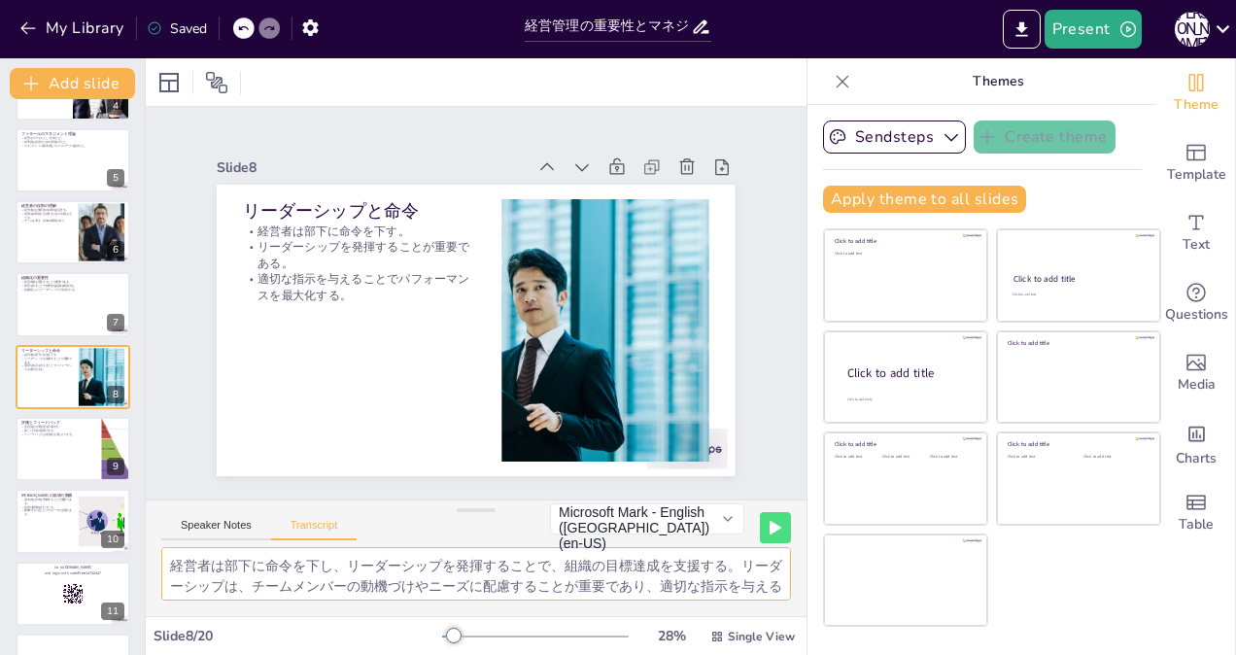
scroll to position [24, 0]
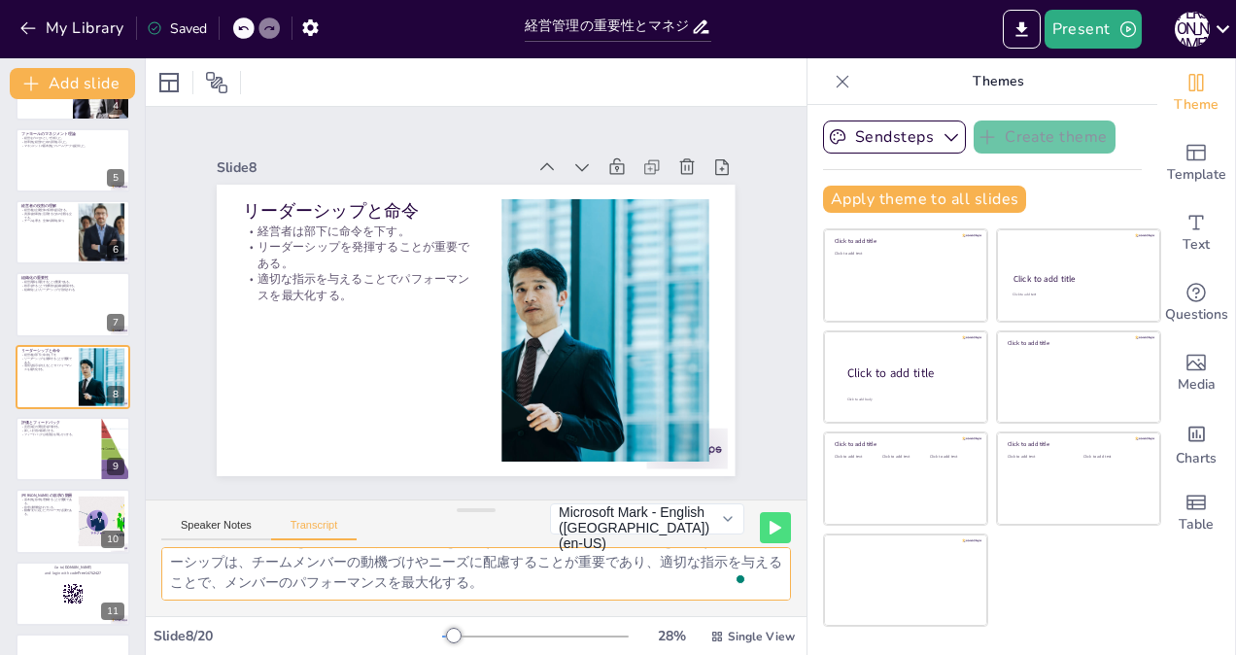
drag, startPoint x: 165, startPoint y: 563, endPoint x: 708, endPoint y: 693, distance: 558.2
click at [708, 654] on html "My Library Saved 経営管理の重要性とマネジャーの役割 Present [PERSON_NAME] Document fonts Akatab …" at bounding box center [618, 327] width 1236 height 655
checkbox input "true"
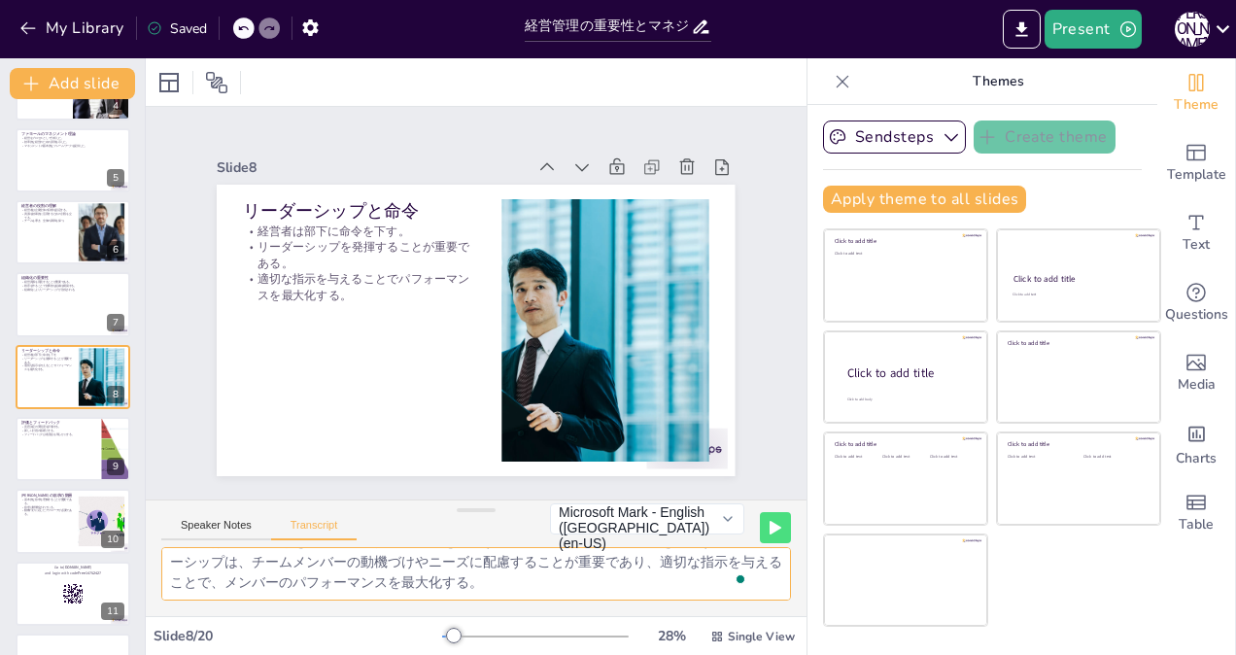
checkbox input "true"
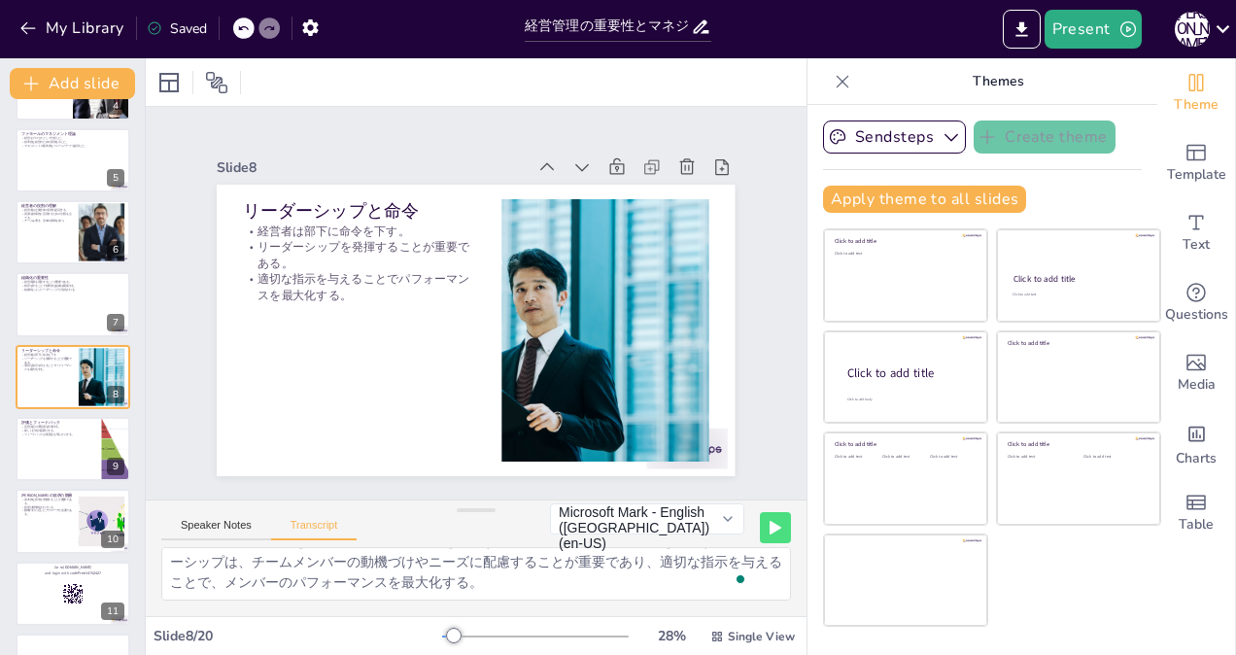
checkbox input "true"
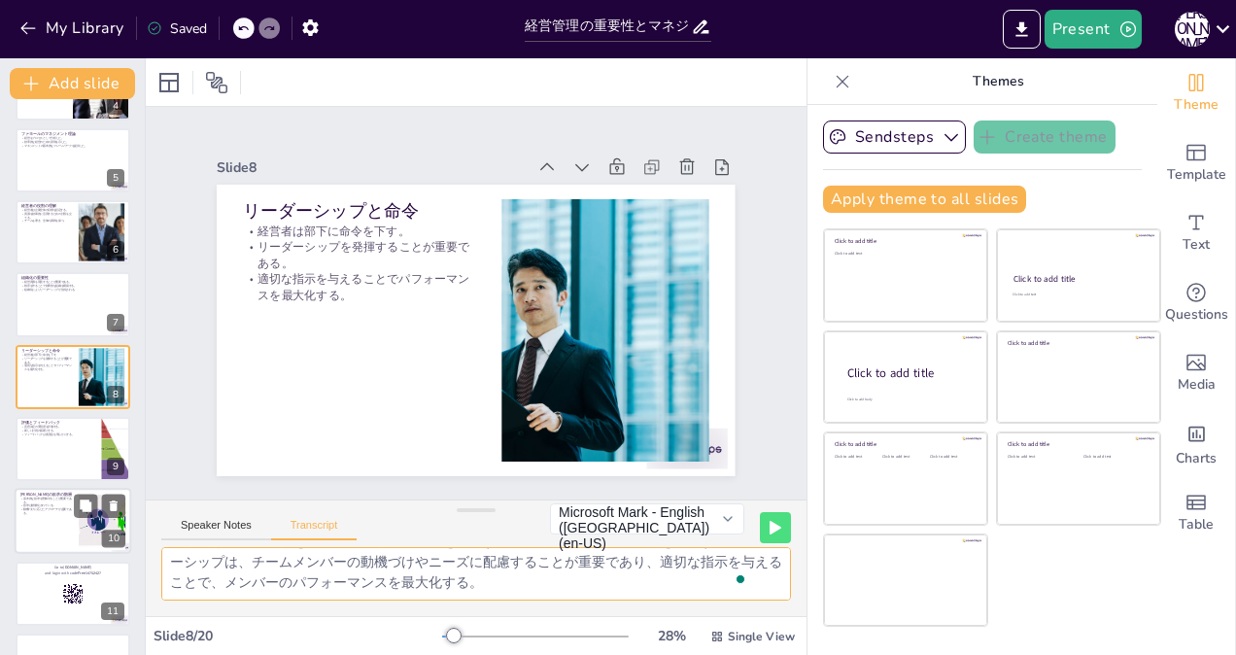
checkbox input "true"
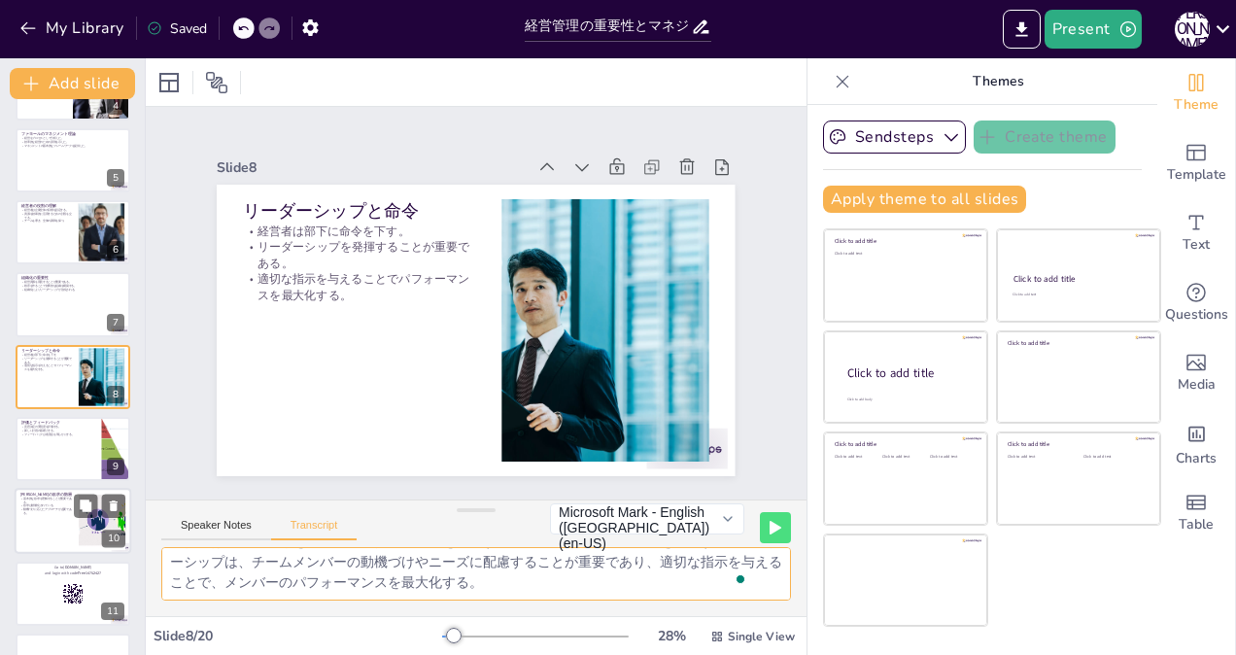
checkbox input "true"
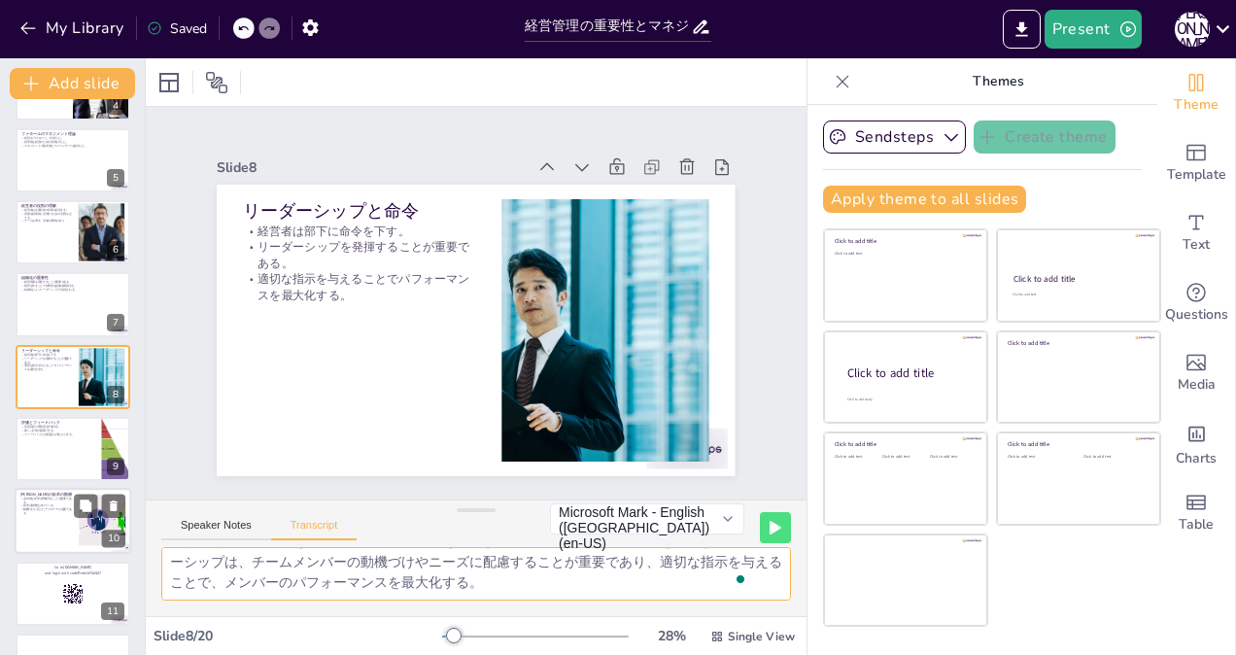
checkbox input "true"
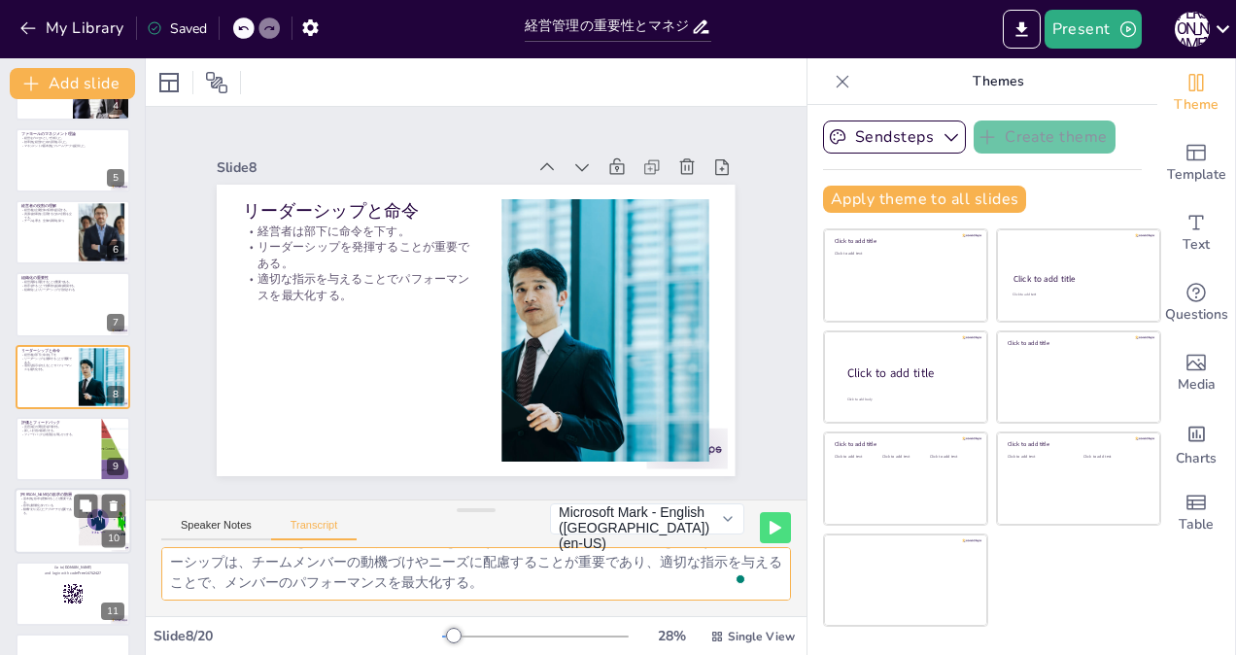
checkbox input "true"
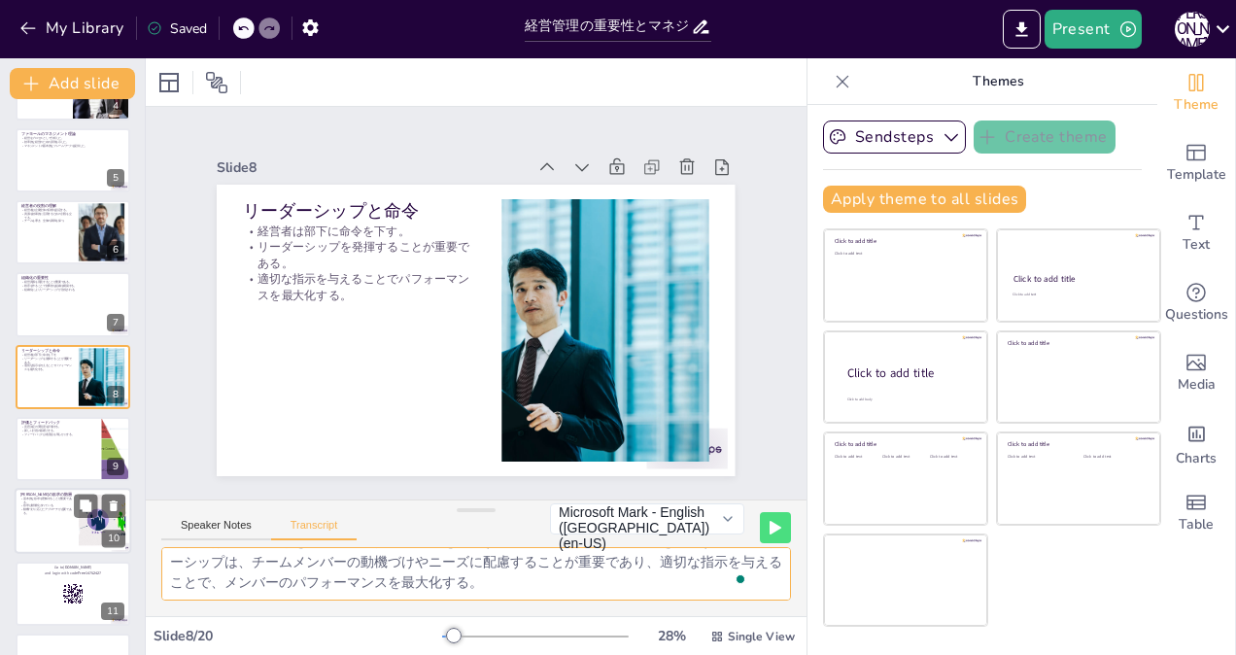
checkbox input "true"
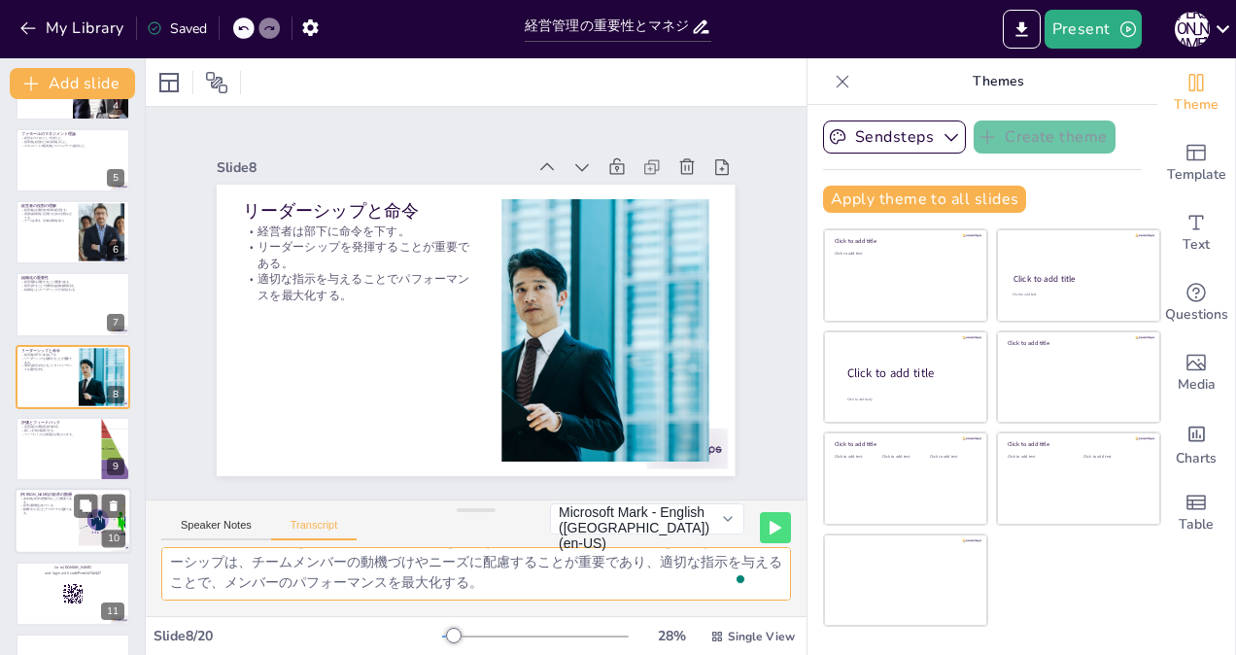
checkbox input "true"
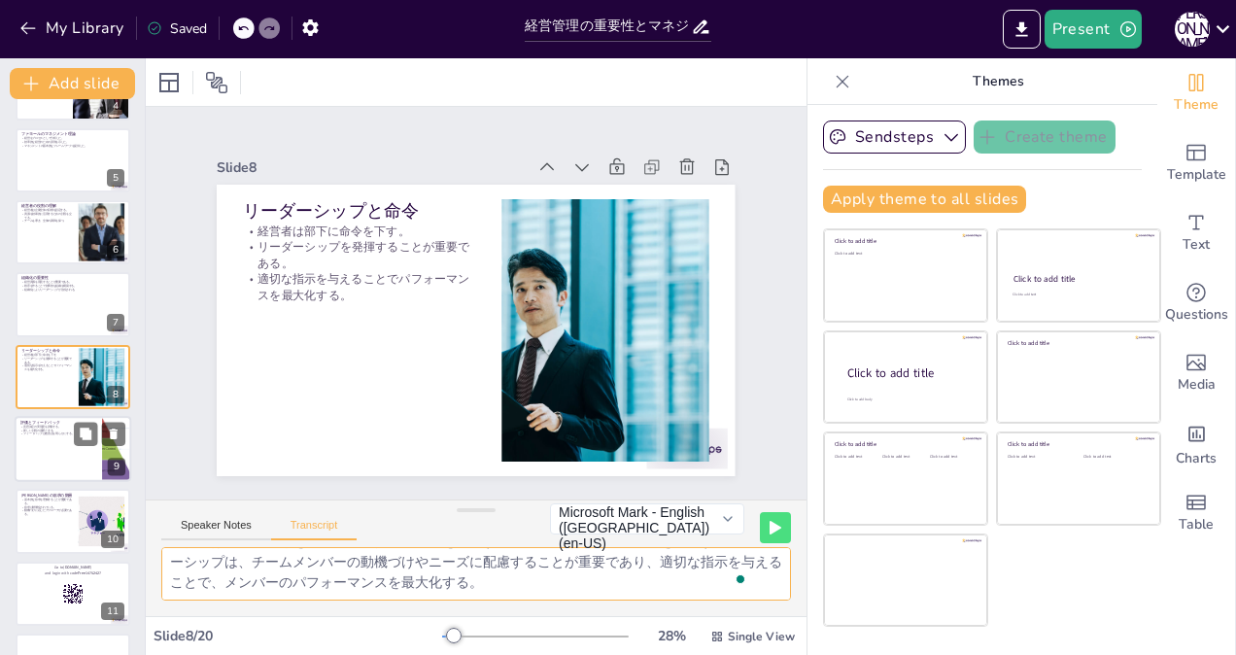
checkbox input "true"
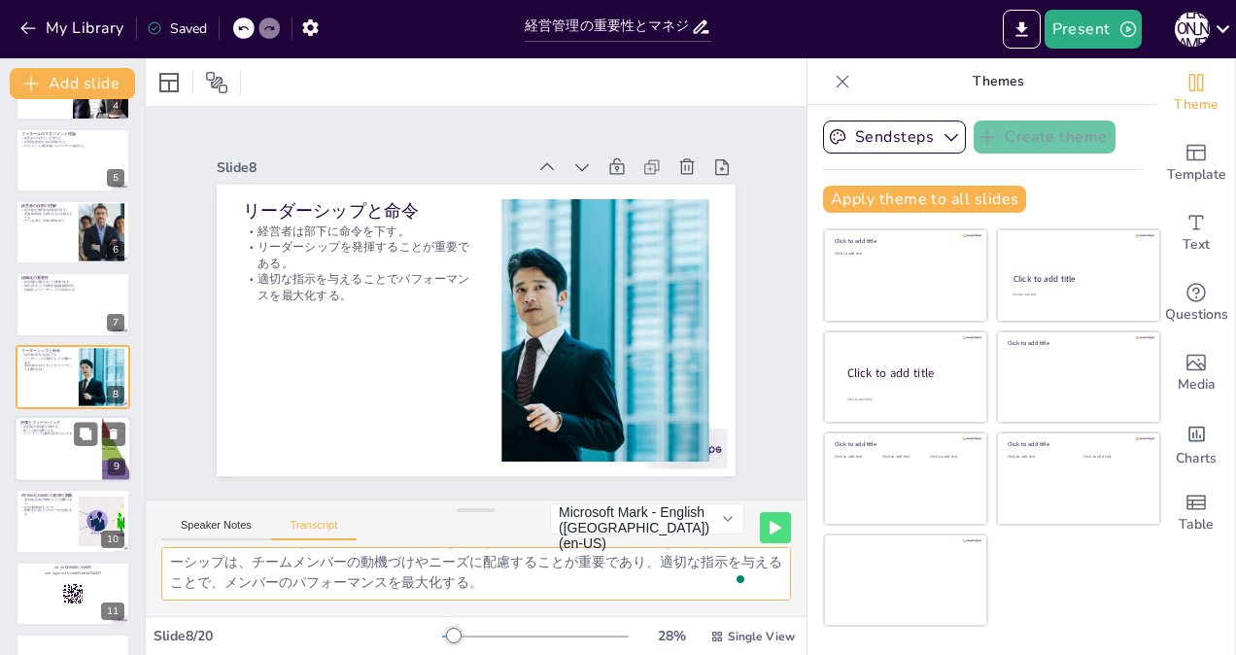
checkbox input "true"
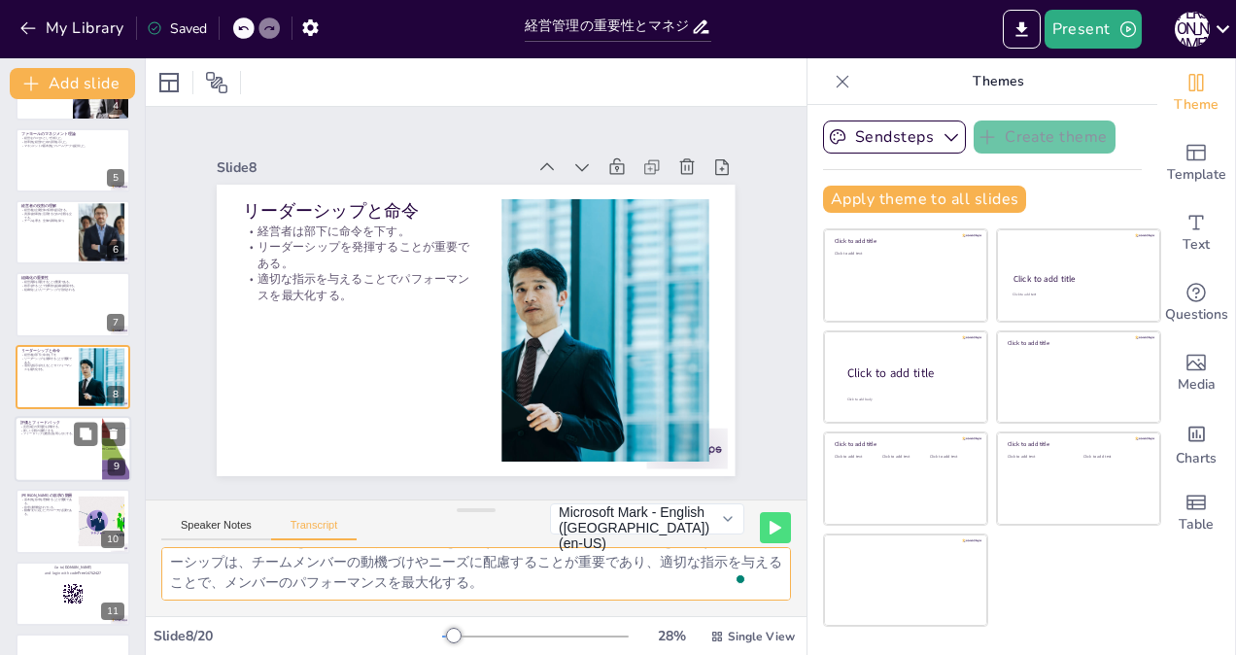
click at [23, 442] on div at bounding box center [73, 449] width 117 height 66
checkbox input "true"
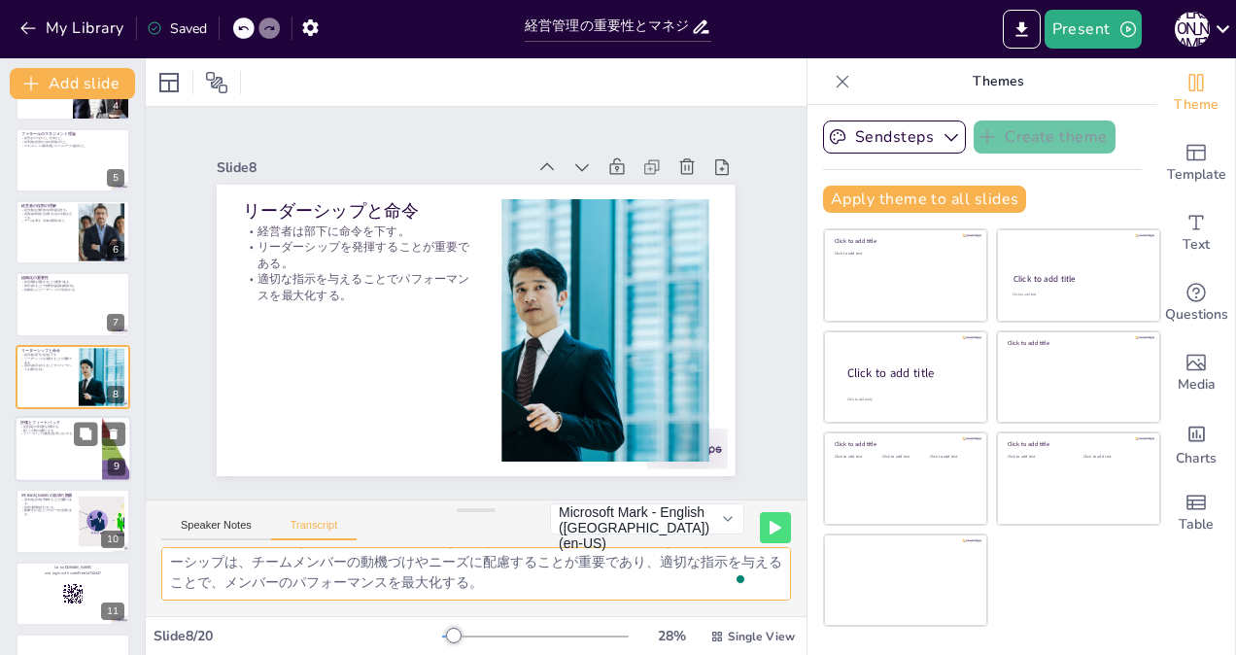
checkbox input "true"
type textarea "経営者は意思決定の実現度を評価し、新しい計画の基礎とする。評価は、企業の成長を促進するための重要な手段であり、過去の成果を分析することで、将来の戦略を見直すこ…"
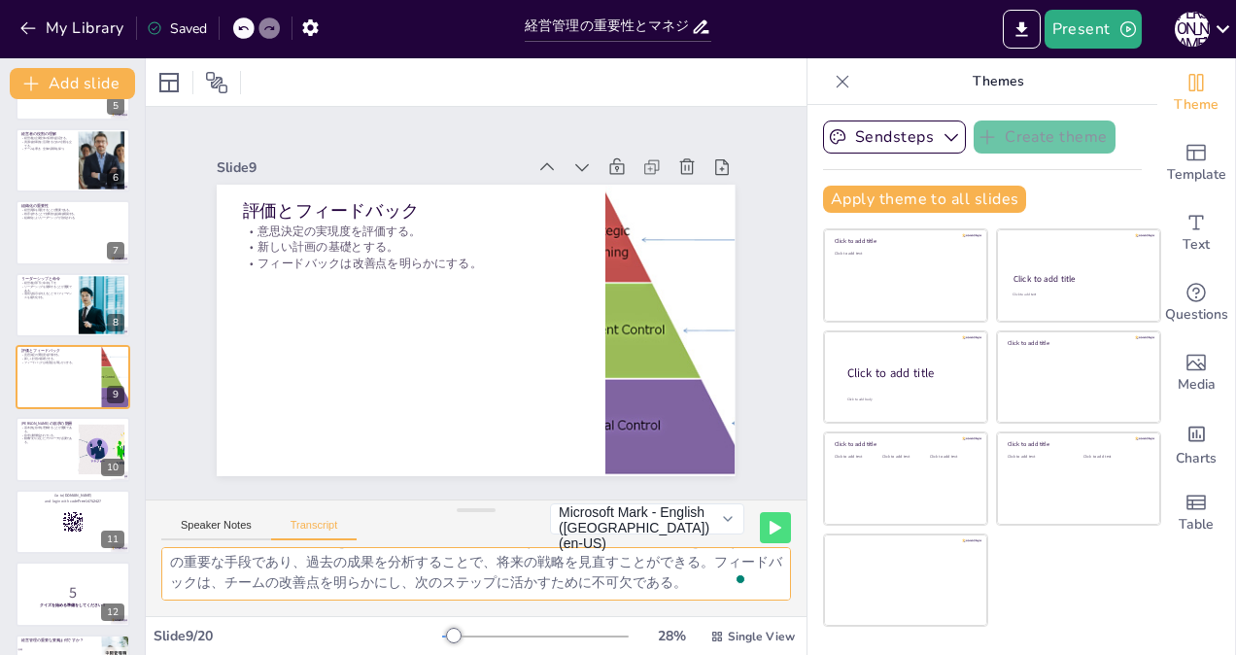
checkbox input "true"
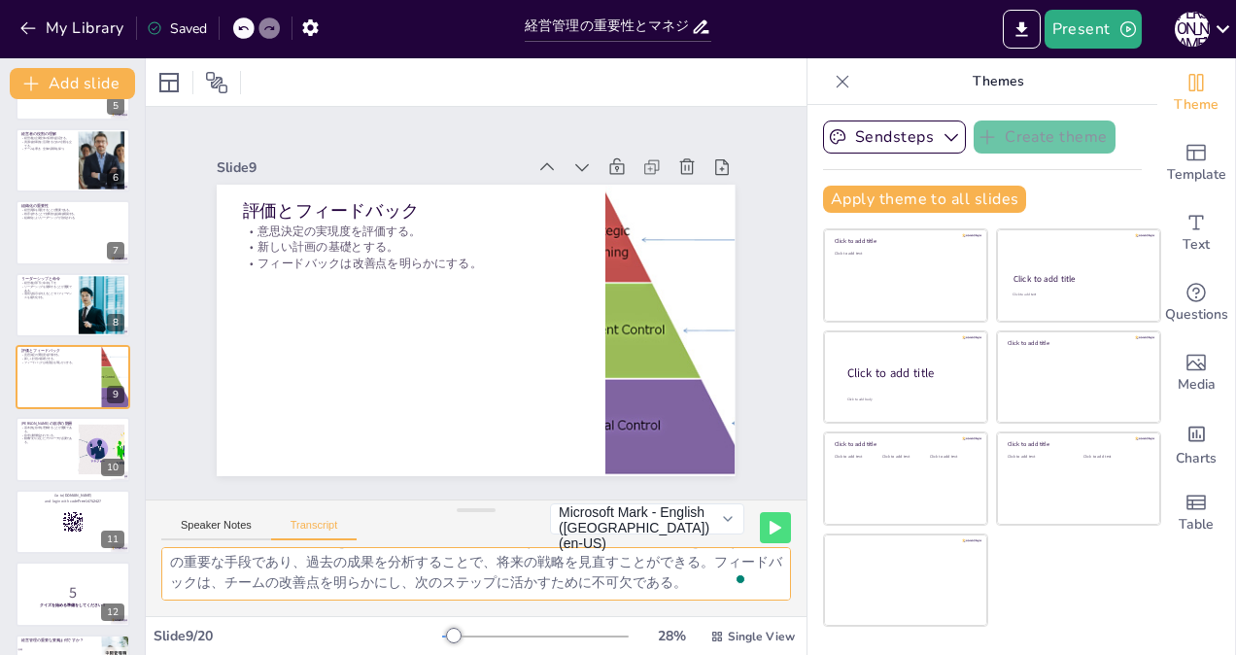
checkbox input "true"
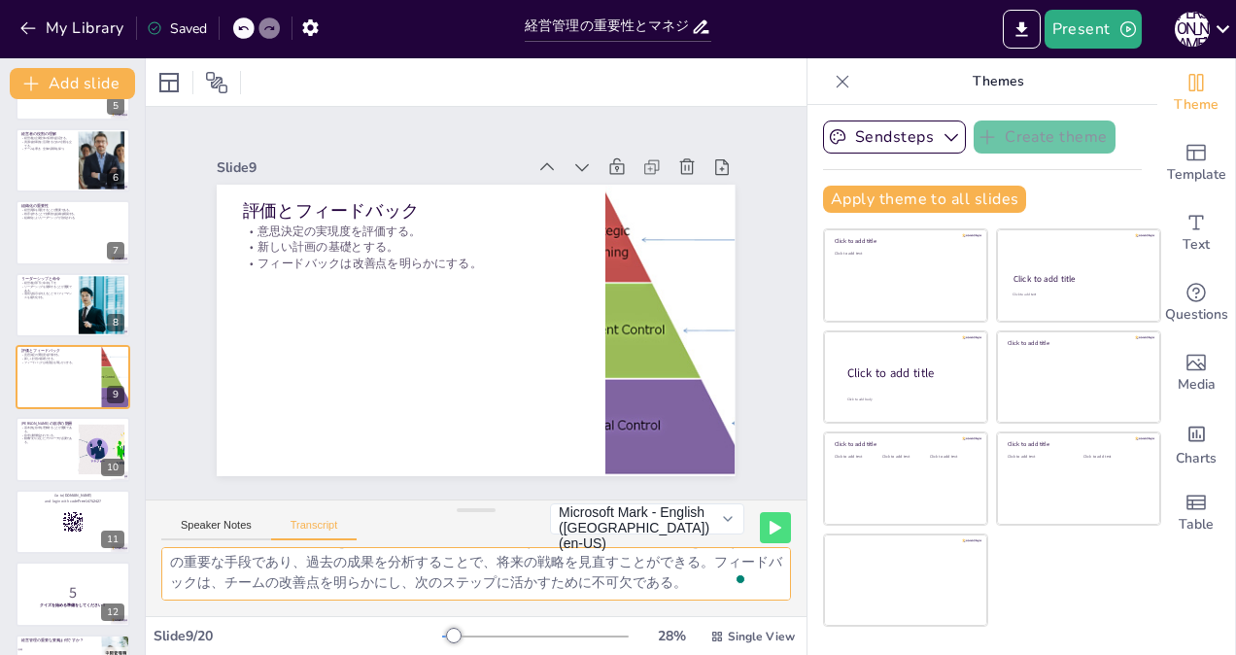
checkbox input "true"
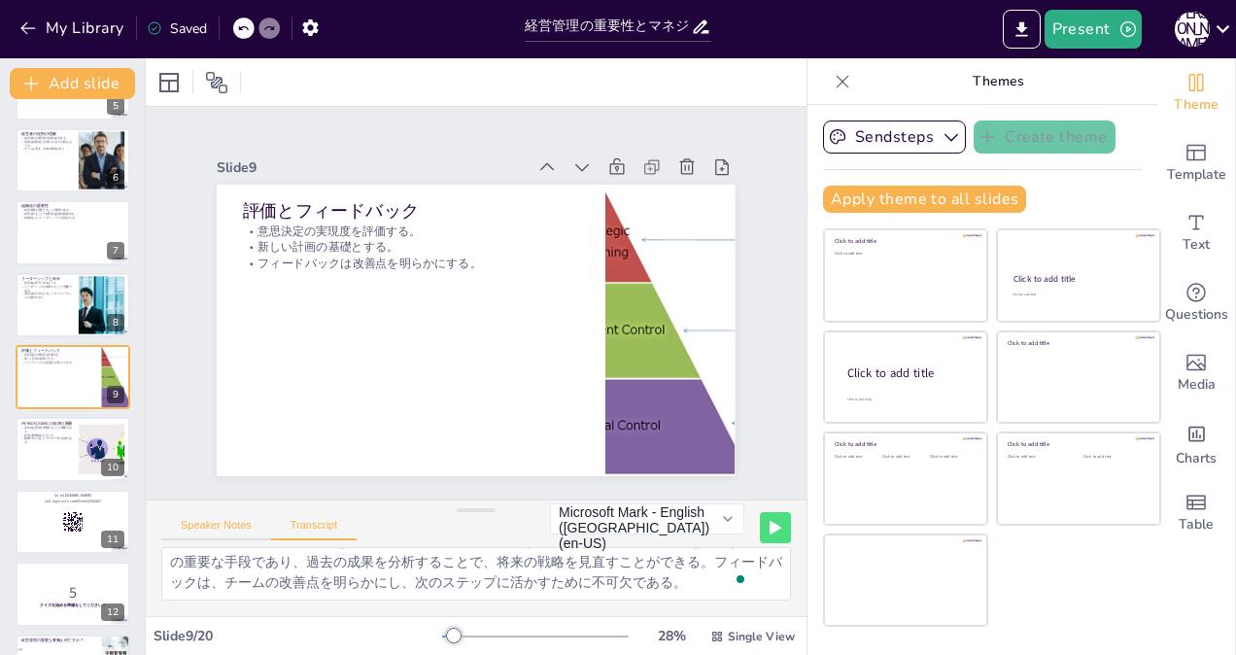
click at [223, 528] on button "Speaker Notes" at bounding box center [216, 529] width 110 height 21
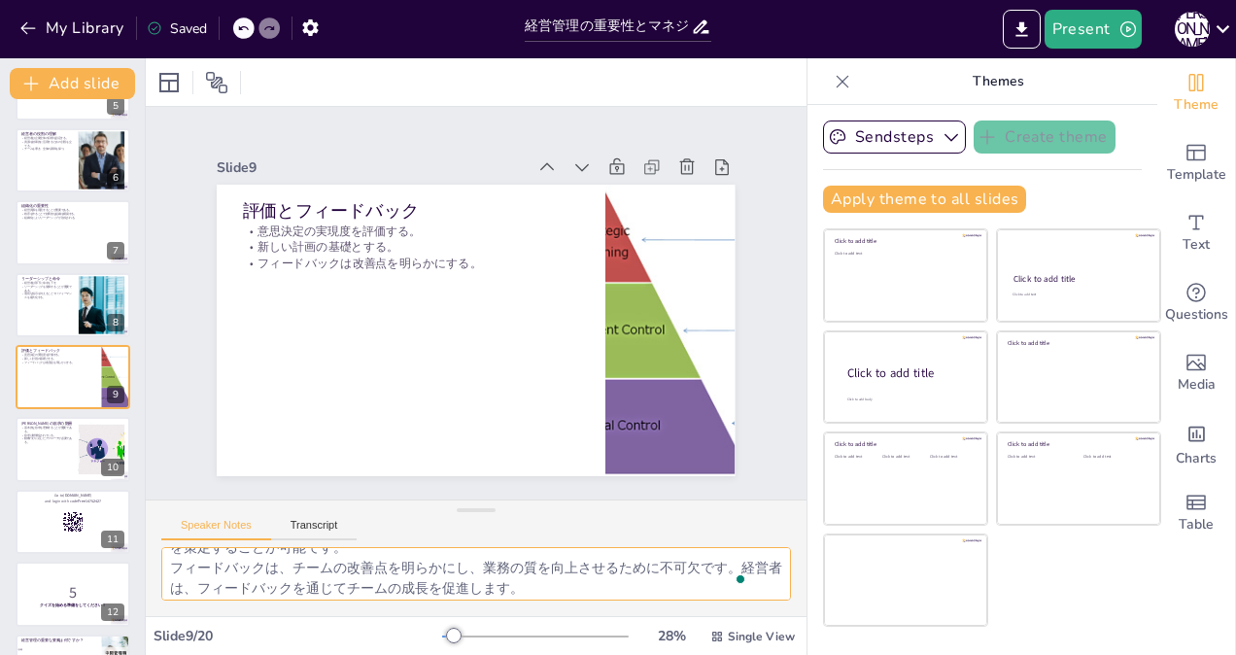
scroll to position [85, 0]
drag, startPoint x: 171, startPoint y: 561, endPoint x: 793, endPoint y: 704, distance: 638.1
click at [793, 654] on html "My Library Saved 経営管理の重要性とマネジャーの役割 Present [PERSON_NAME] Document fonts Akatab …" at bounding box center [618, 327] width 1236 height 655
checkbox input "true"
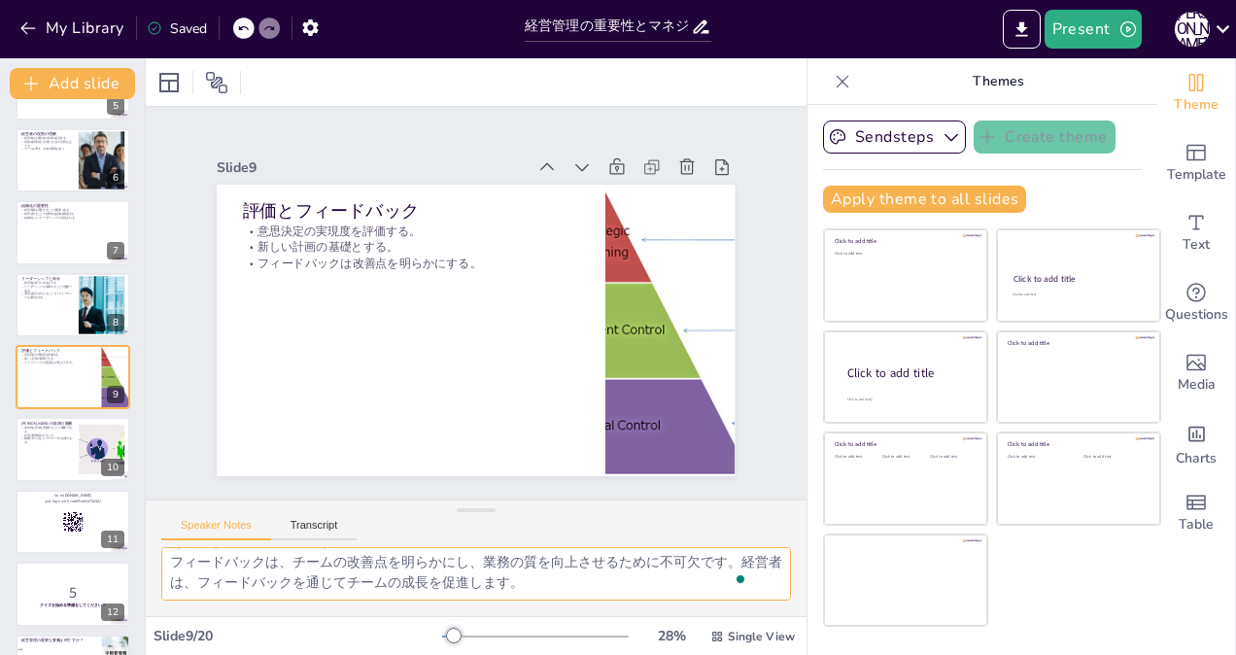
checkbox input "true"
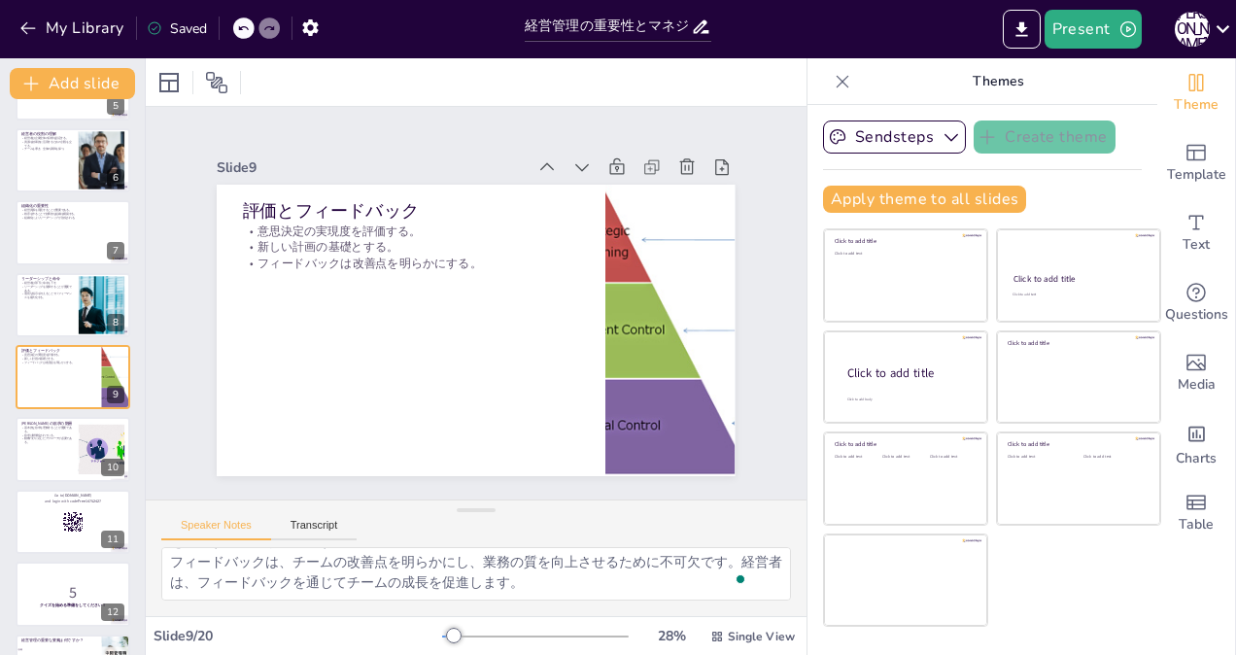
checkbox input "true"
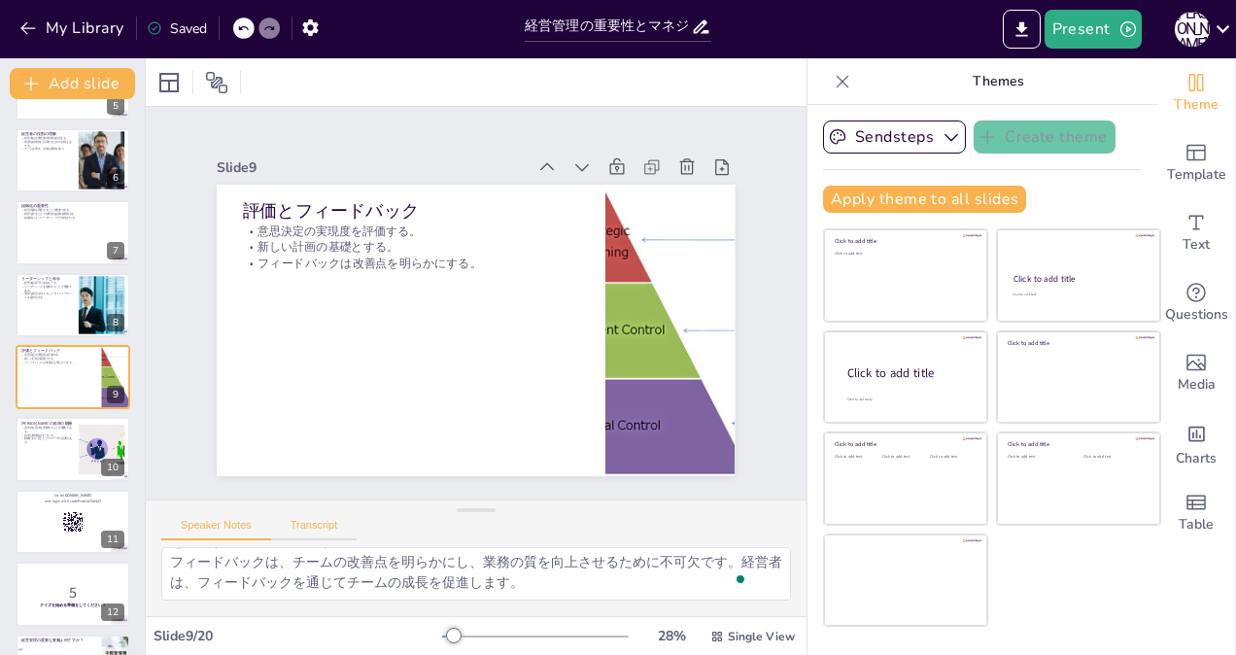
click at [328, 527] on button "Transcript" at bounding box center [314, 529] width 86 height 21
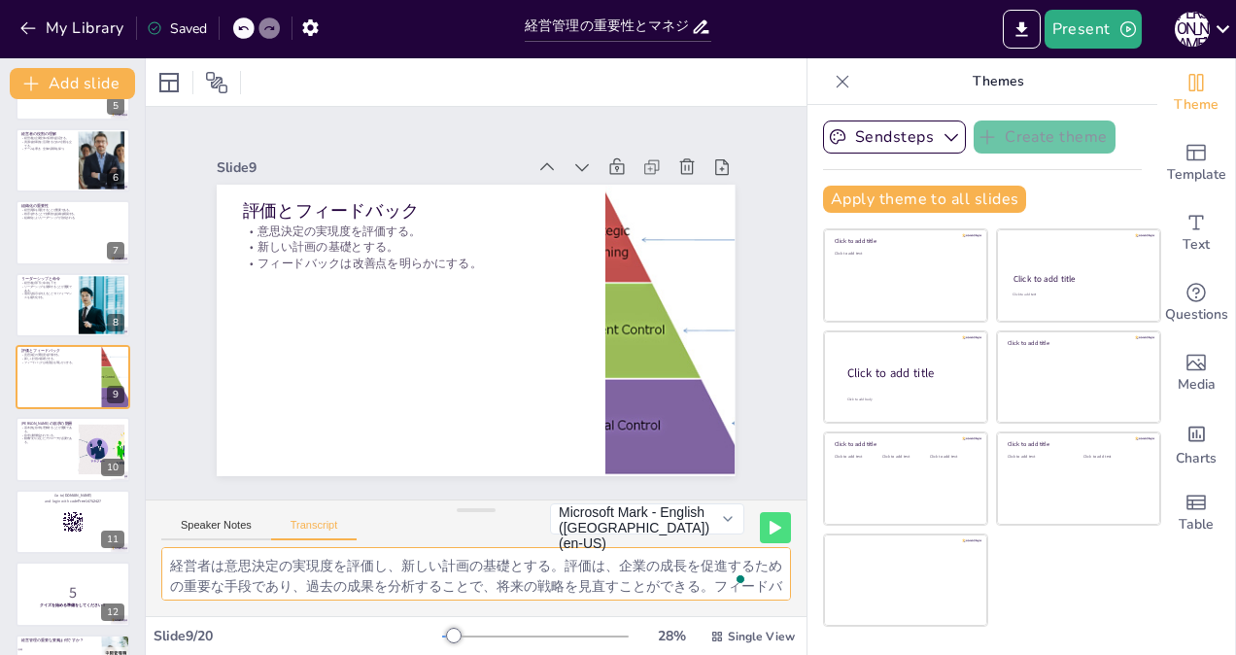
scroll to position [45, 0]
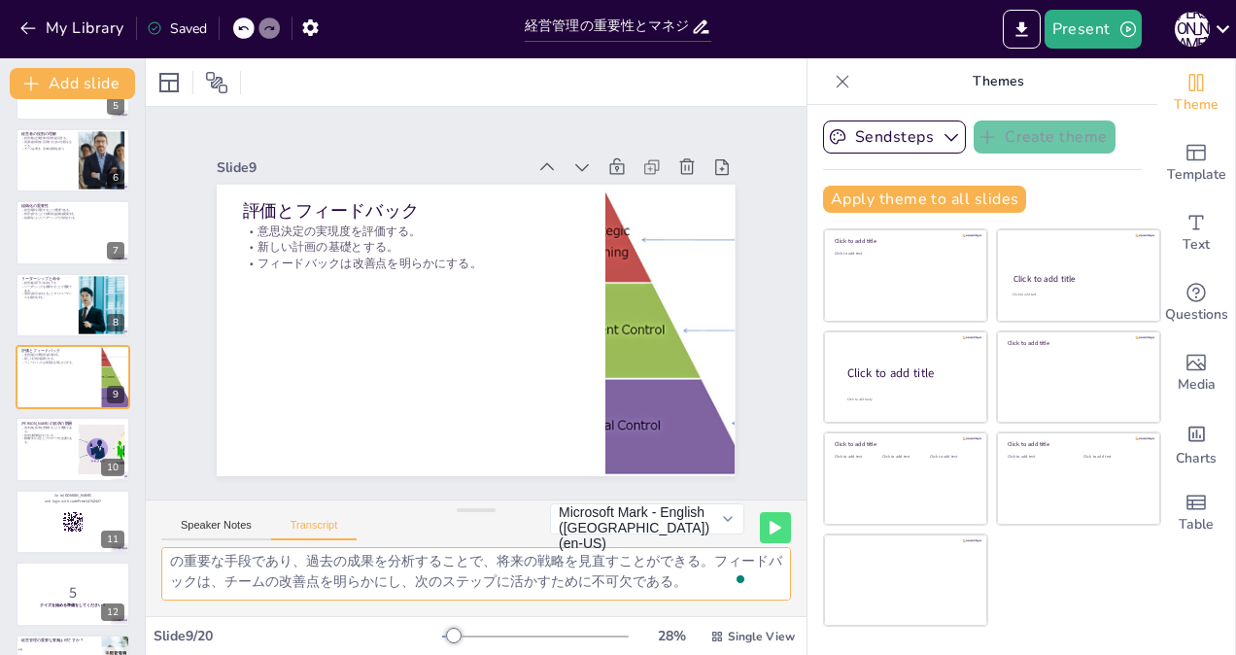
drag, startPoint x: 171, startPoint y: 558, endPoint x: 816, endPoint y: 645, distance: 650.9
click at [812, 646] on div "Document fonts Akatab Recently used Mulish Akatab Popular fonts Lato Montserrat…" at bounding box center [618, 356] width 1236 height 596
checkbox input "true"
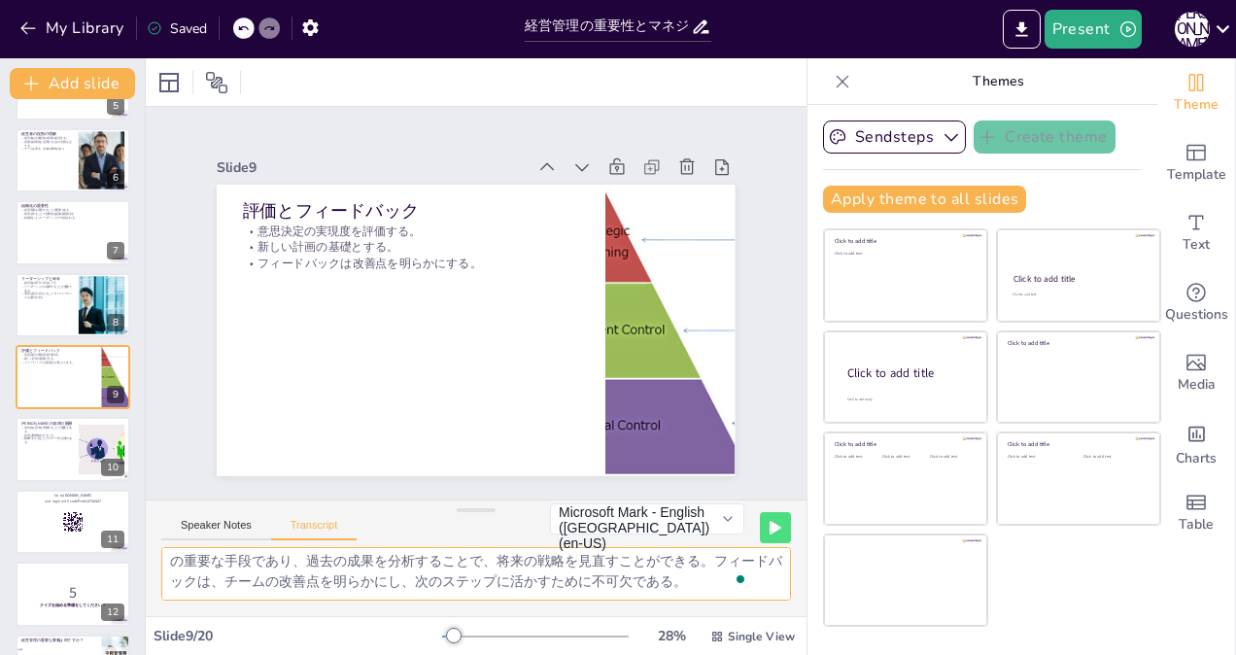
checkbox input "true"
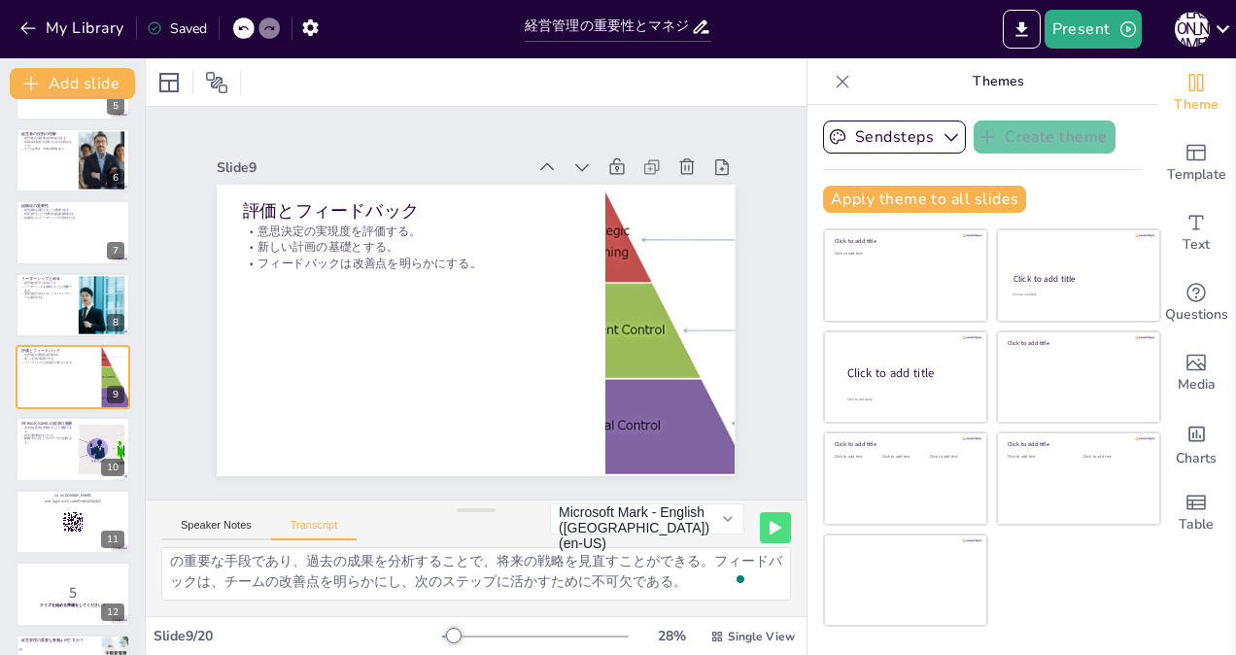
checkbox input "true"
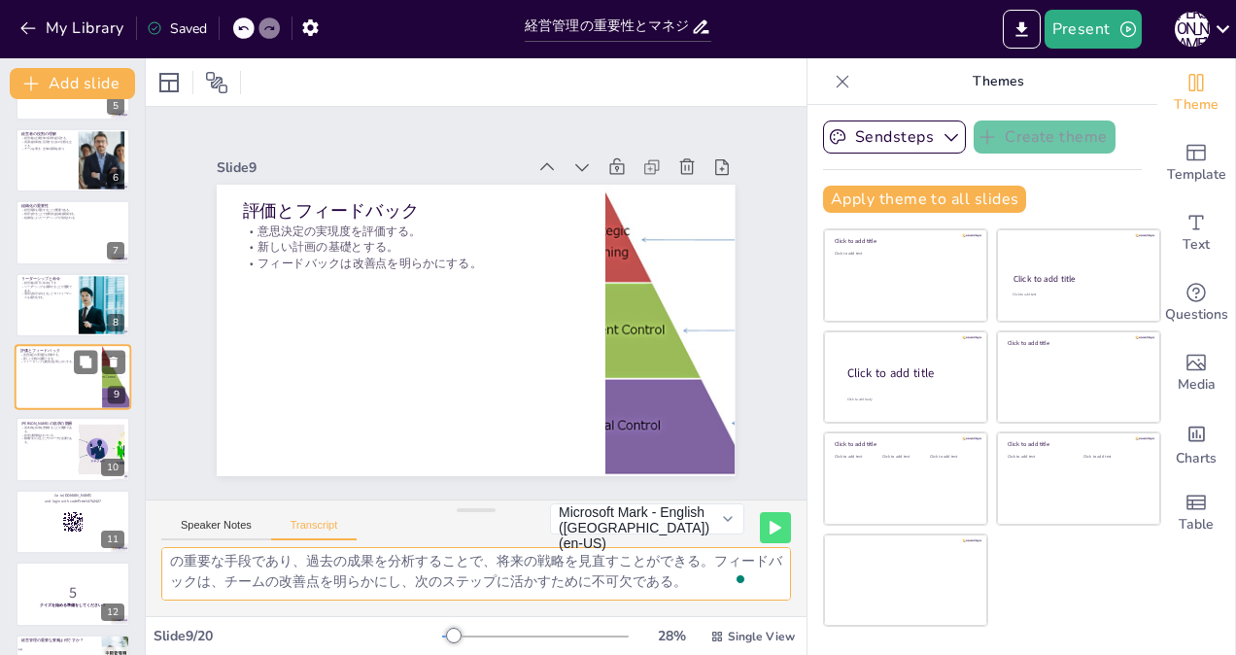
checkbox input "true"
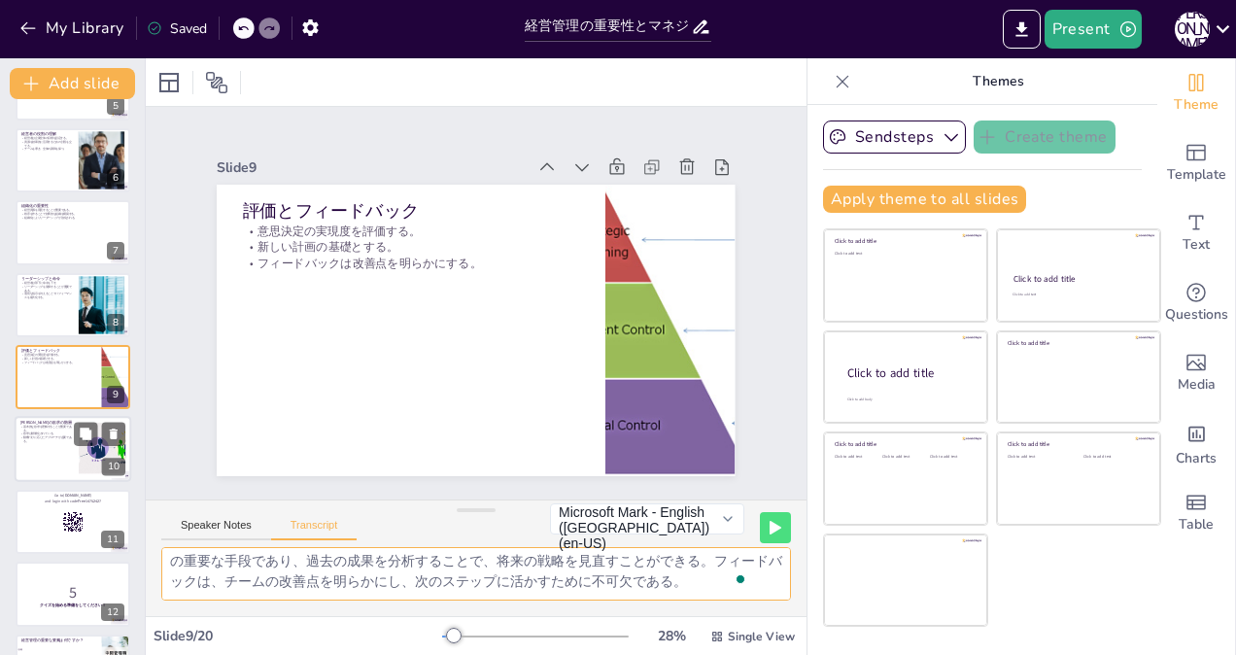
checkbox input "true"
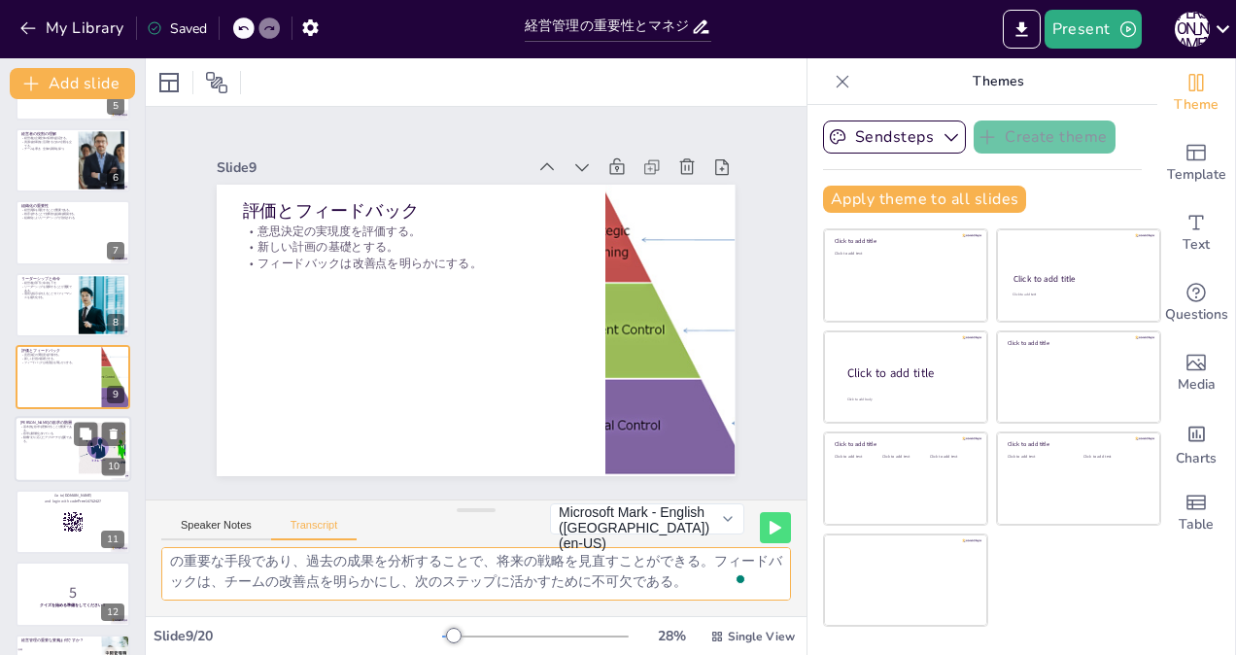
checkbox input "true"
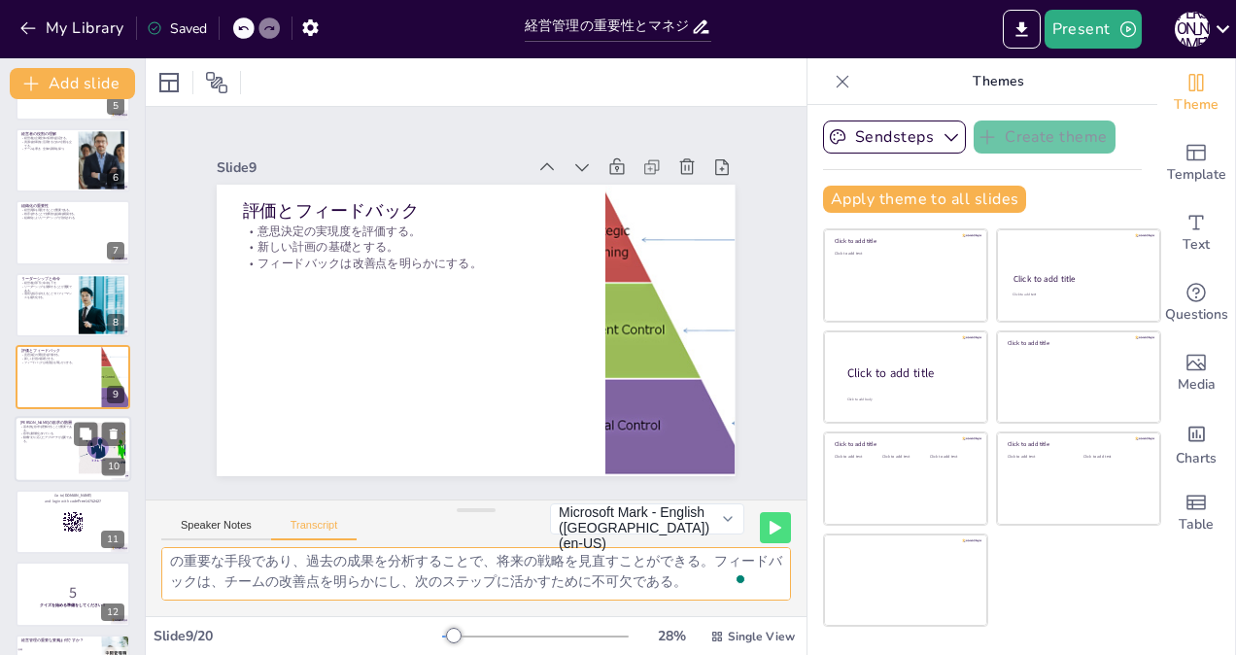
checkbox input "true"
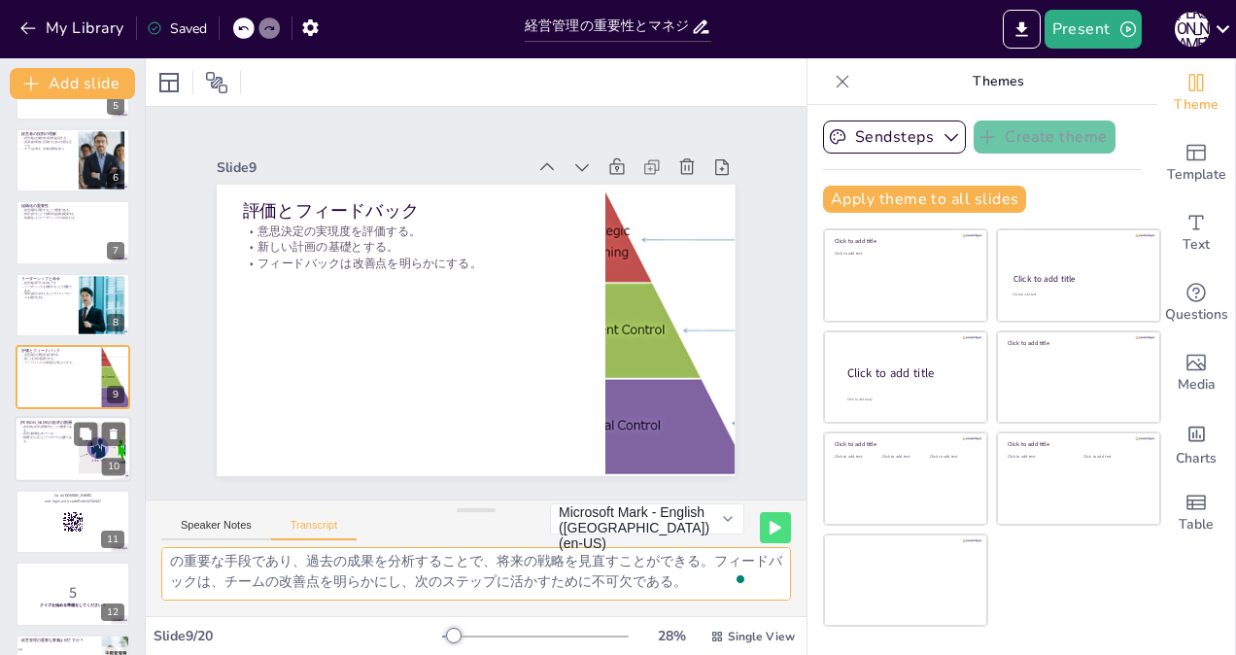
checkbox input "true"
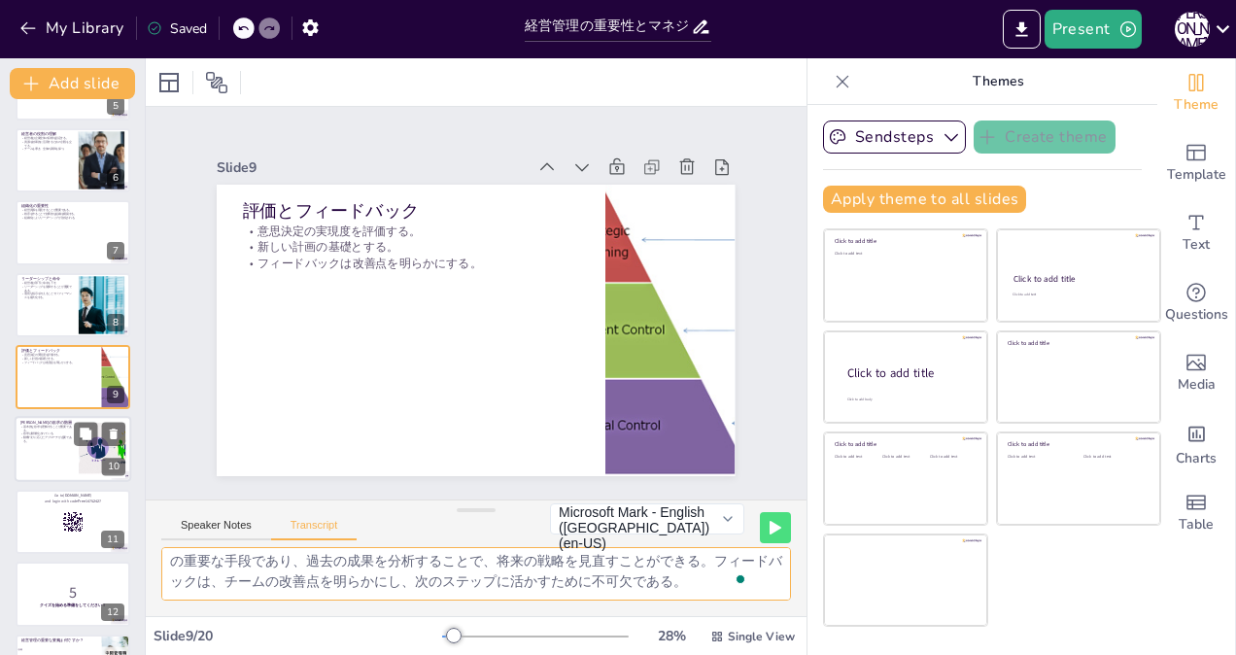
checkbox input "true"
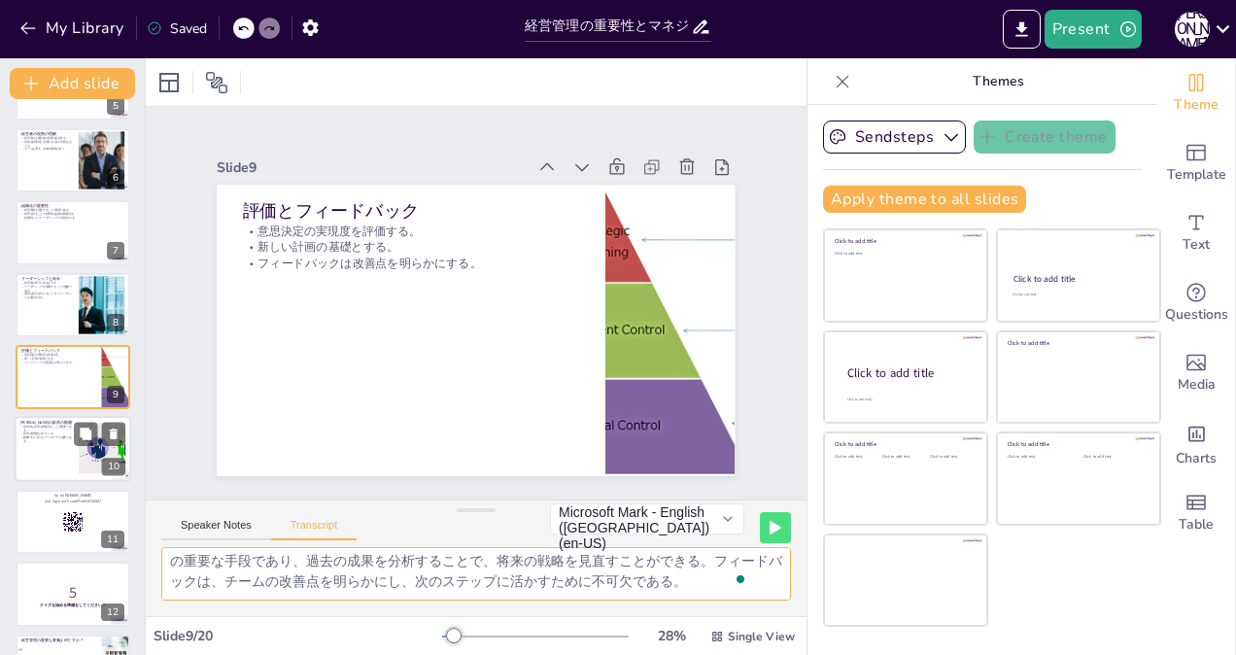
checkbox input "true"
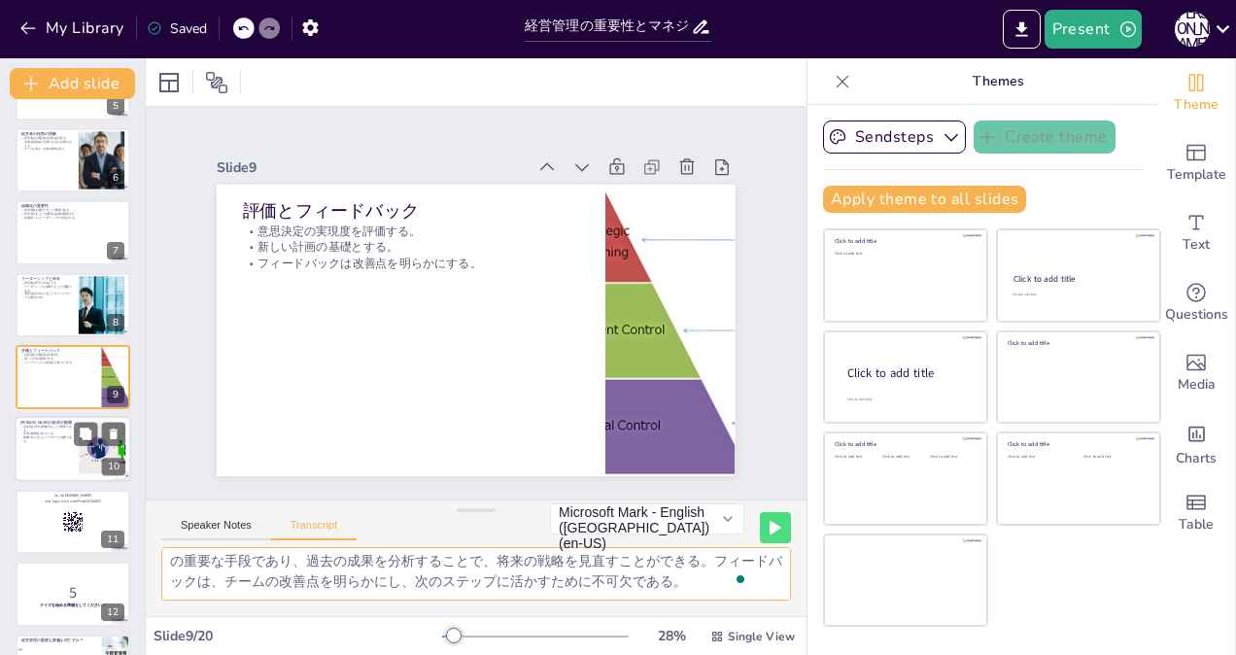
checkbox input "true"
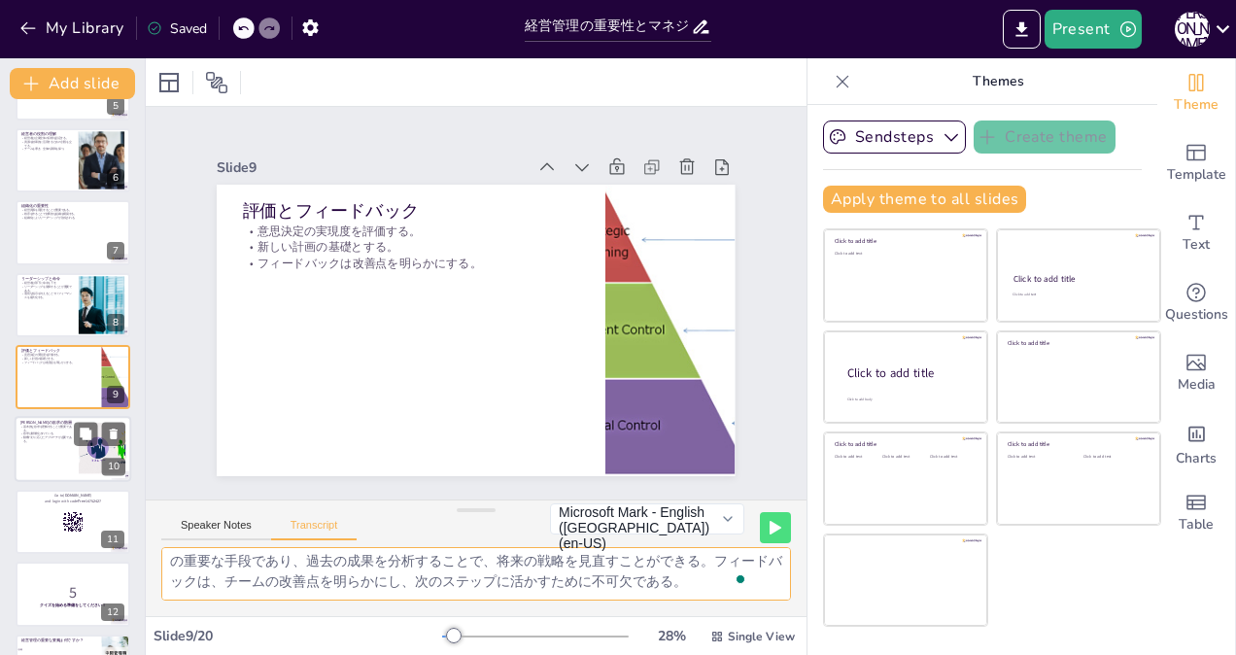
checkbox input "true"
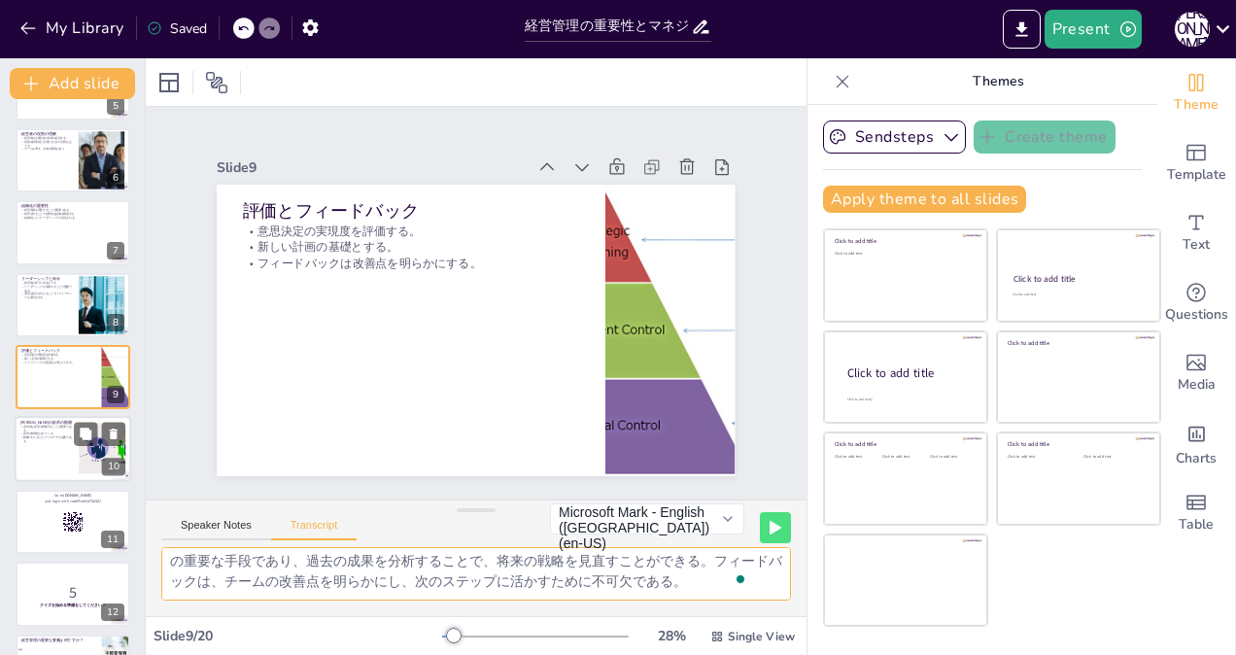
click at [42, 448] on div at bounding box center [73, 450] width 117 height 66
checkbox input "true"
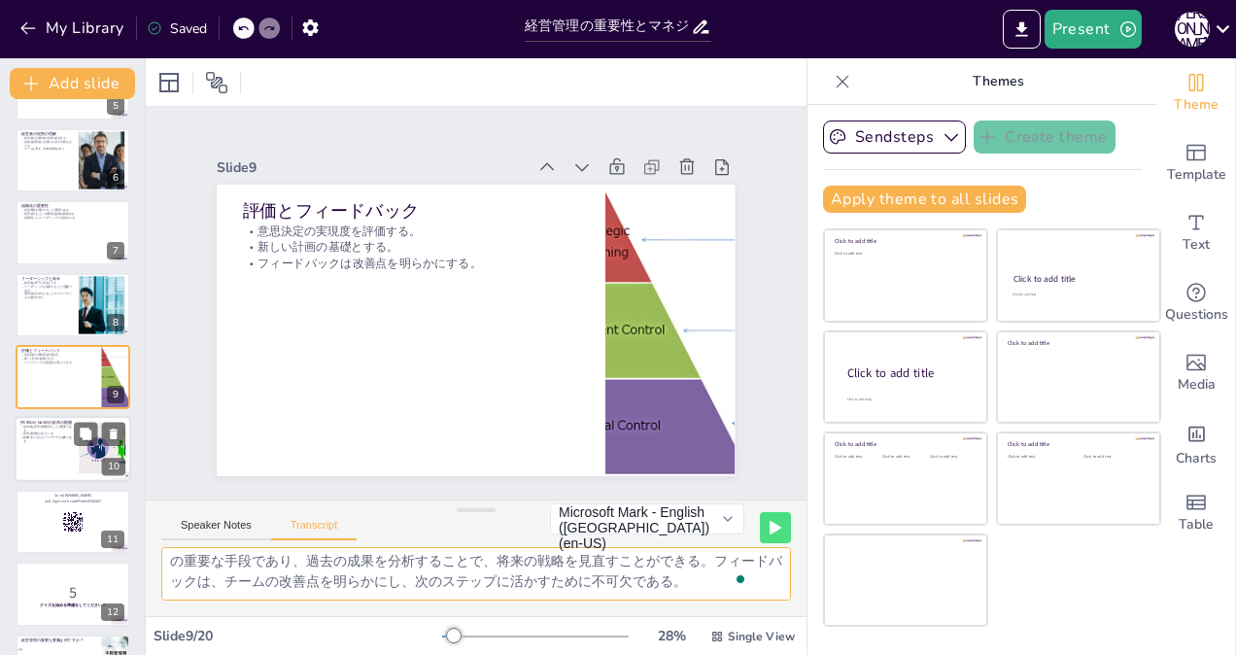
checkbox input "true"
type textarea "人間の基本的な欲求を理解することは、動機づけやリーダーシップの基盤となる。[PERSON_NAME]の理論は、欲求を階層化し、各段階の欲求が満たされることで次…"
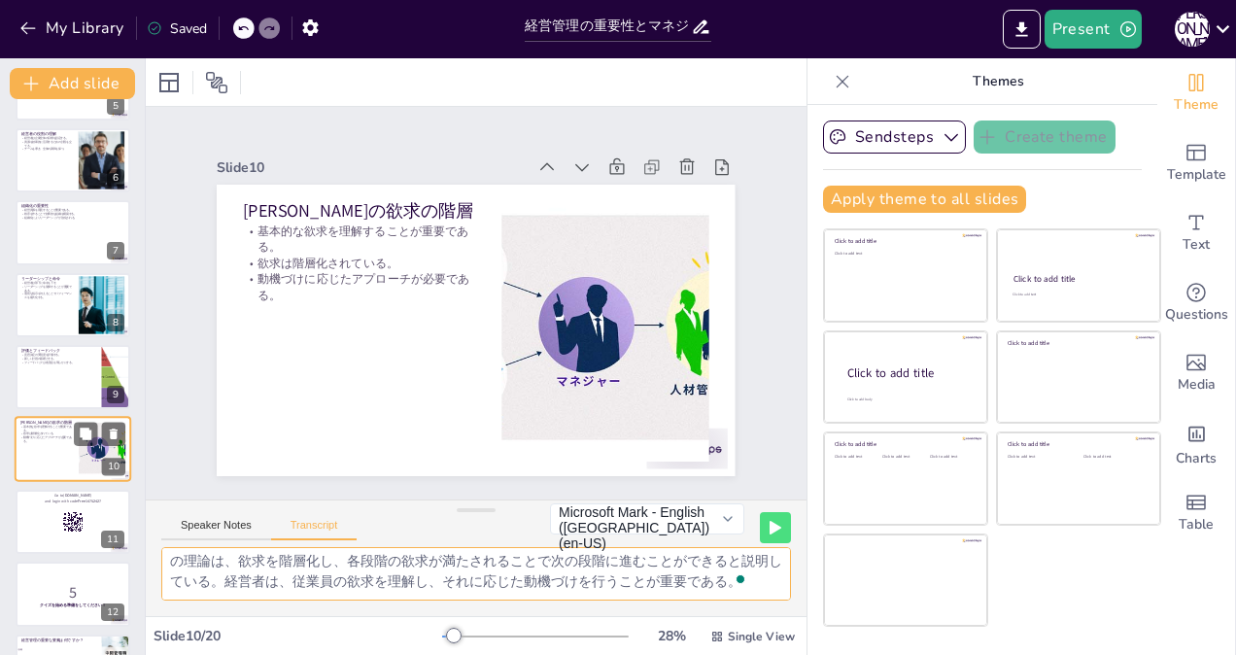
scroll to position [420, 0]
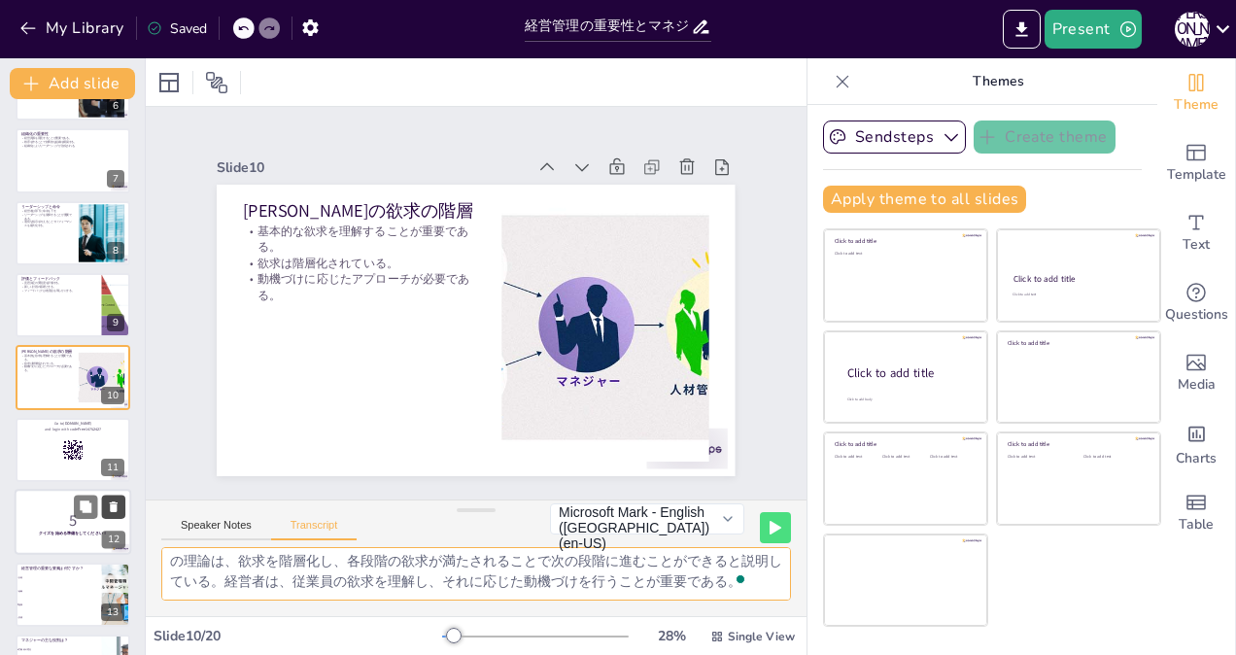
checkbox input "true"
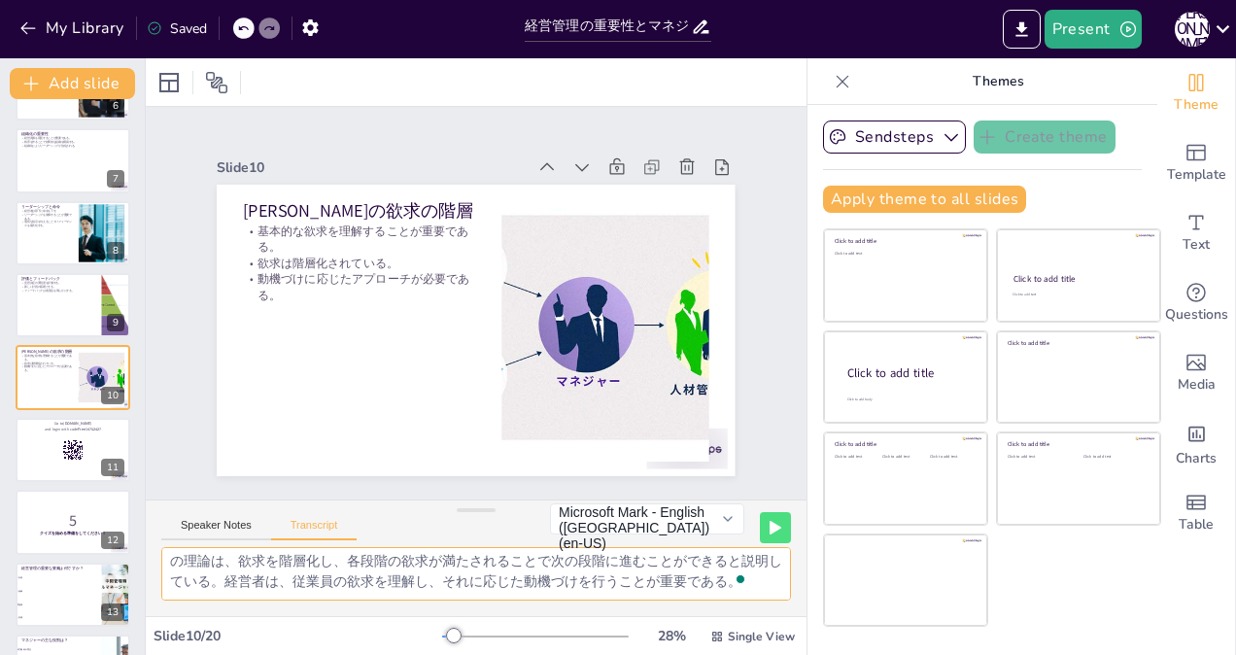
checkbox input "true"
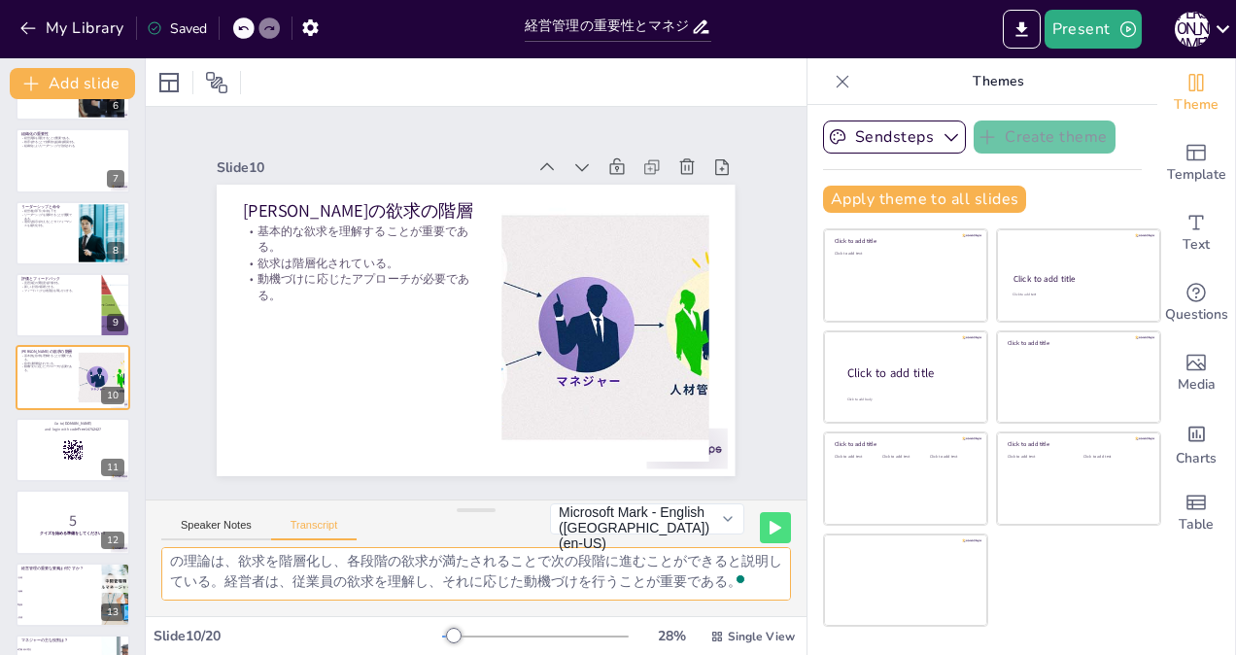
checkbox input "true"
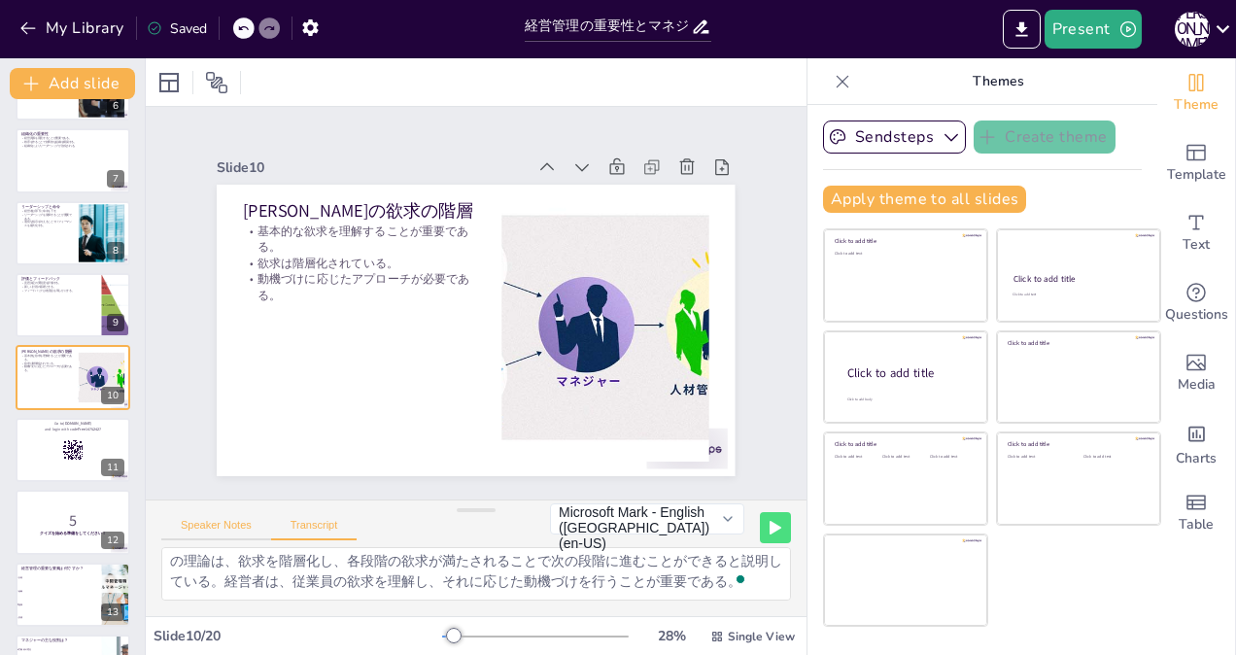
click at [206, 521] on button "Speaker Notes" at bounding box center [216, 529] width 110 height 21
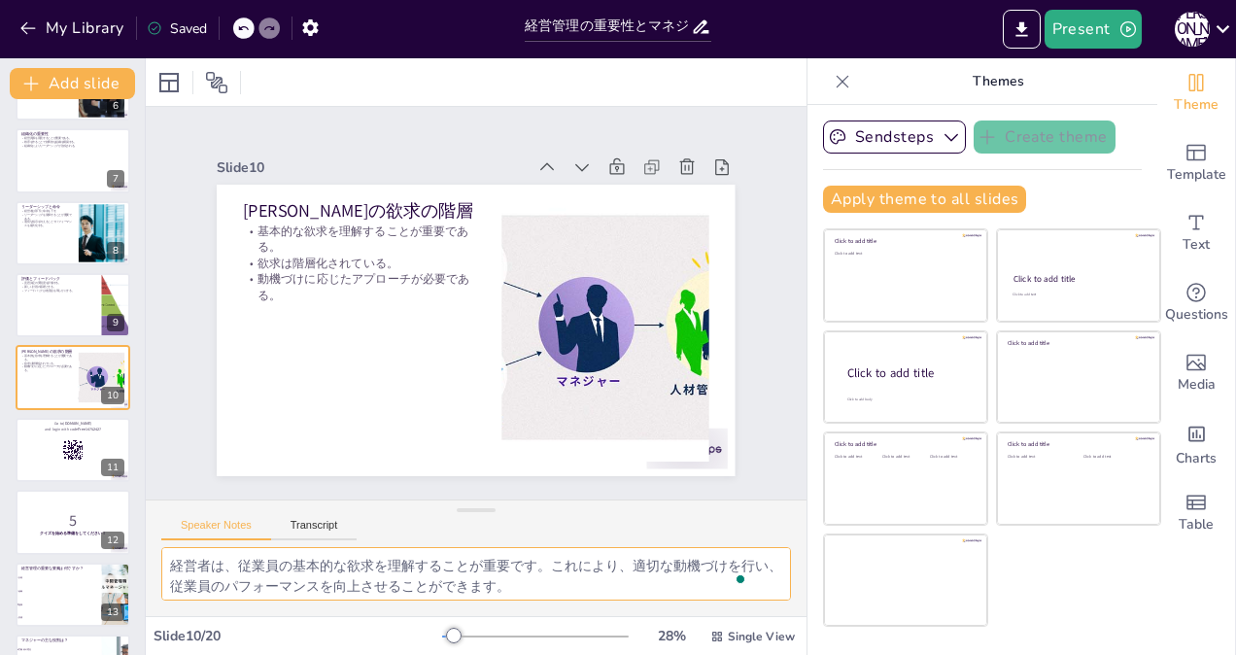
scroll to position [85, 0]
drag, startPoint x: 171, startPoint y: 556, endPoint x: 793, endPoint y: 669, distance: 632.0
click at [793, 654] on html "My Library Saved 経営管理の重要性とマネジャーの役割 Present [PERSON_NAME] Document fonts Akatab …" at bounding box center [618, 327] width 1236 height 655
checkbox input "true"
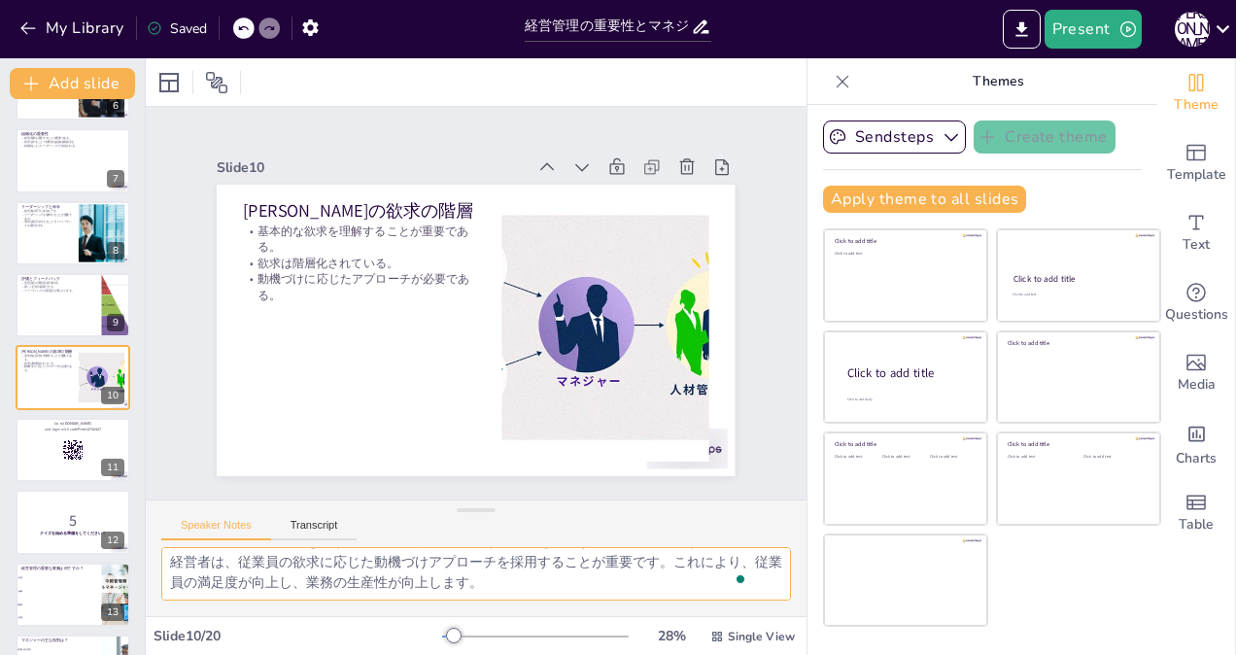
checkbox input "true"
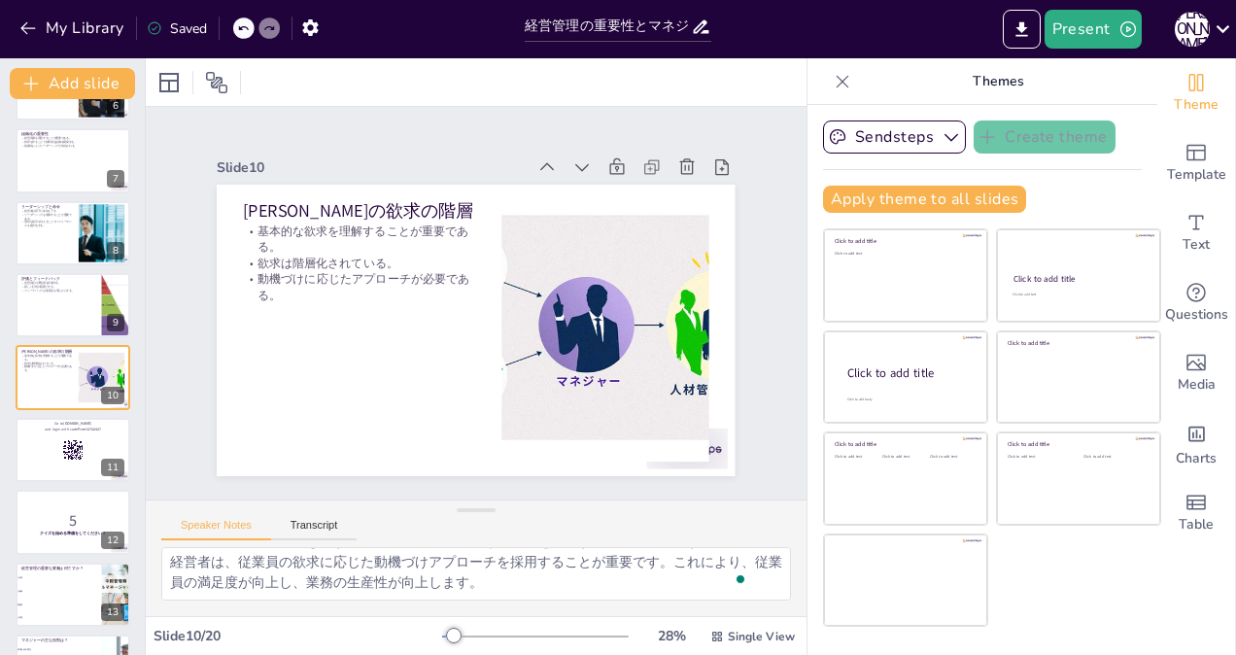
checkbox input "true"
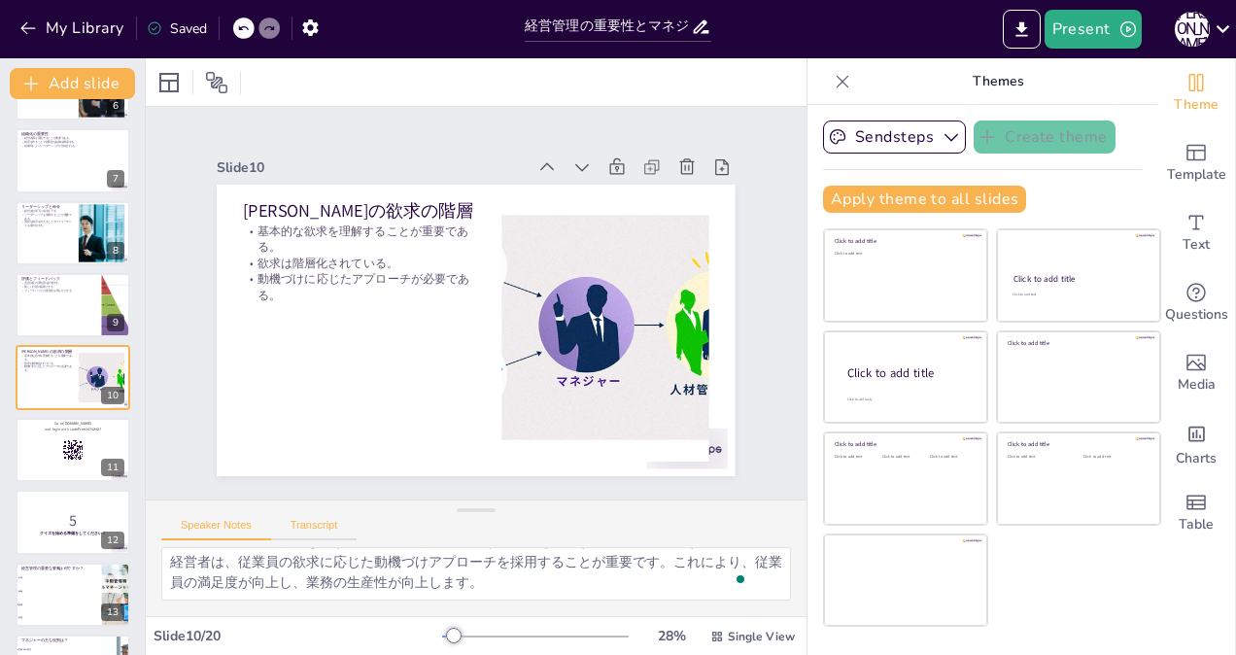
click at [319, 523] on button "Transcript" at bounding box center [314, 529] width 86 height 21
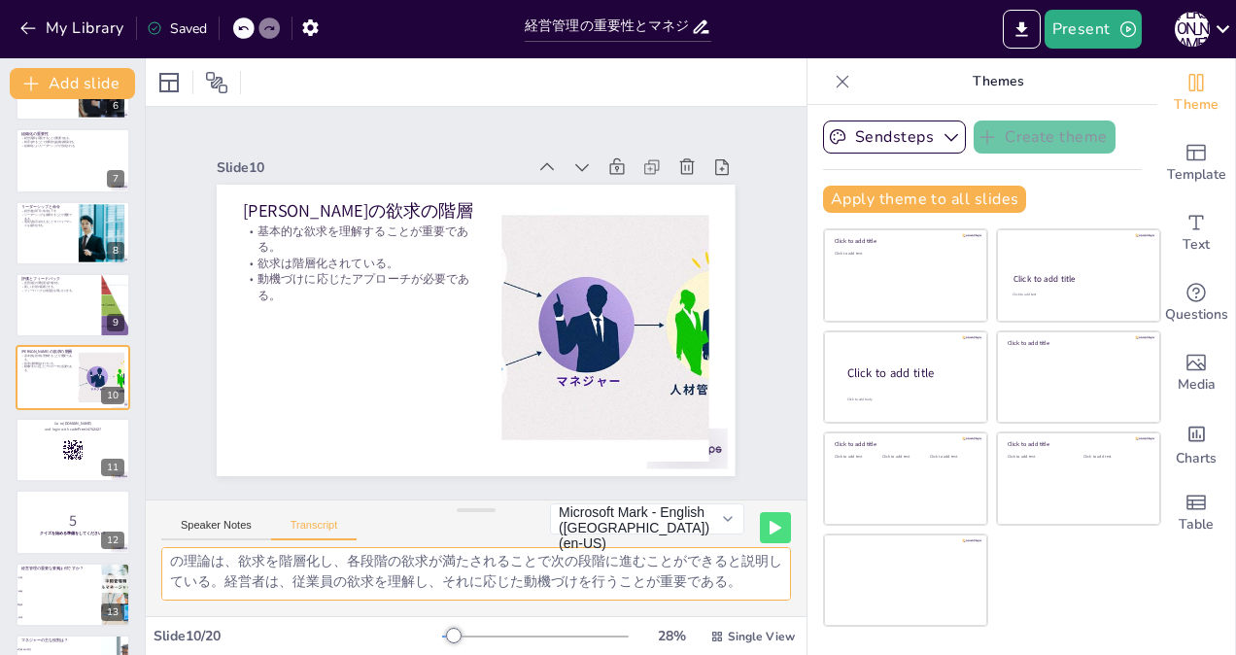
scroll to position [45, 0]
drag, startPoint x: 170, startPoint y: 562, endPoint x: 738, endPoint y: 670, distance: 578.4
click at [738, 654] on html "My Library Saved 経営管理の重要性とマネジャーの役割 Present [PERSON_NAME] Document fonts Akatab …" at bounding box center [618, 327] width 1236 height 655
checkbox input "true"
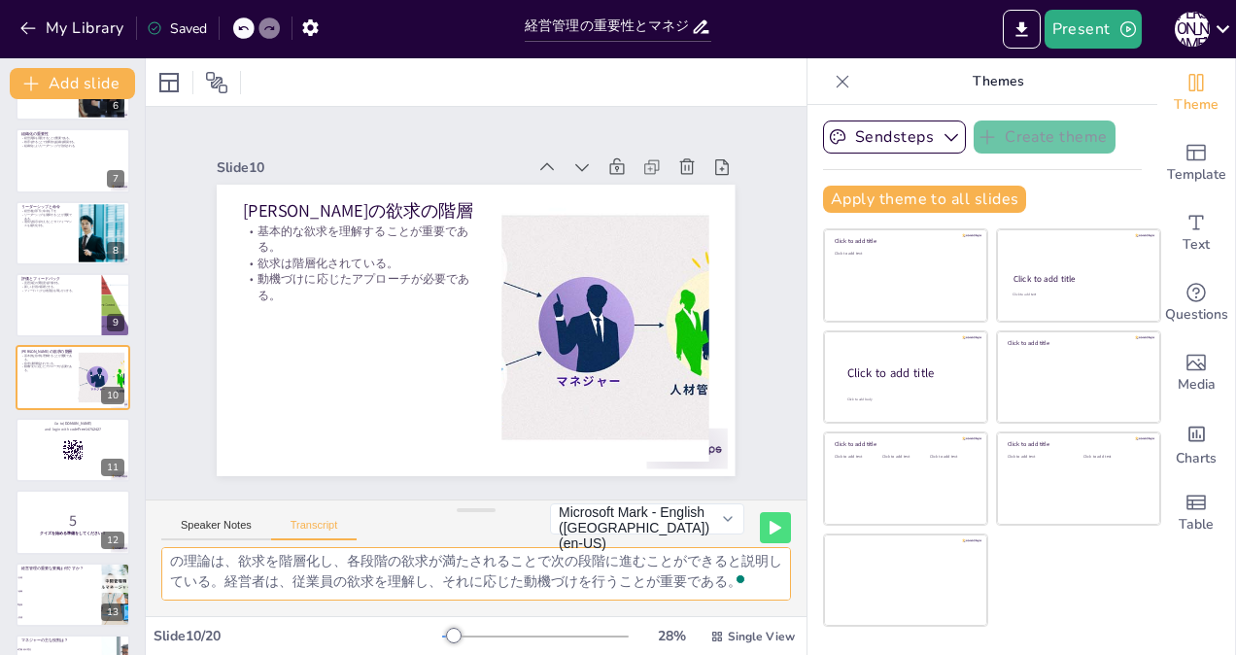
checkbox input "true"
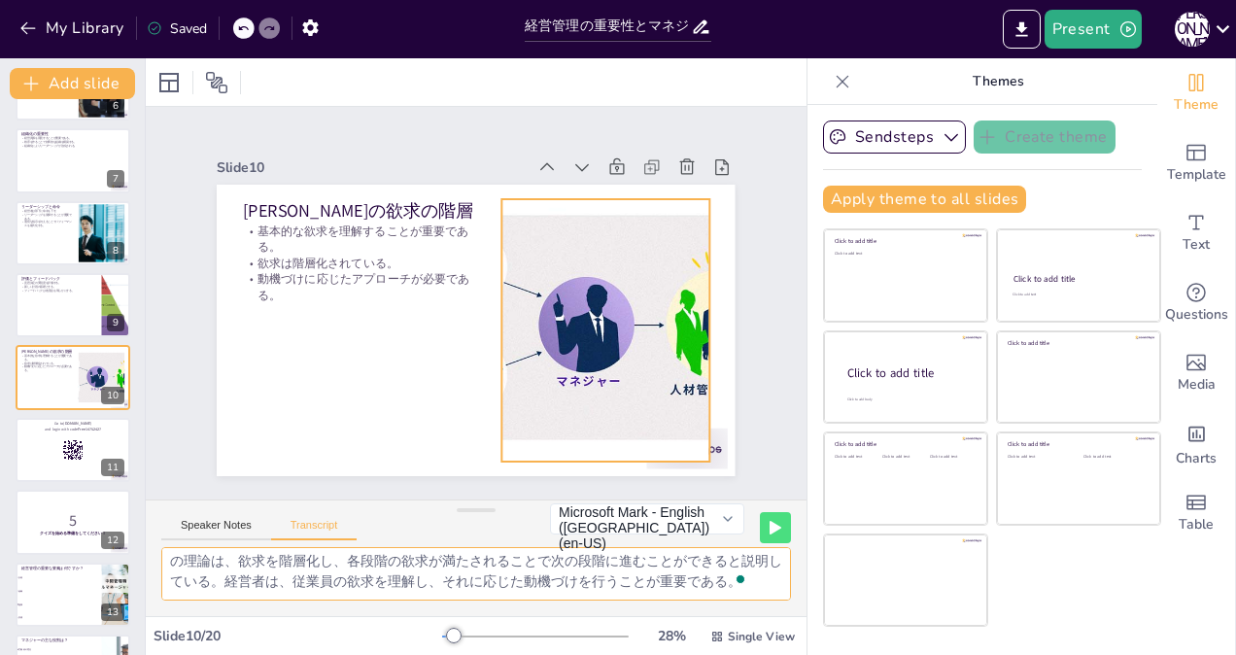
checkbox input "true"
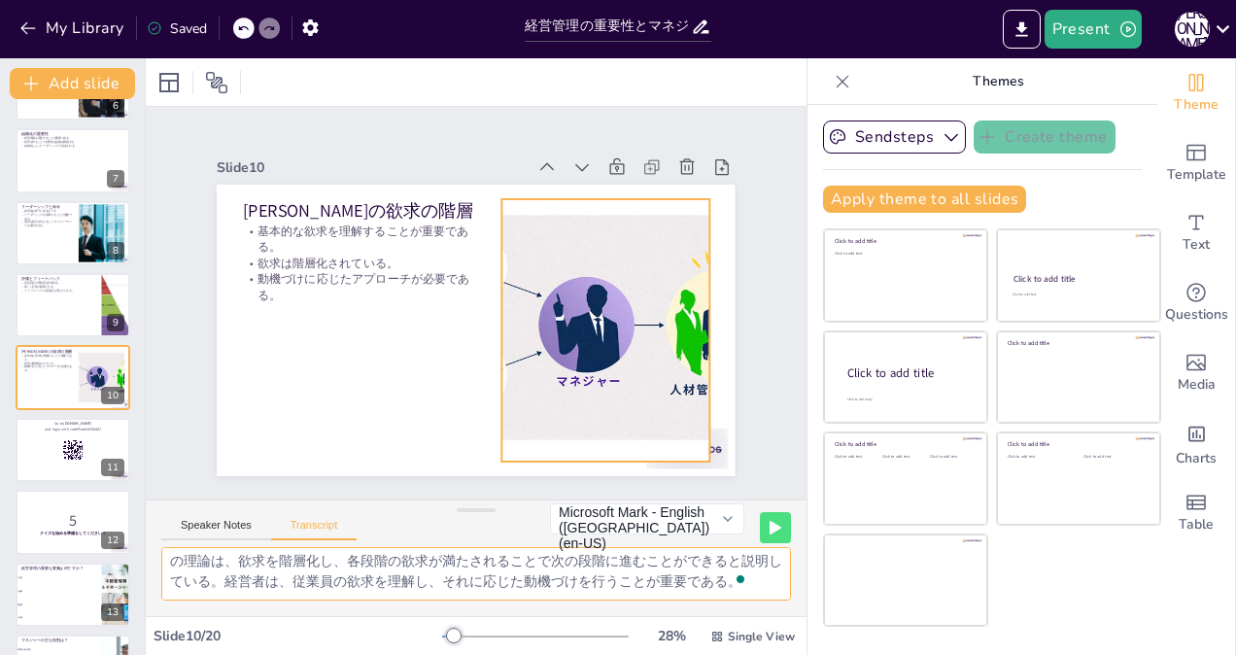
checkbox input "true"
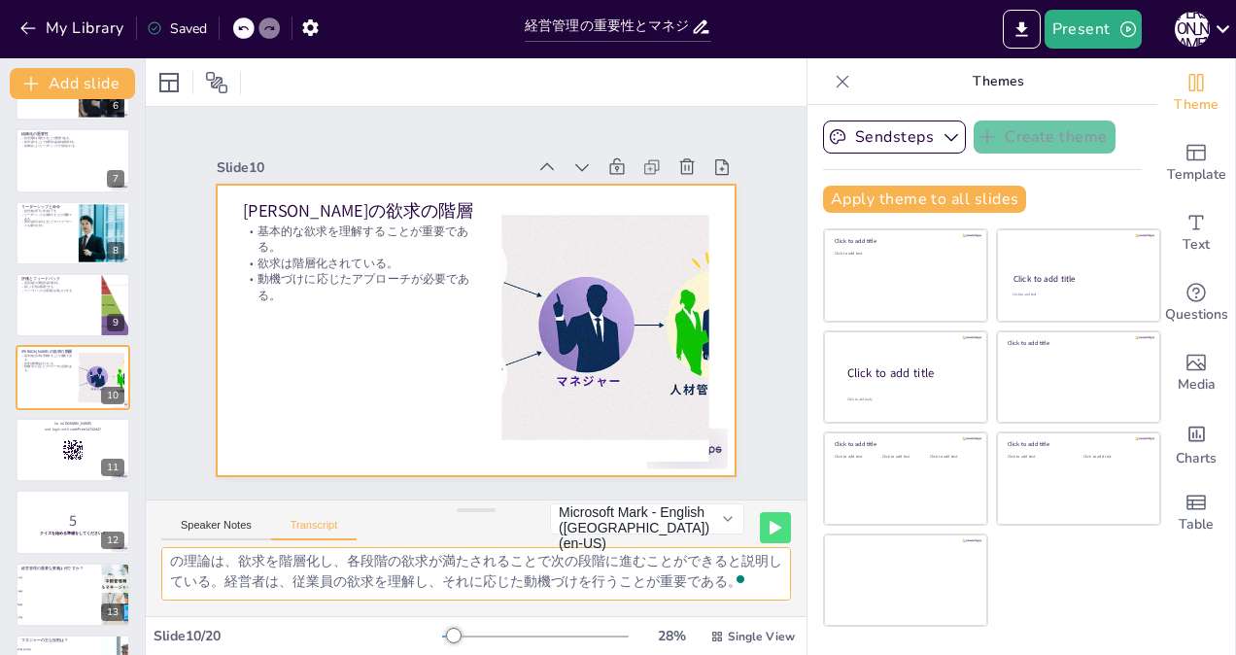
checkbox input "true"
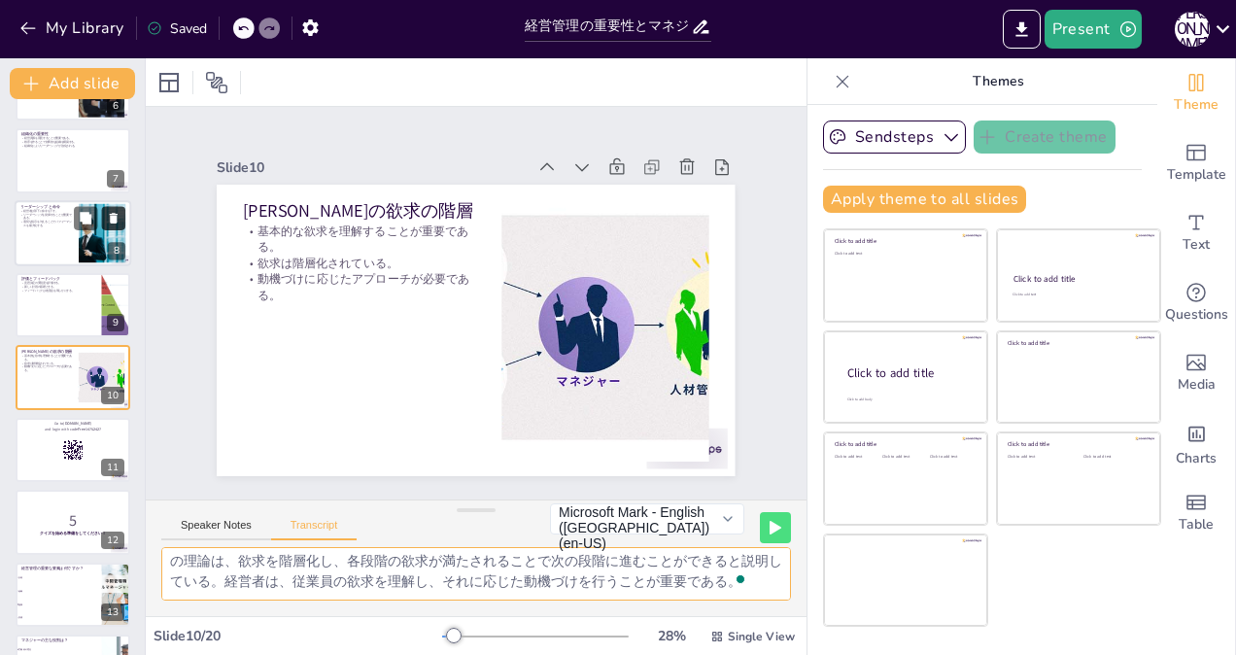
checkbox input "true"
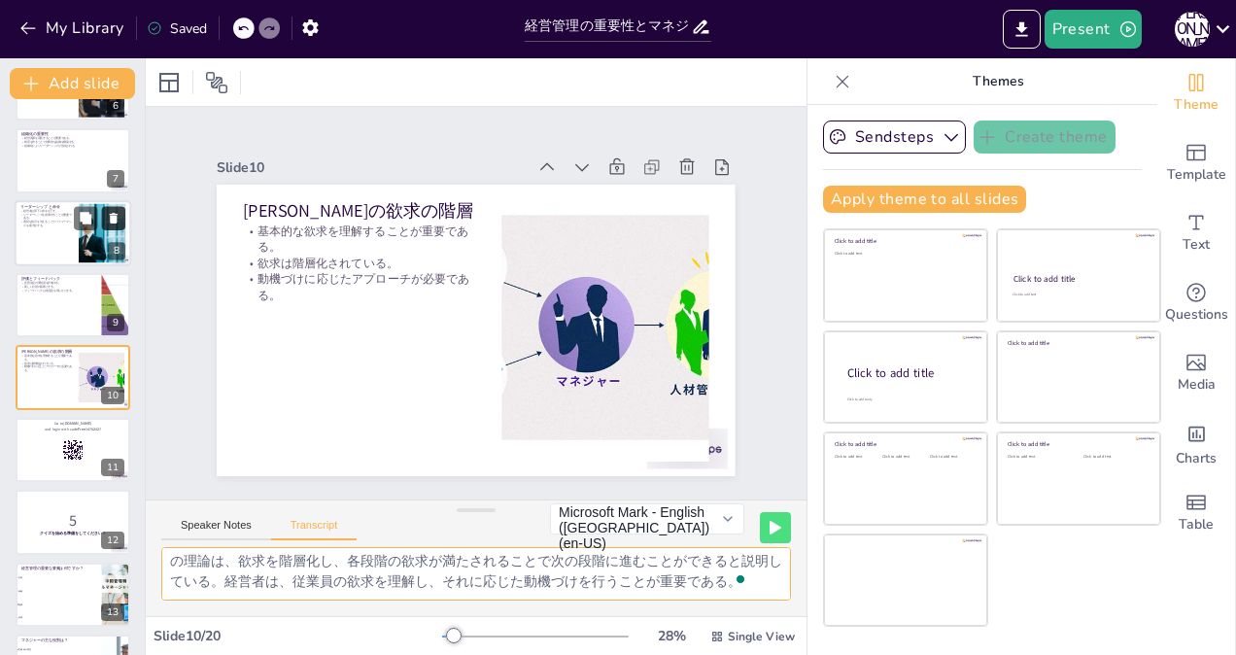
checkbox input "true"
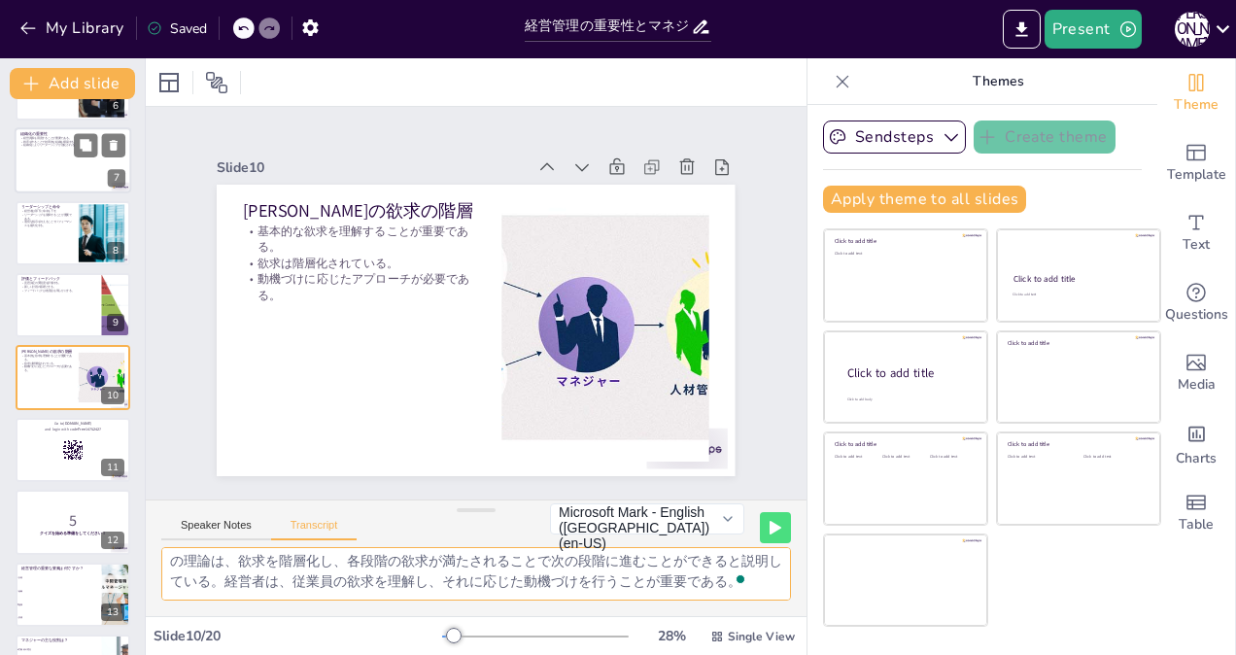
checkbox input "true"
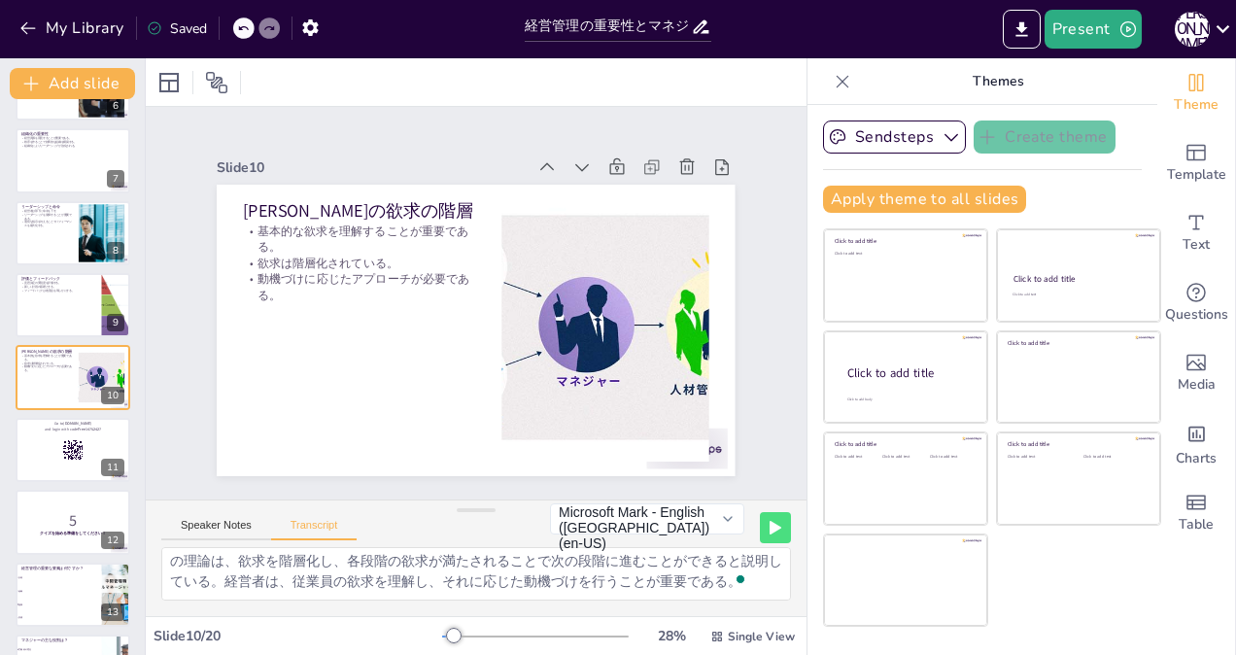
click at [178, 435] on div "Slide 1 経営管理の重要性とマネジャーの役割 経営者や管理者が企業活動において果たす役割とその重要性を探る。マネジメントの基本概念と、経営者としての職務…" at bounding box center [475, 303] width 627 height 346
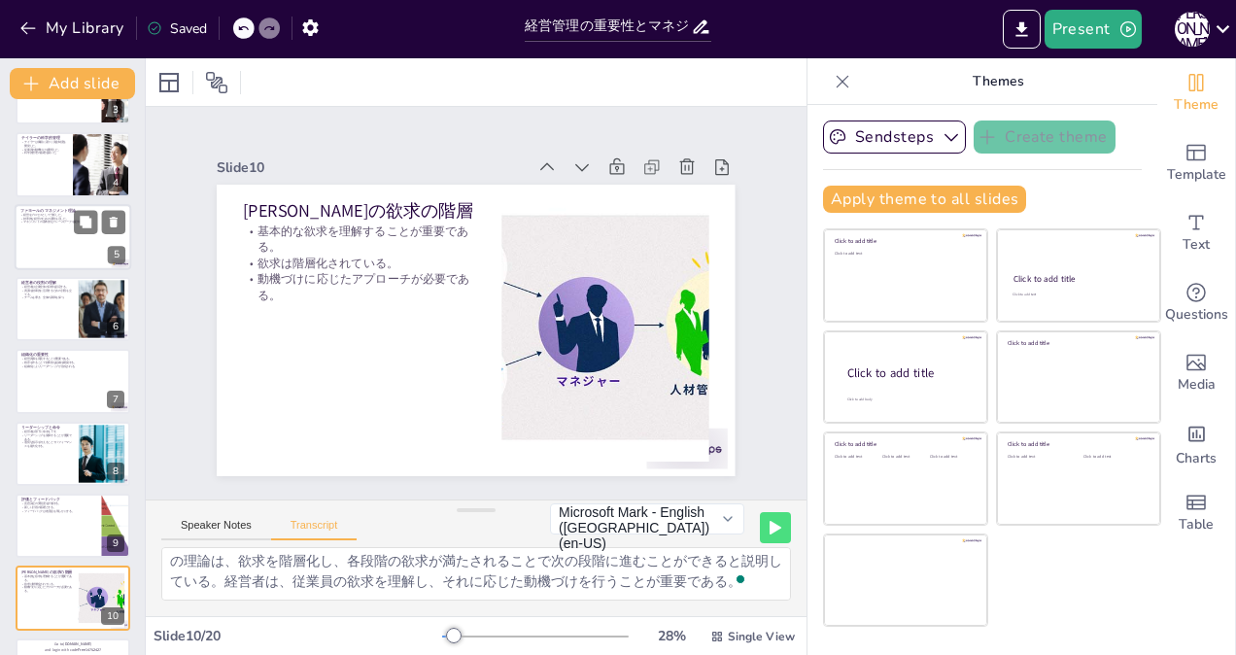
scroll to position [0, 0]
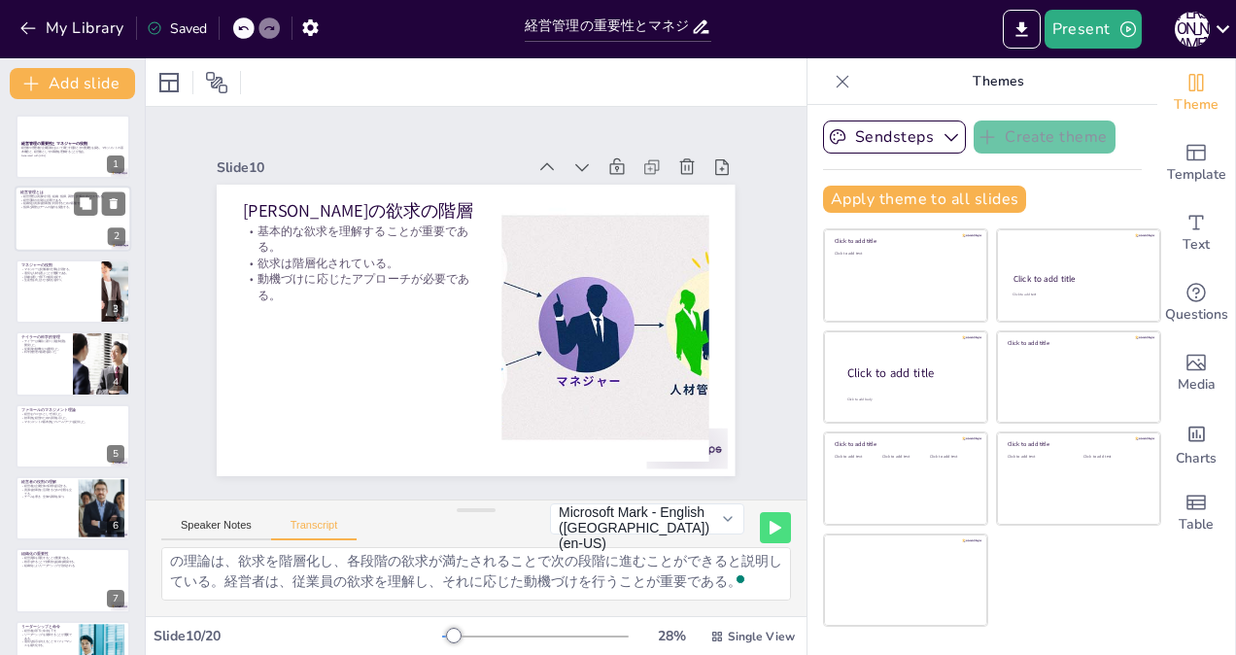
click at [49, 216] on div at bounding box center [73, 220] width 117 height 66
